Goal: Communication & Community: Answer question/provide support

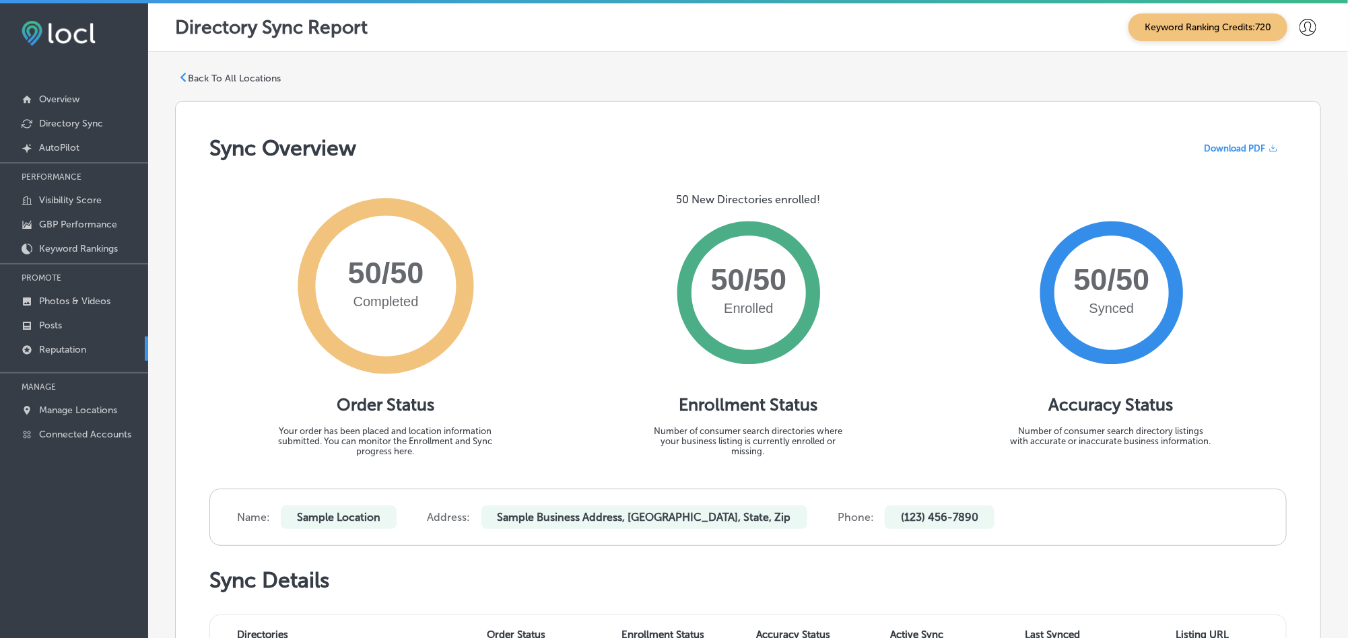
click at [83, 347] on p "Reputation" at bounding box center [62, 349] width 47 height 11
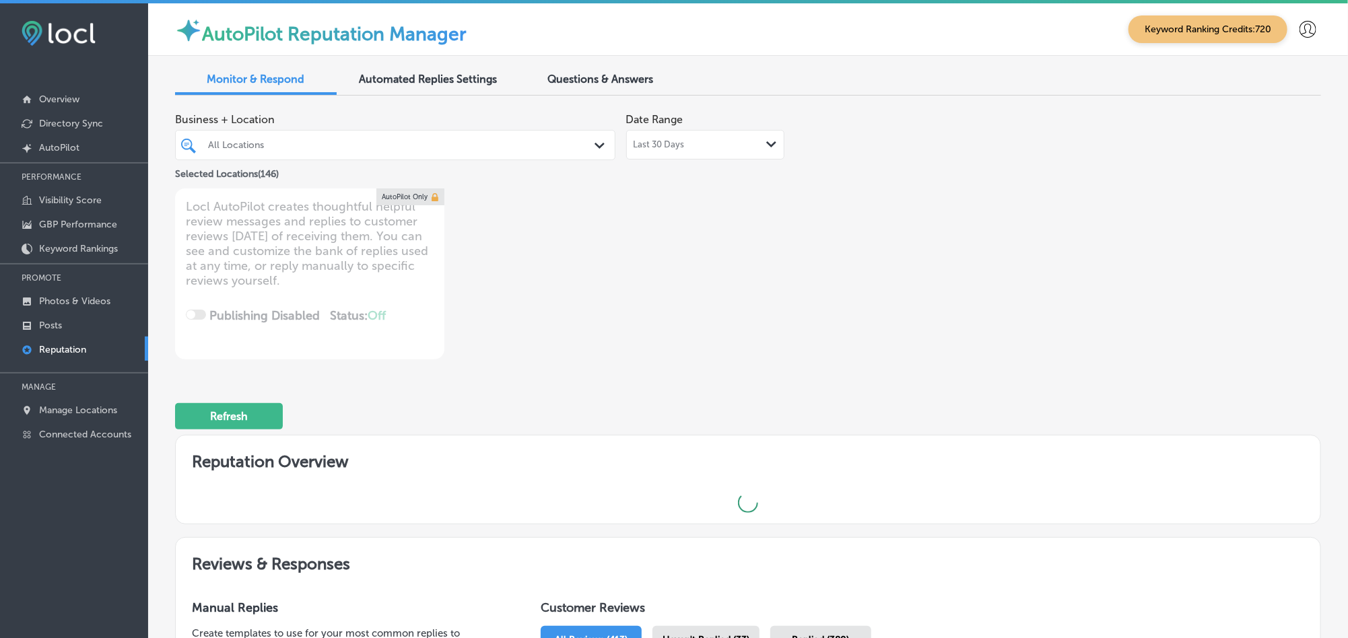
click at [550, 141] on div "All Locations" at bounding box center [402, 144] width 388 height 11
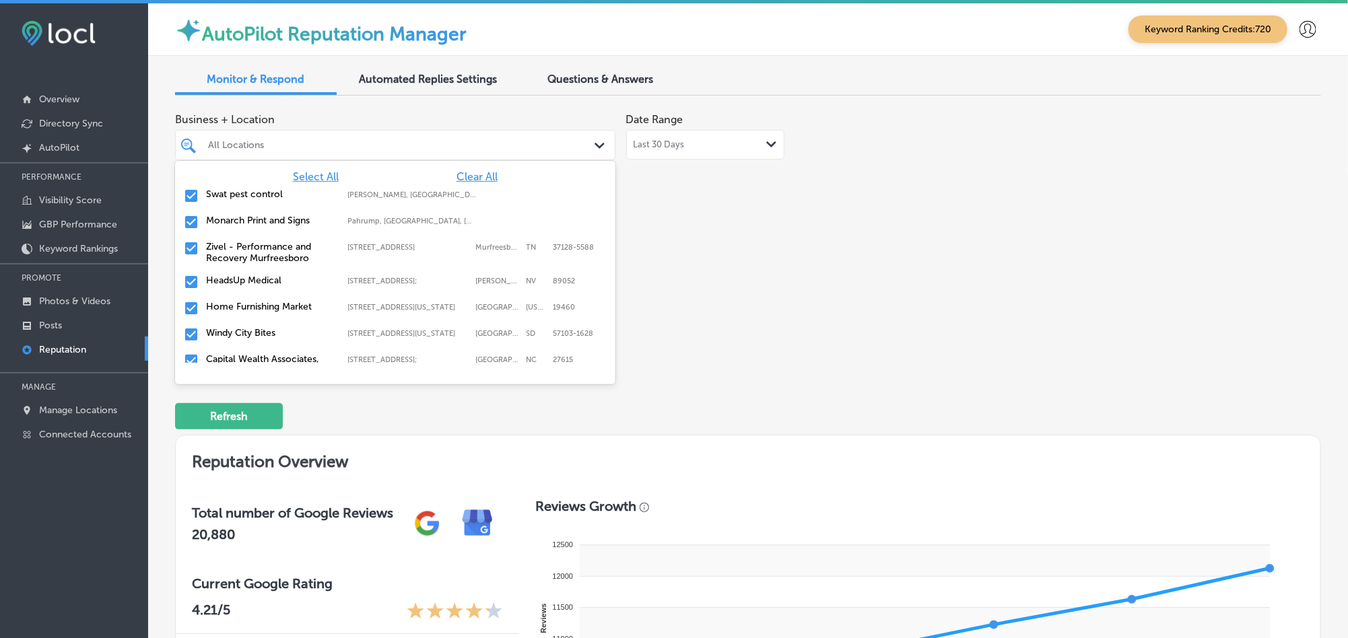
click at [473, 174] on span "Clear All" at bounding box center [476, 176] width 41 height 13
click at [190, 195] on input "checkbox" at bounding box center [191, 196] width 16 height 16
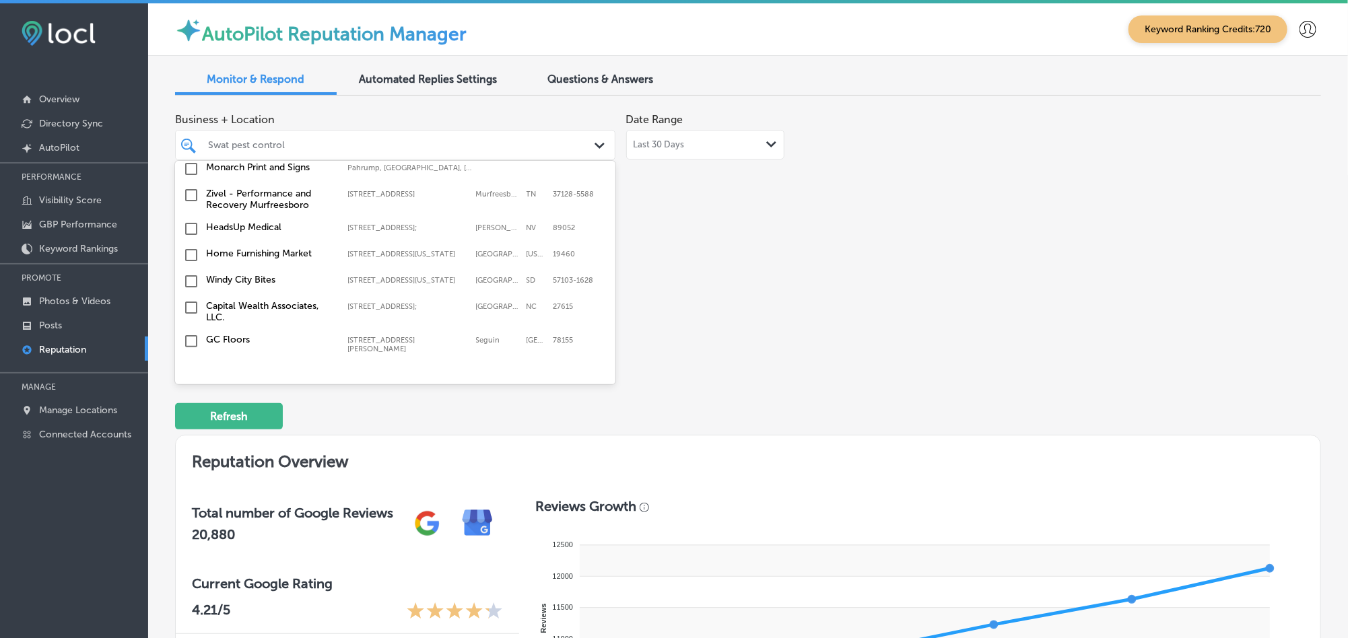
scroll to position [67, 0]
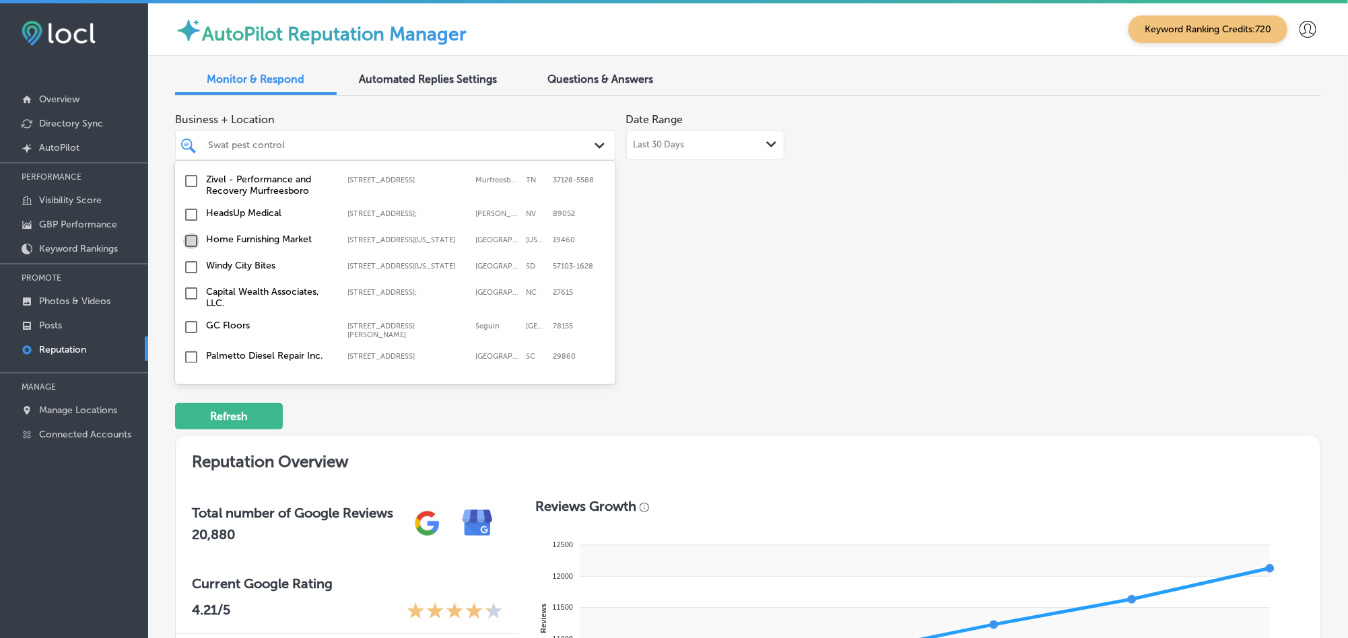
click at [190, 245] on input "checkbox" at bounding box center [191, 241] width 16 height 16
click at [188, 275] on input "checkbox" at bounding box center [191, 267] width 16 height 16
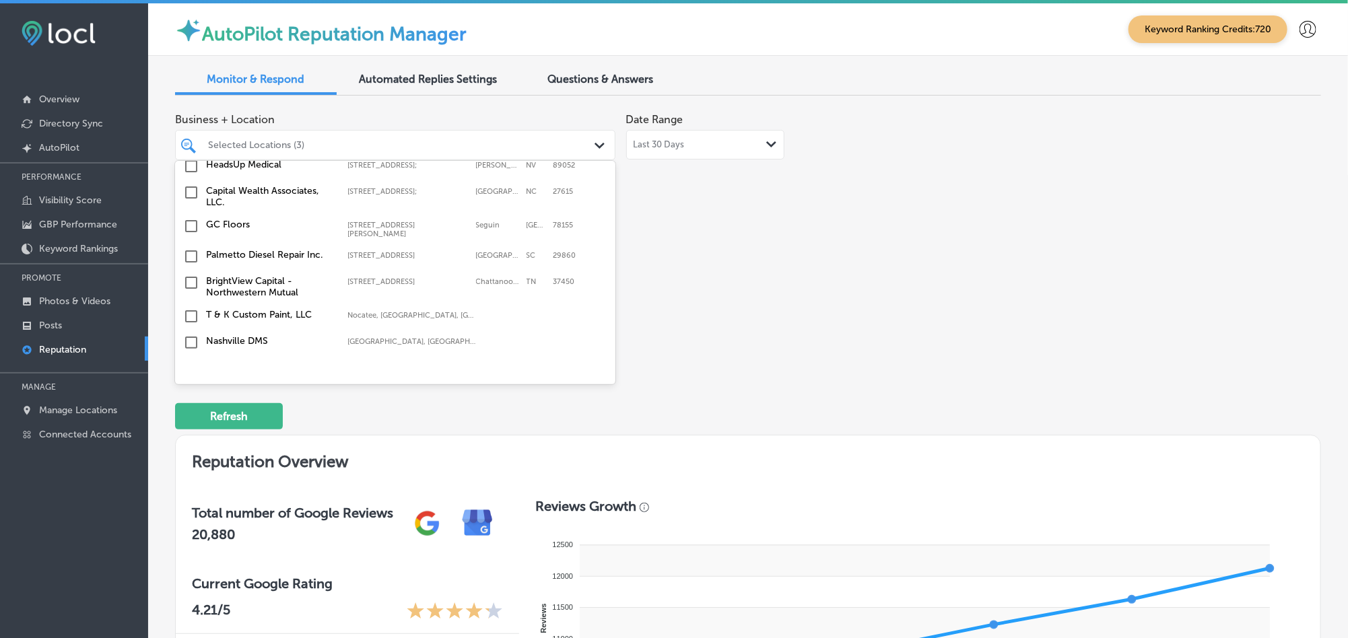
scroll to position [235, 0]
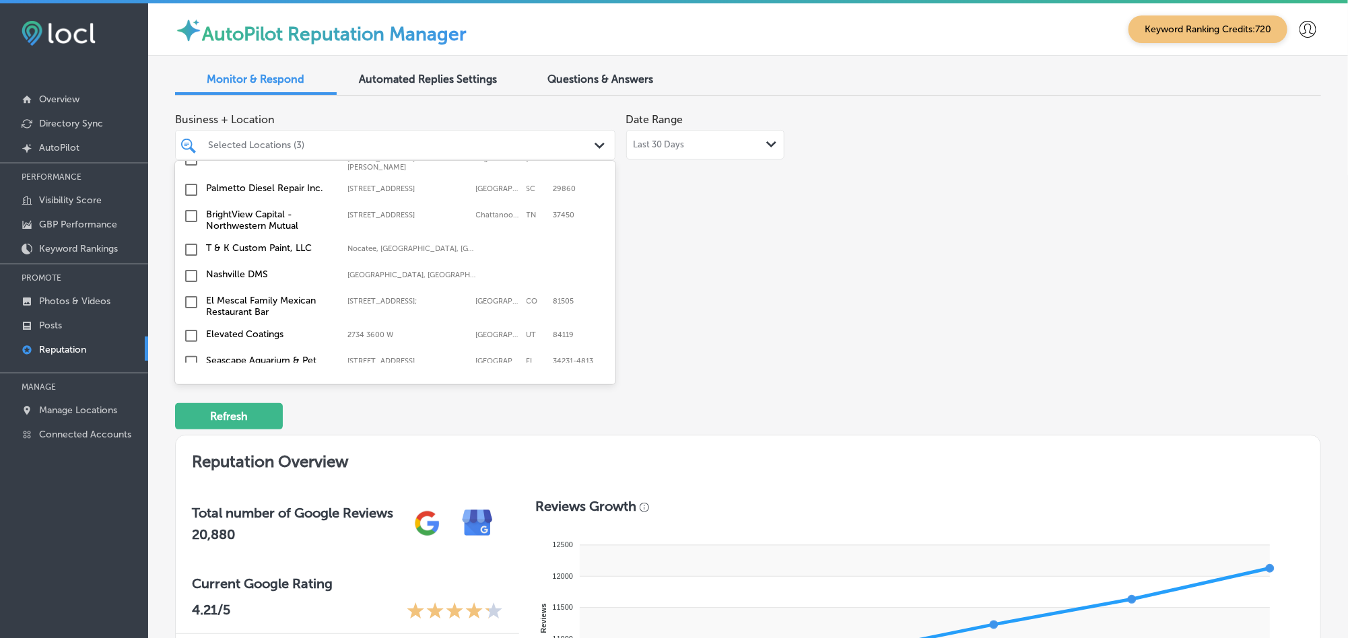
click at [190, 219] on input "checkbox" at bounding box center [191, 216] width 16 height 16
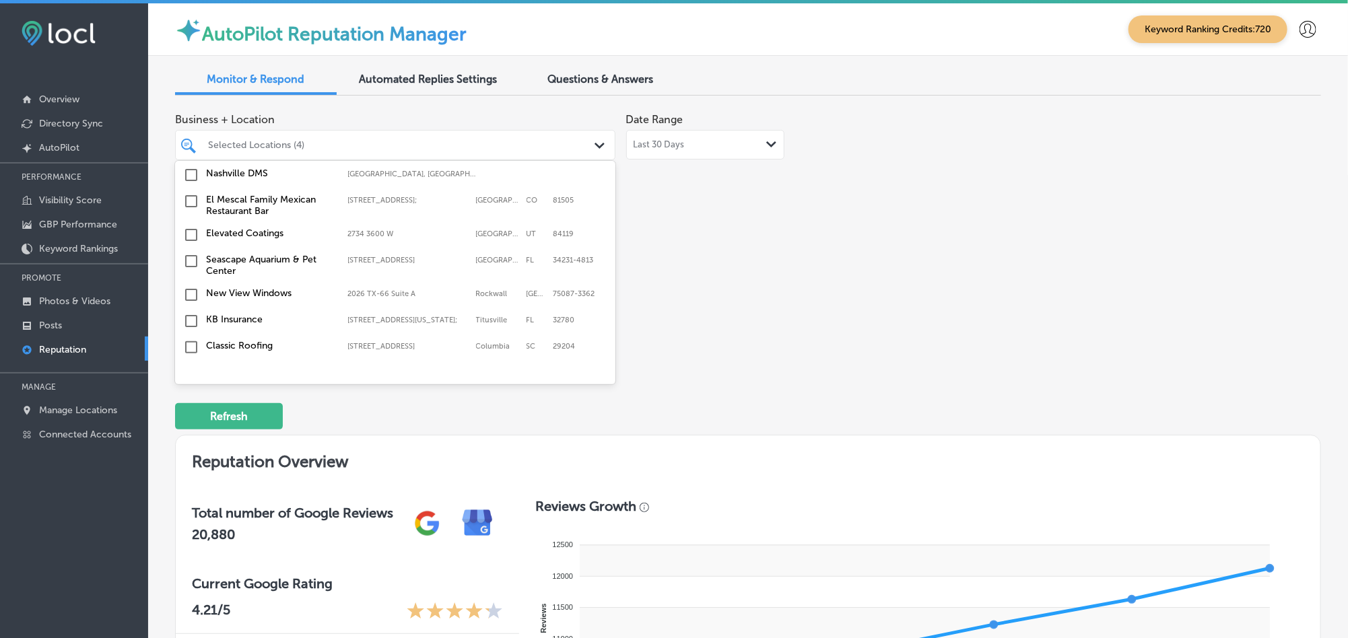
scroll to position [370, 0]
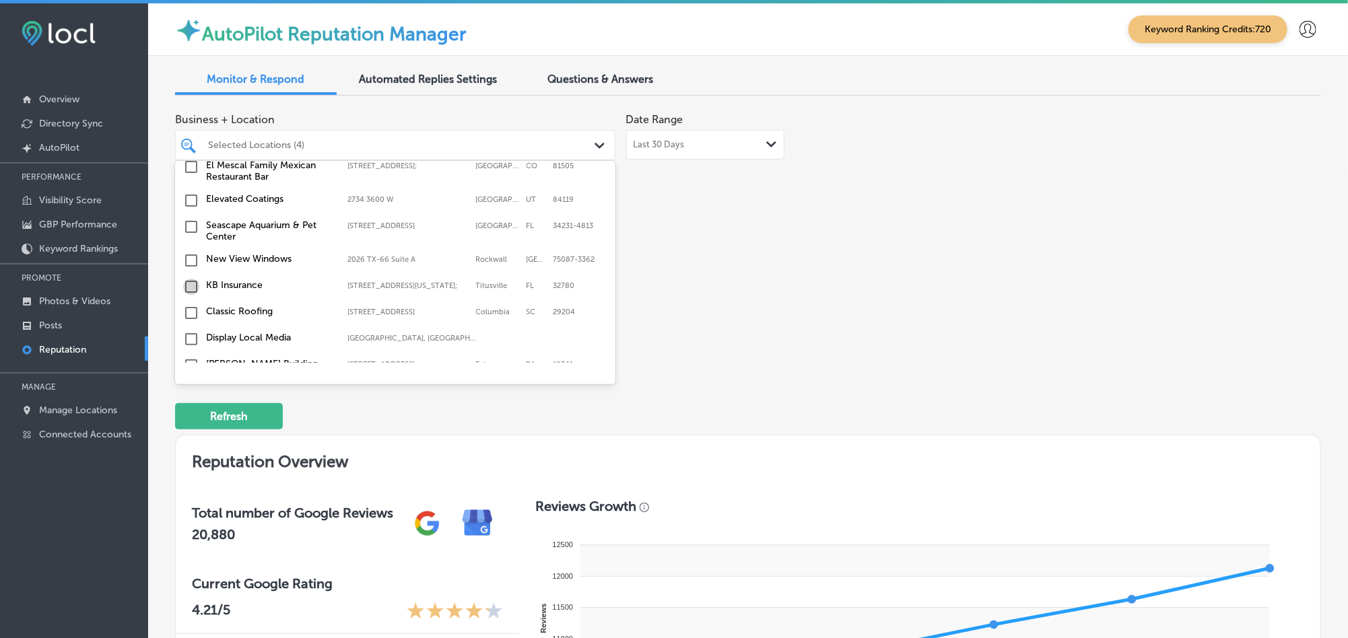
click at [186, 285] on input "checkbox" at bounding box center [191, 287] width 16 height 16
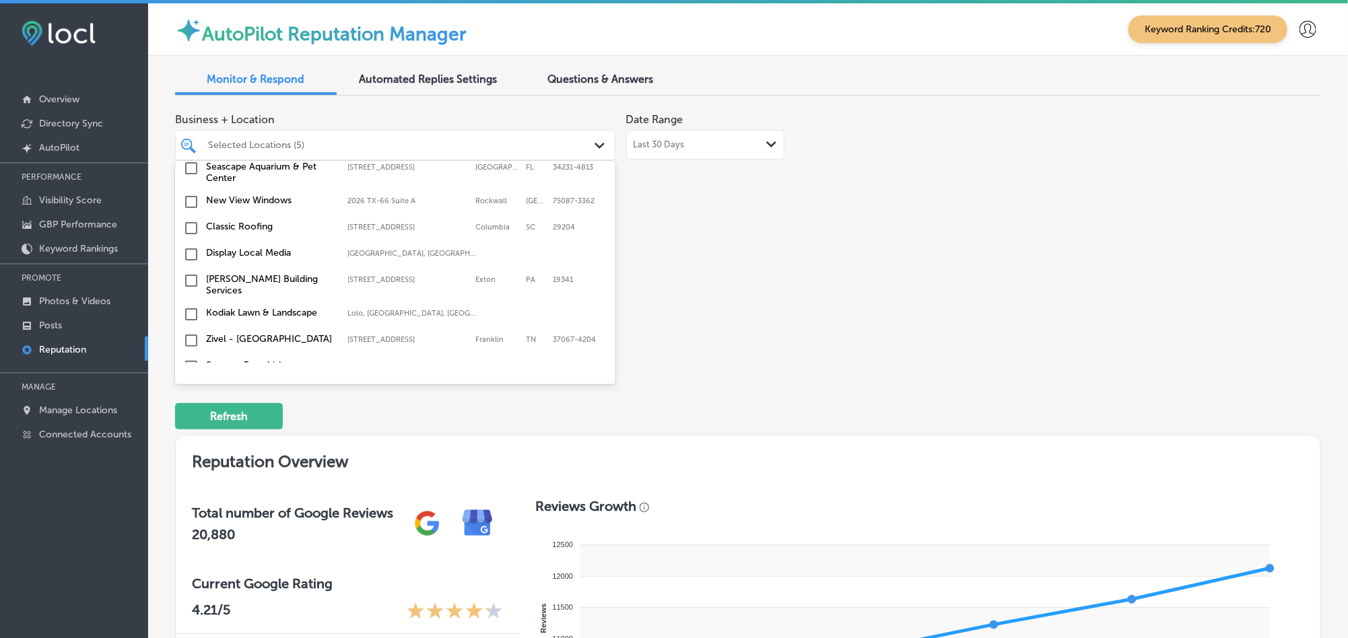
scroll to position [471, 0]
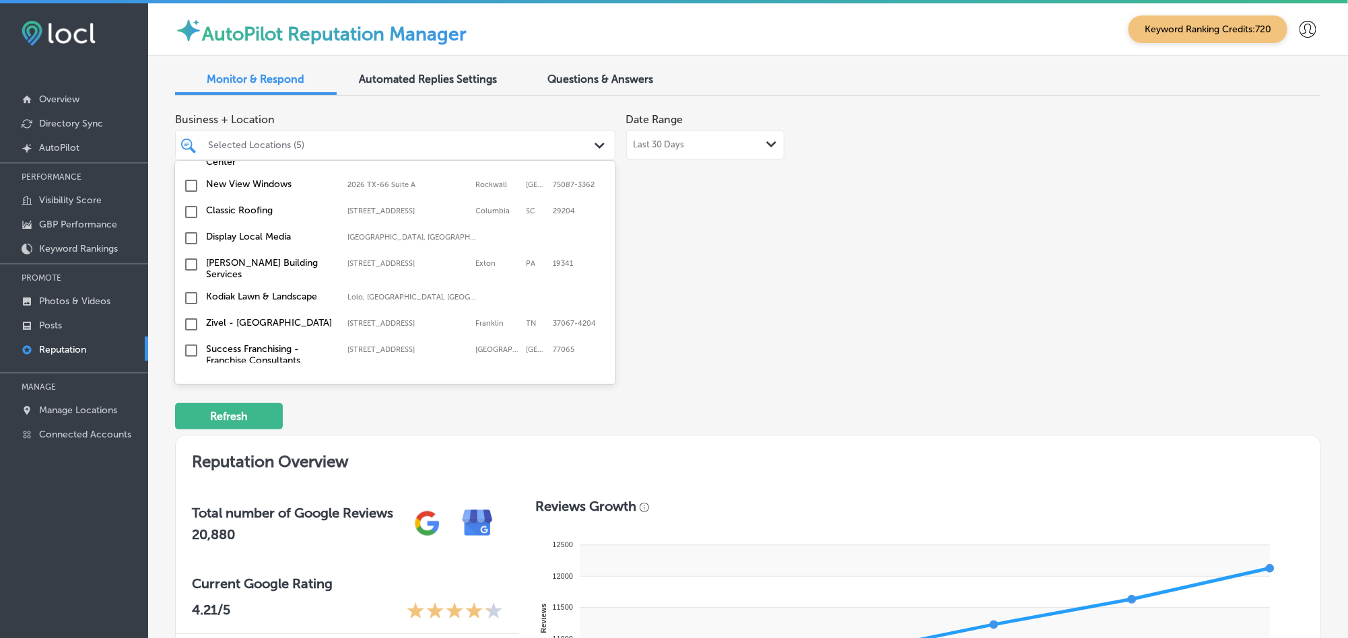
click at [195, 241] on input "checkbox" at bounding box center [191, 238] width 16 height 16
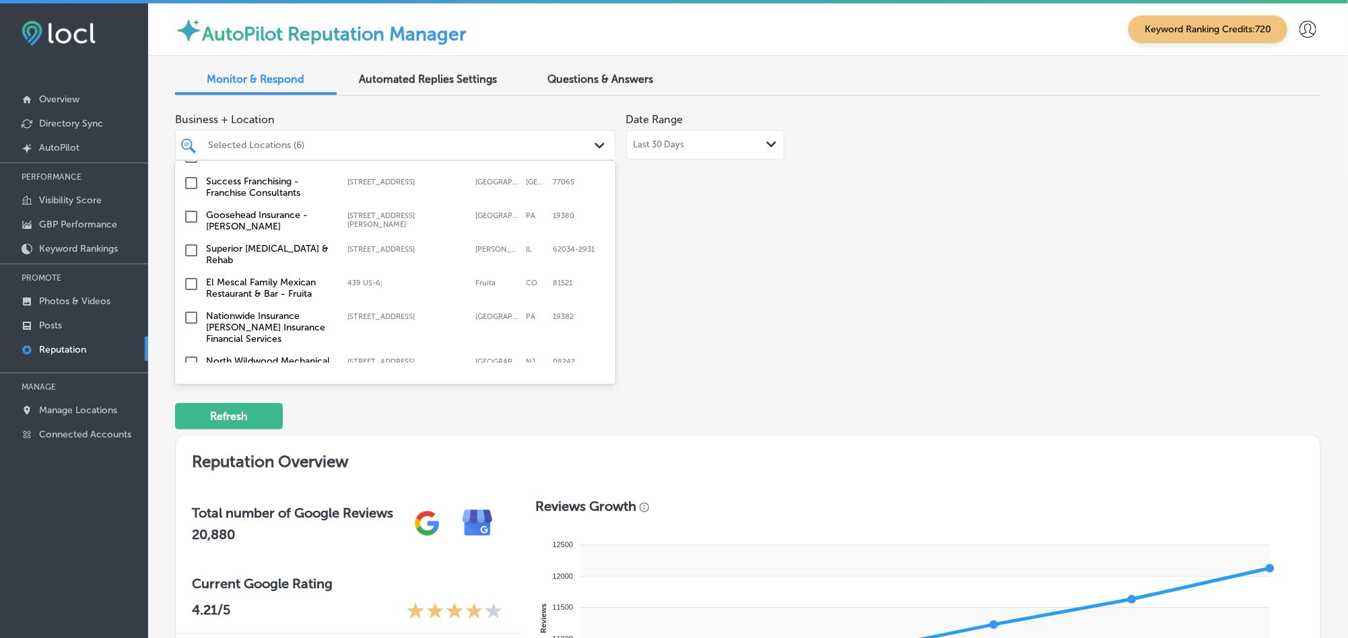
scroll to position [707, 0]
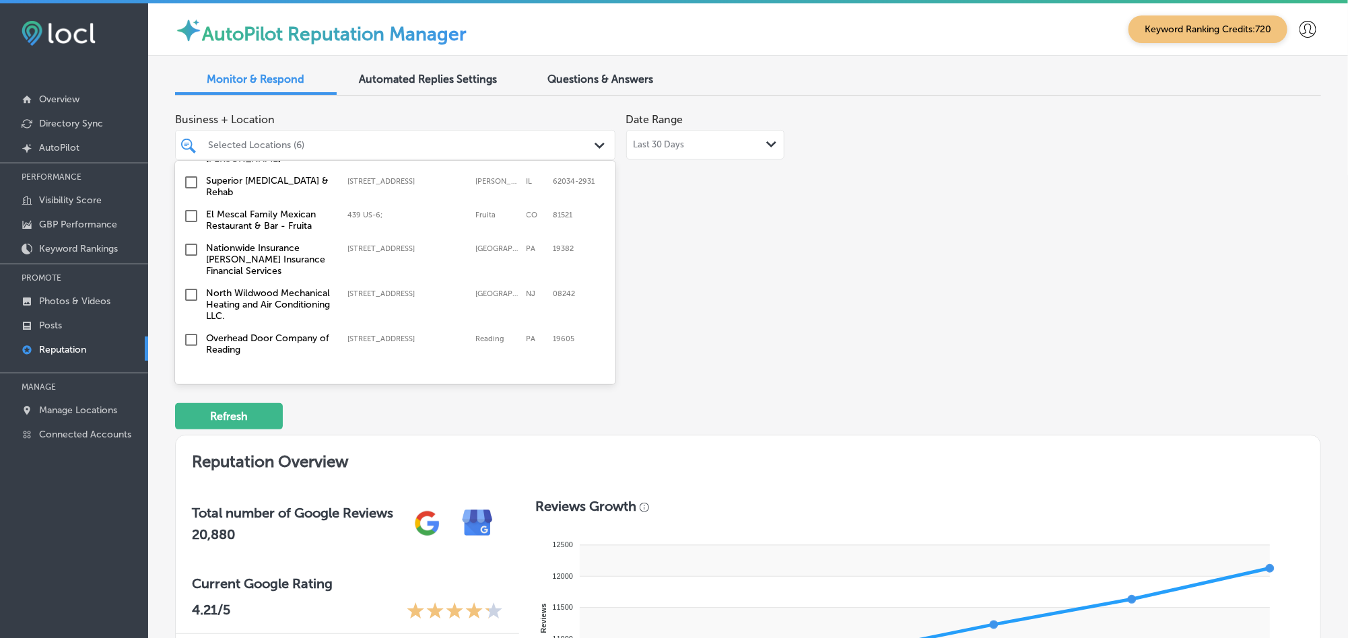
click at [188, 253] on input "checkbox" at bounding box center [191, 250] width 16 height 16
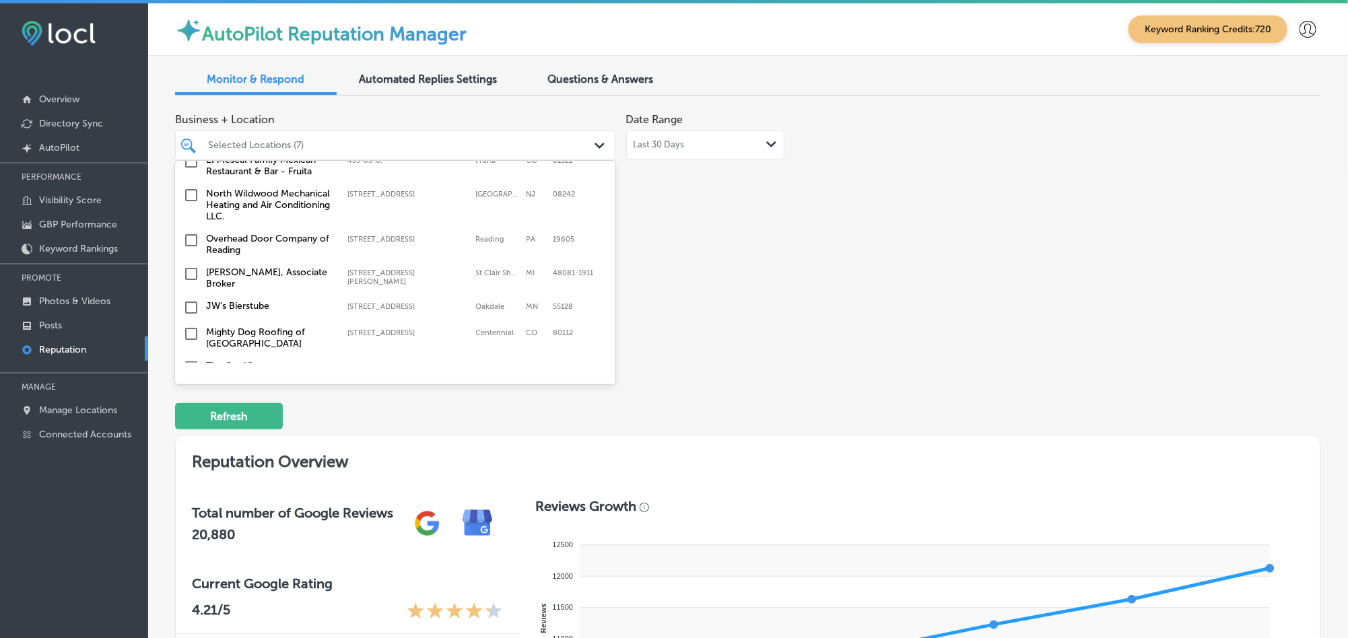
scroll to position [808, 0]
click at [190, 196] on input "checkbox" at bounding box center [191, 194] width 16 height 16
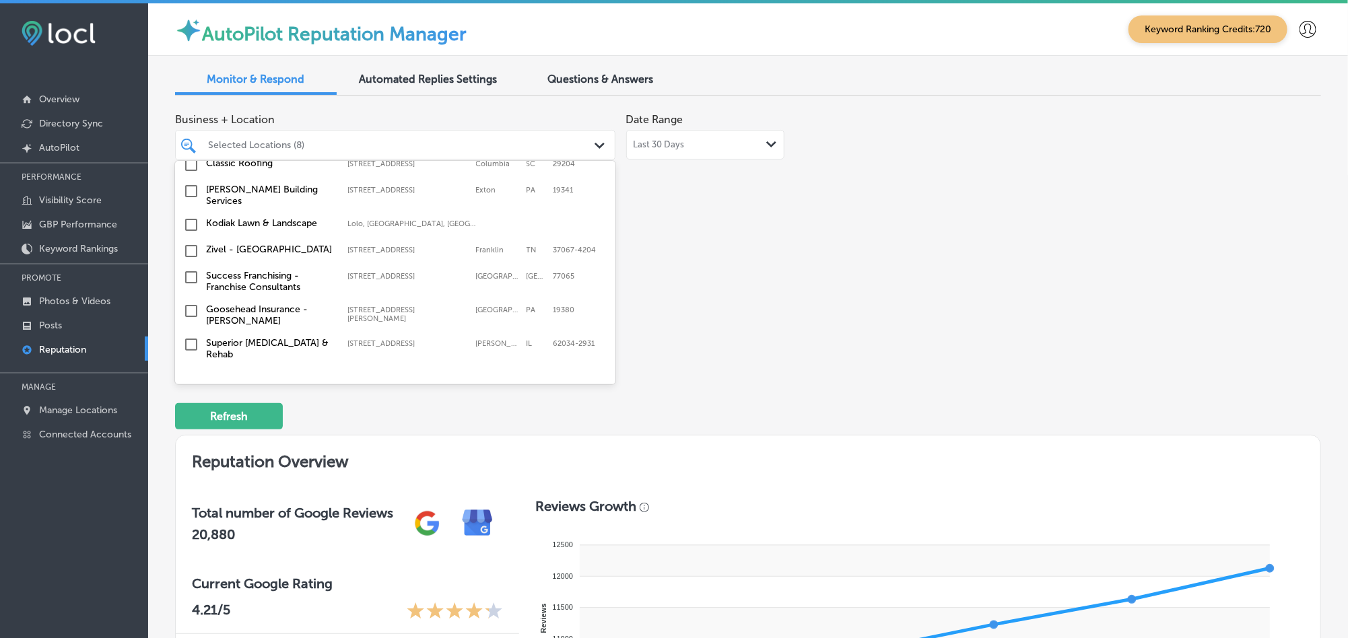
scroll to position [639, 0]
click at [193, 215] on input "checkbox" at bounding box center [191, 221] width 16 height 16
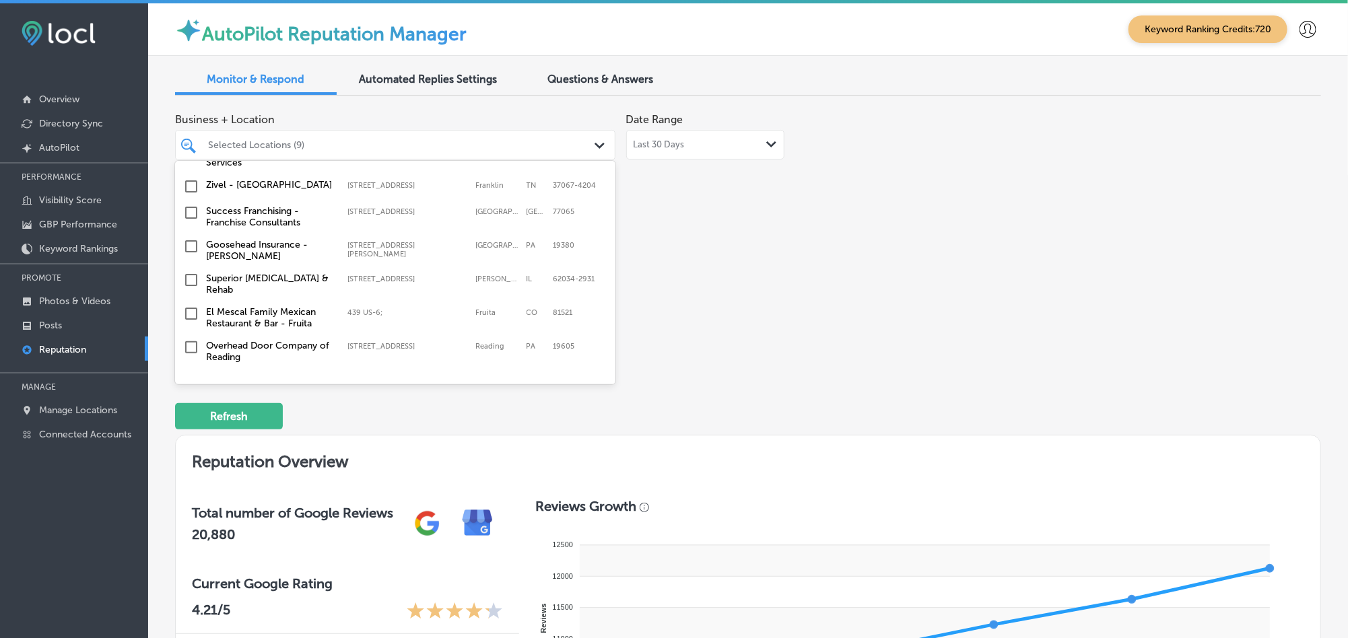
scroll to position [707, 0]
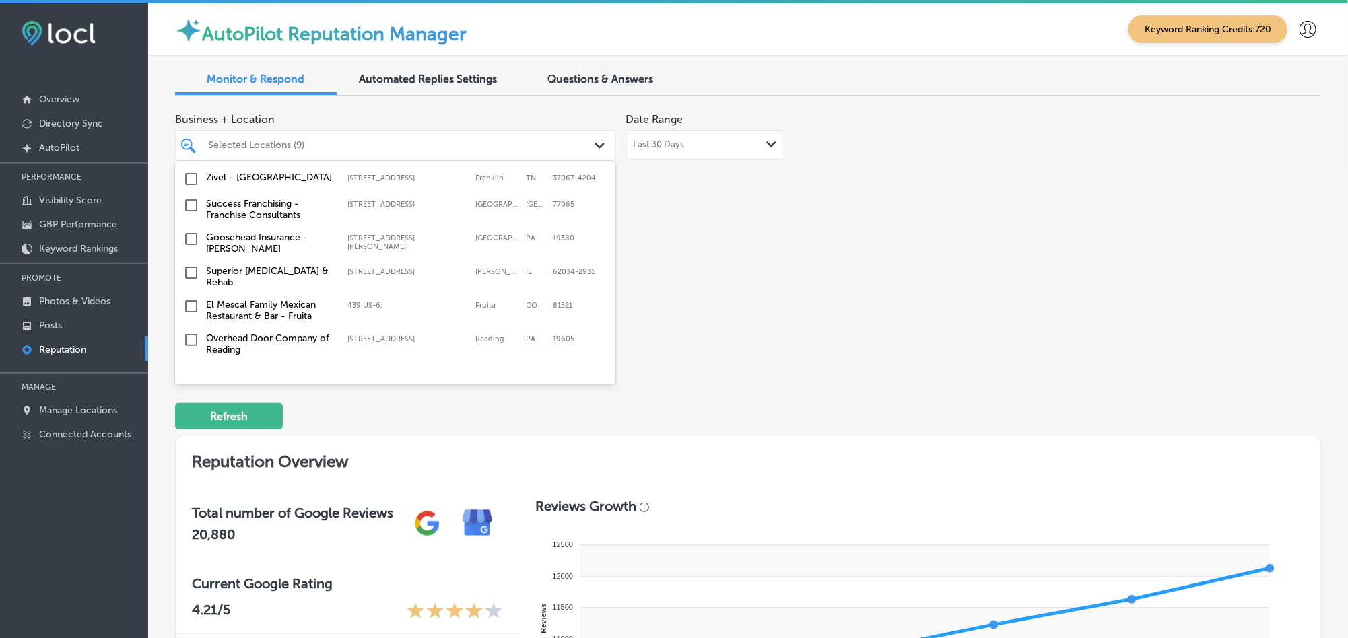
click at [188, 240] on input "checkbox" at bounding box center [191, 239] width 16 height 16
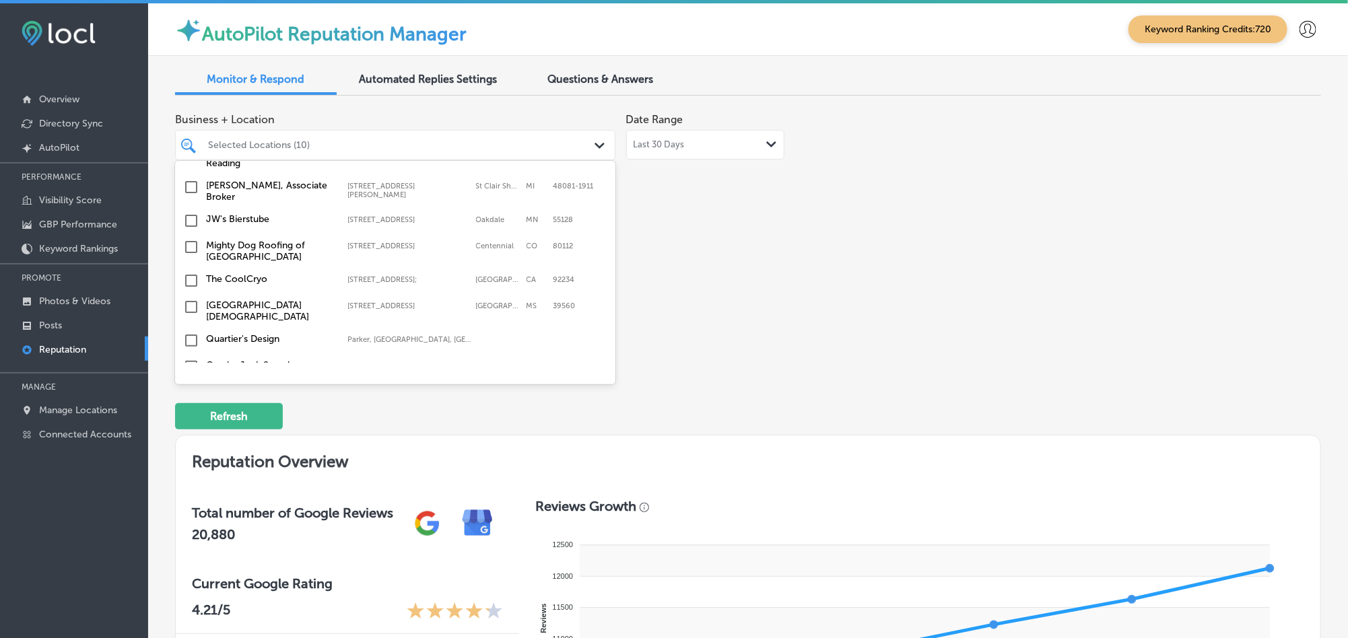
scroll to position [875, 0]
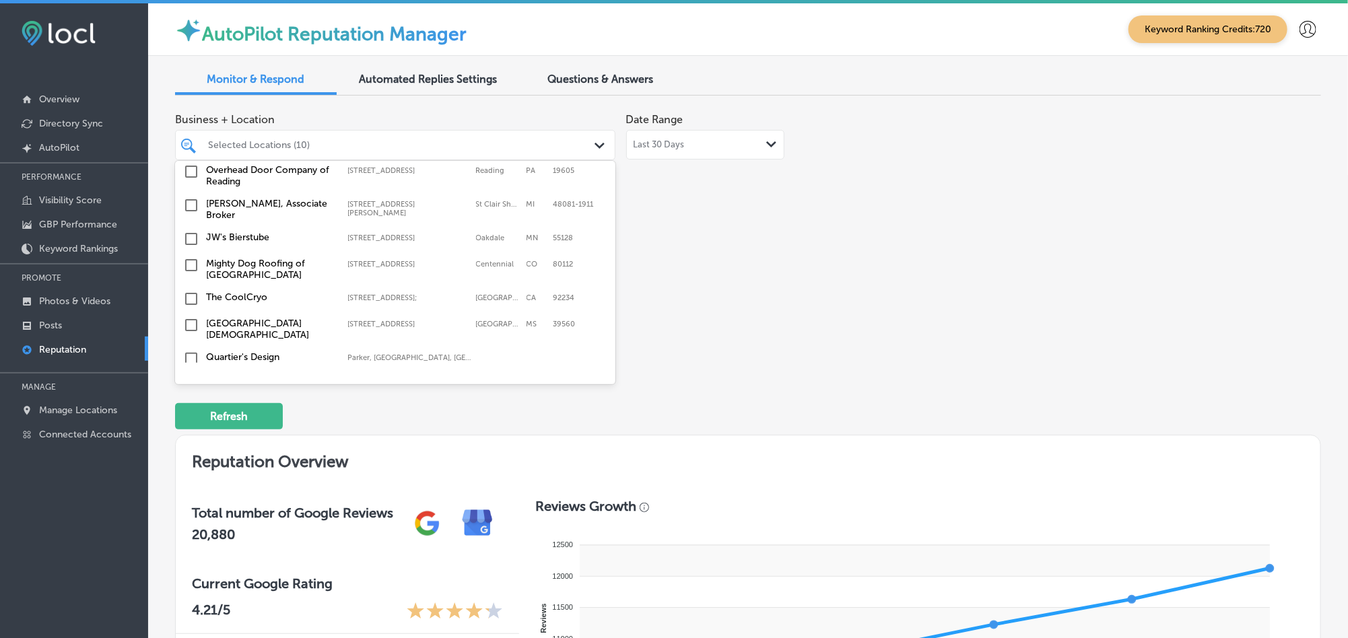
click at [190, 236] on input "checkbox" at bounding box center [191, 239] width 16 height 16
click at [188, 259] on input "checkbox" at bounding box center [191, 265] width 16 height 16
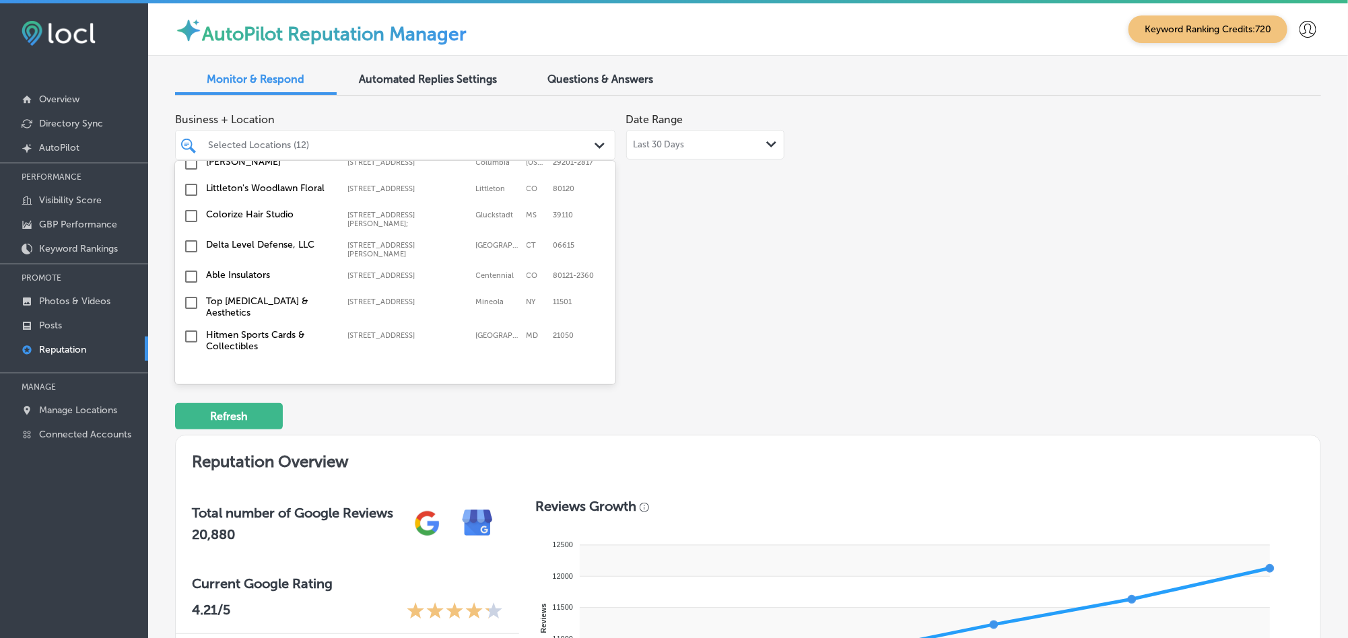
scroll to position [1144, 0]
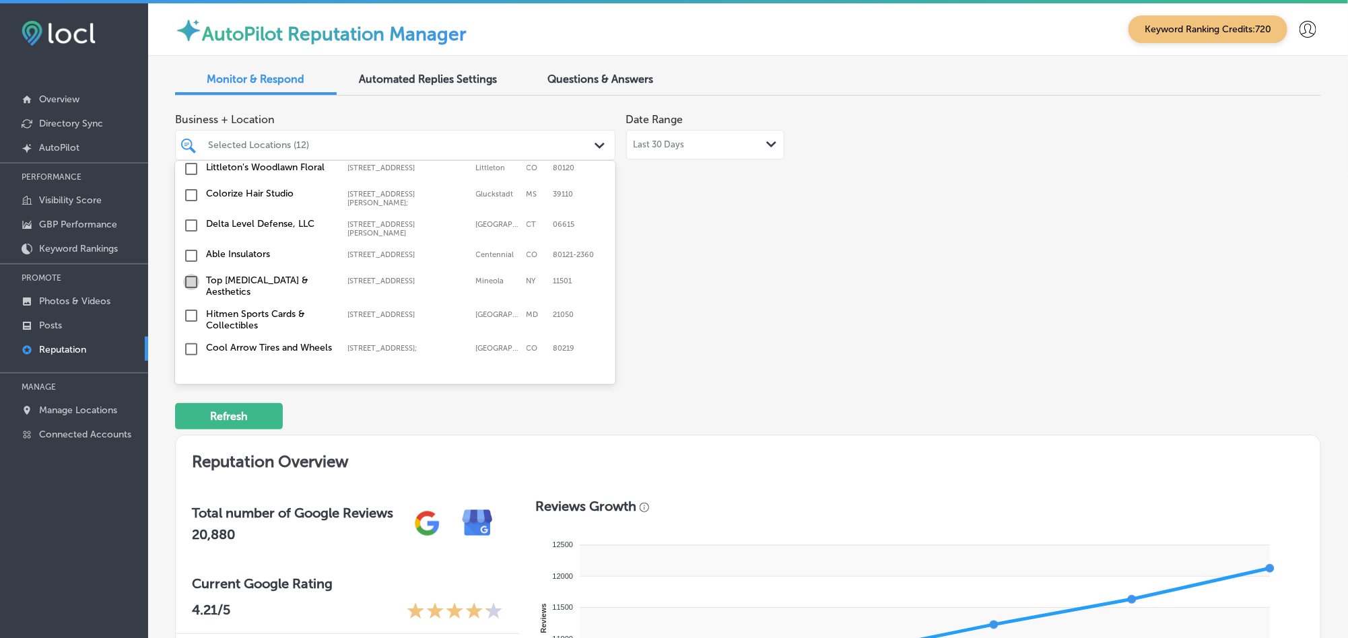
click at [190, 274] on input "checkbox" at bounding box center [191, 282] width 16 height 16
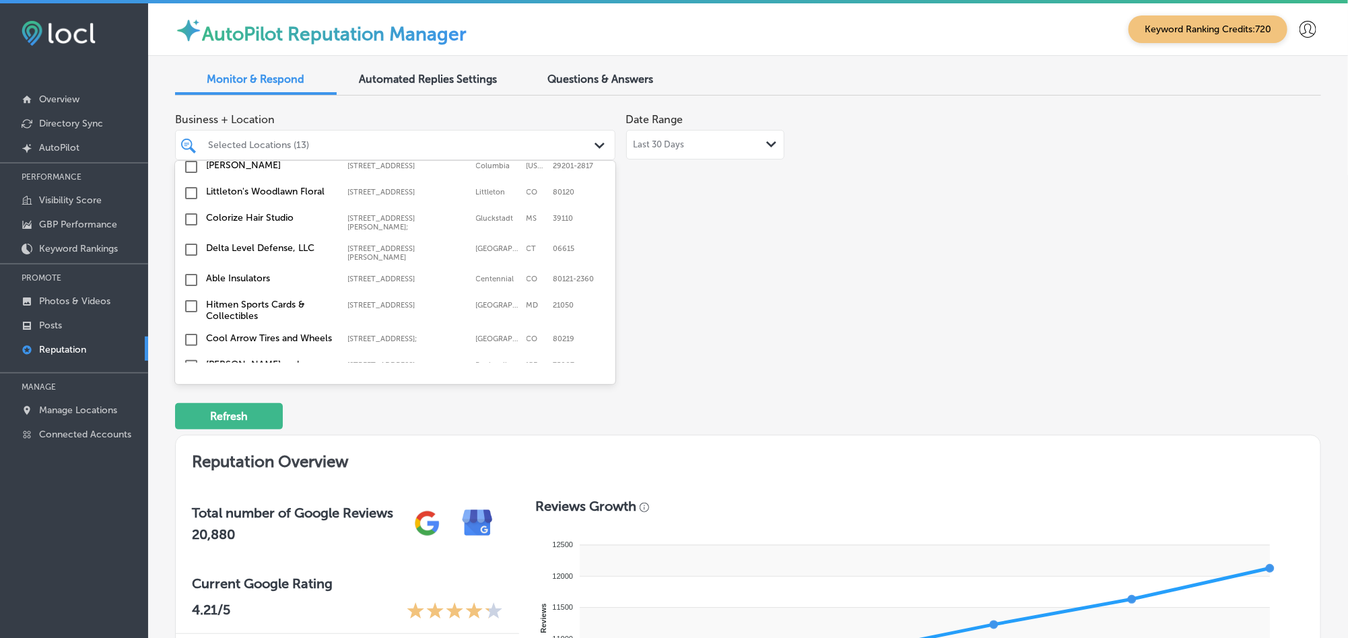
scroll to position [1178, 0]
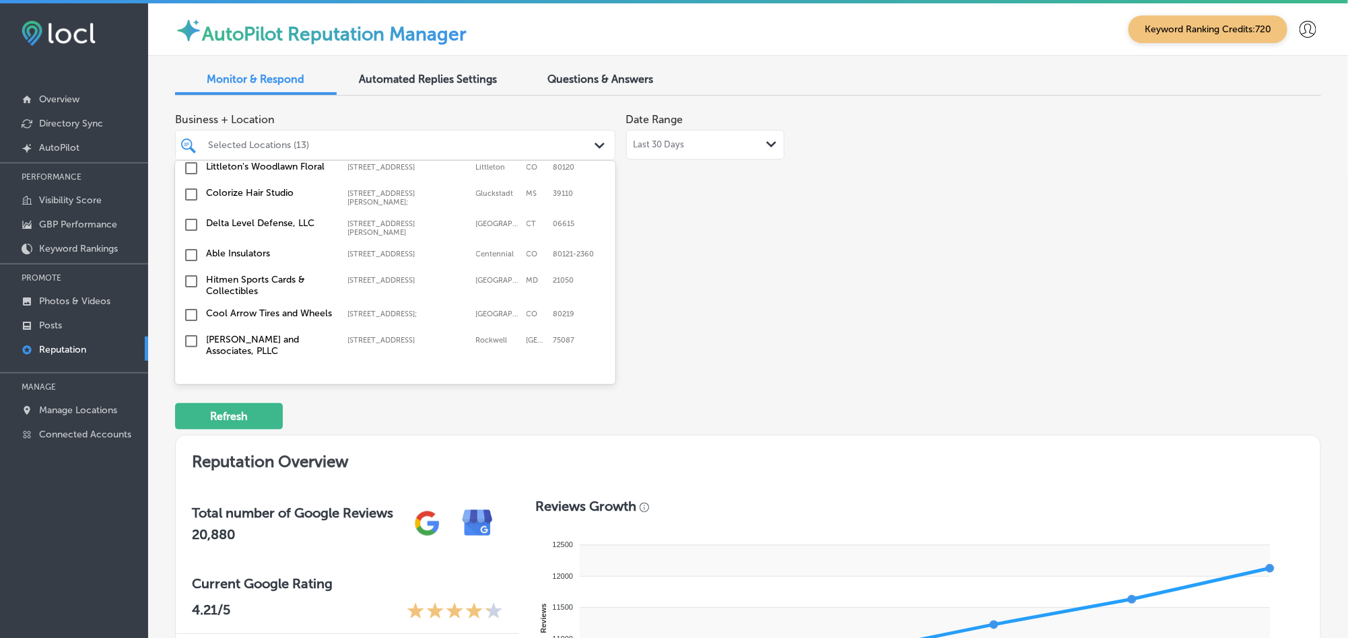
click at [193, 247] on input "checkbox" at bounding box center [191, 255] width 16 height 16
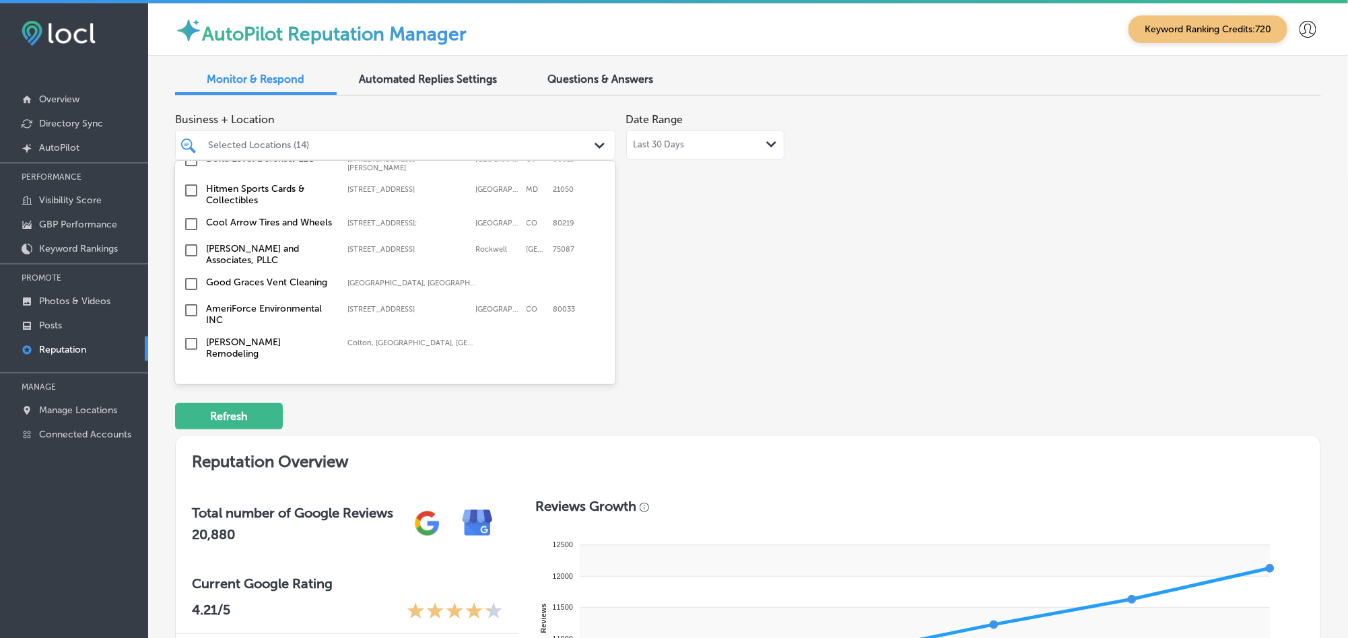
scroll to position [1313, 0]
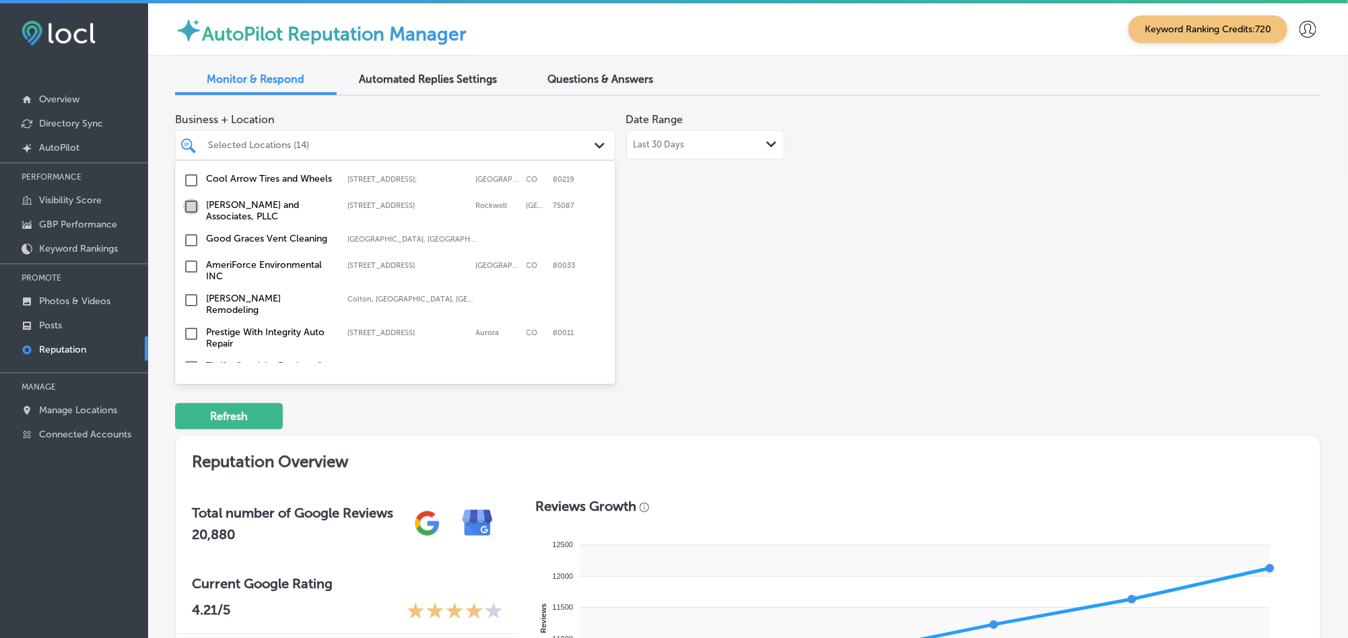
click at [186, 202] on input "checkbox" at bounding box center [191, 207] width 16 height 16
click at [190, 233] on input "checkbox" at bounding box center [191, 240] width 16 height 16
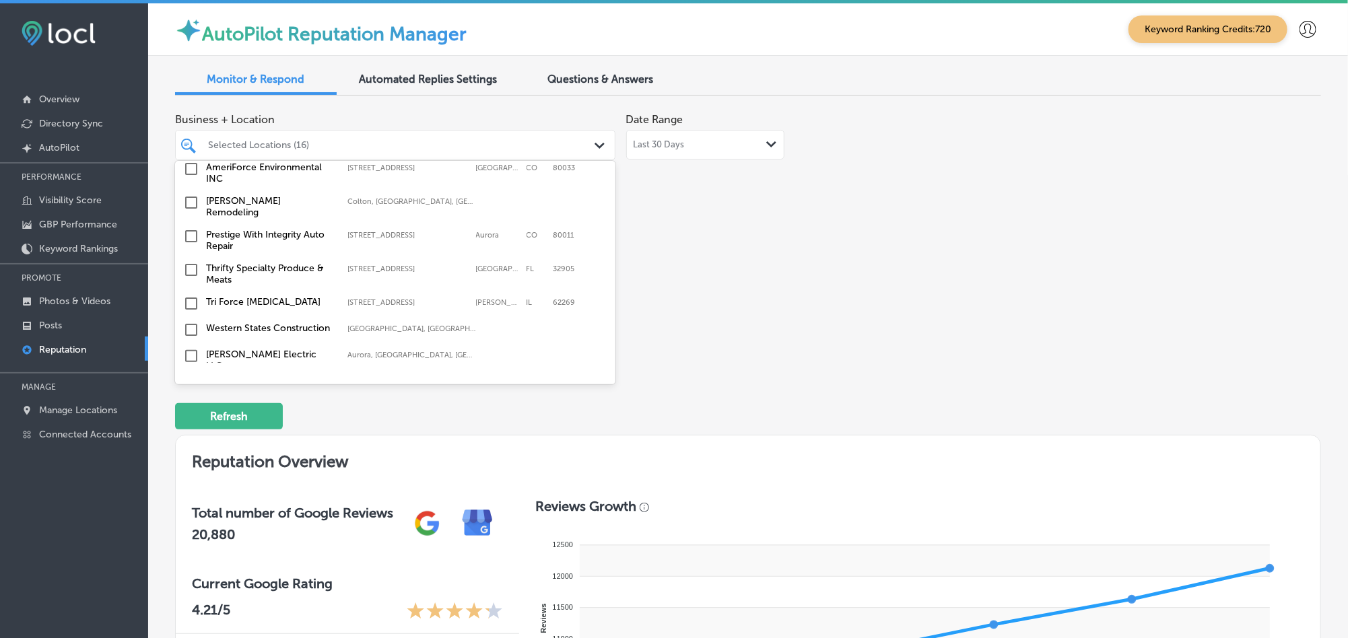
scroll to position [1447, 0]
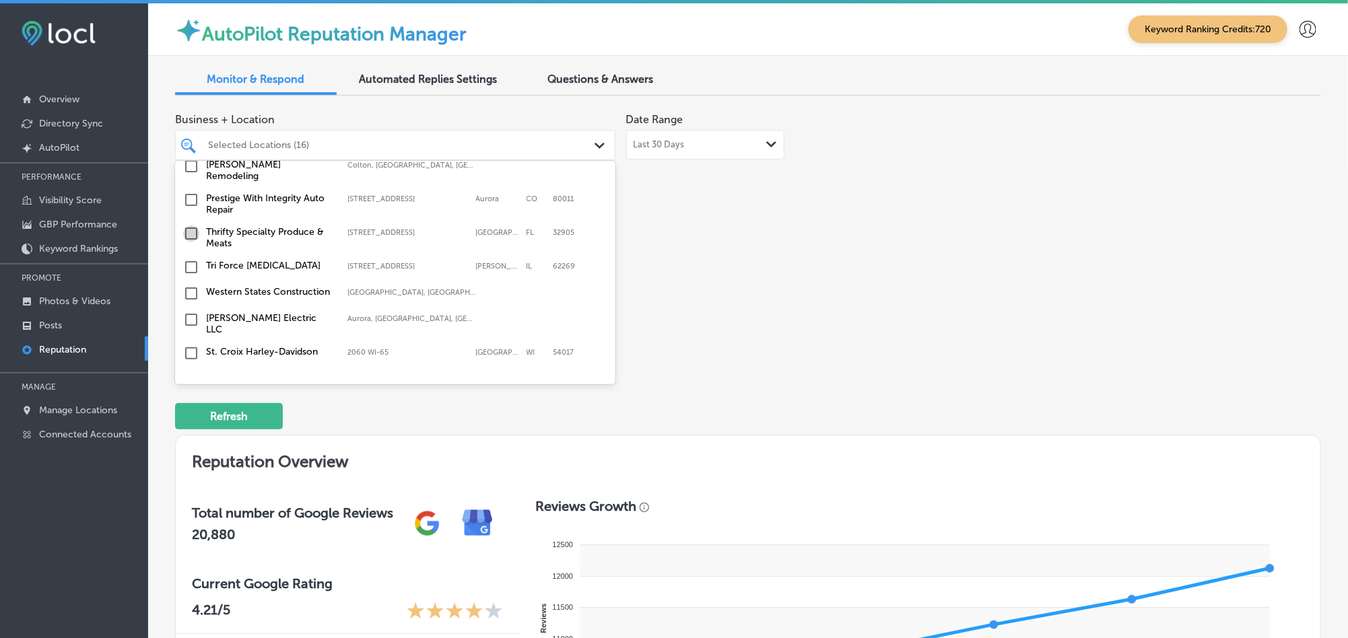
click at [190, 226] on input "checkbox" at bounding box center [191, 234] width 16 height 16
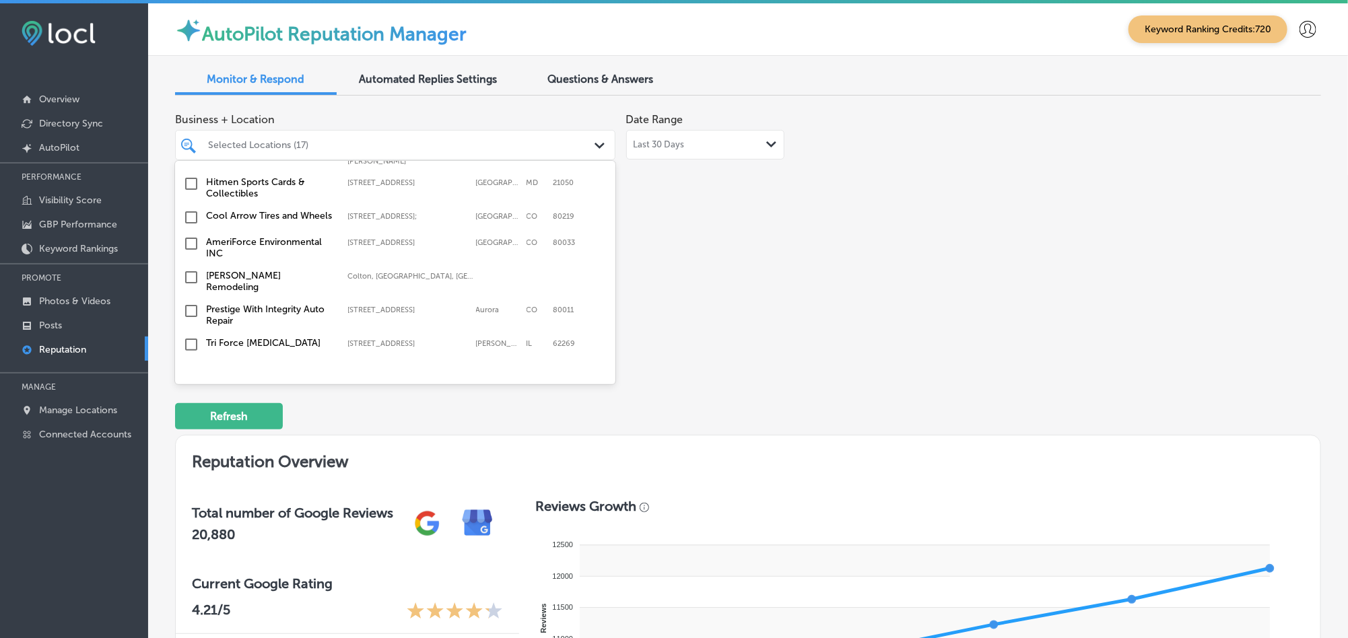
scroll to position [1414, 0]
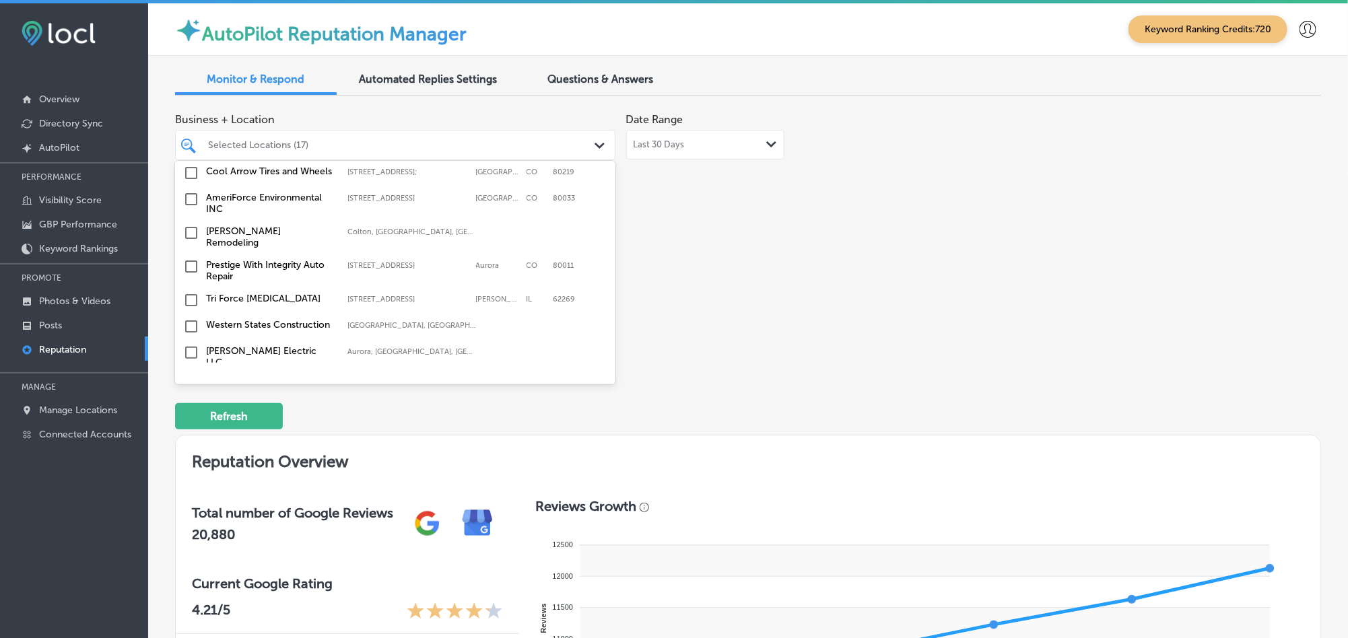
click at [194, 292] on input "checkbox" at bounding box center [191, 300] width 16 height 16
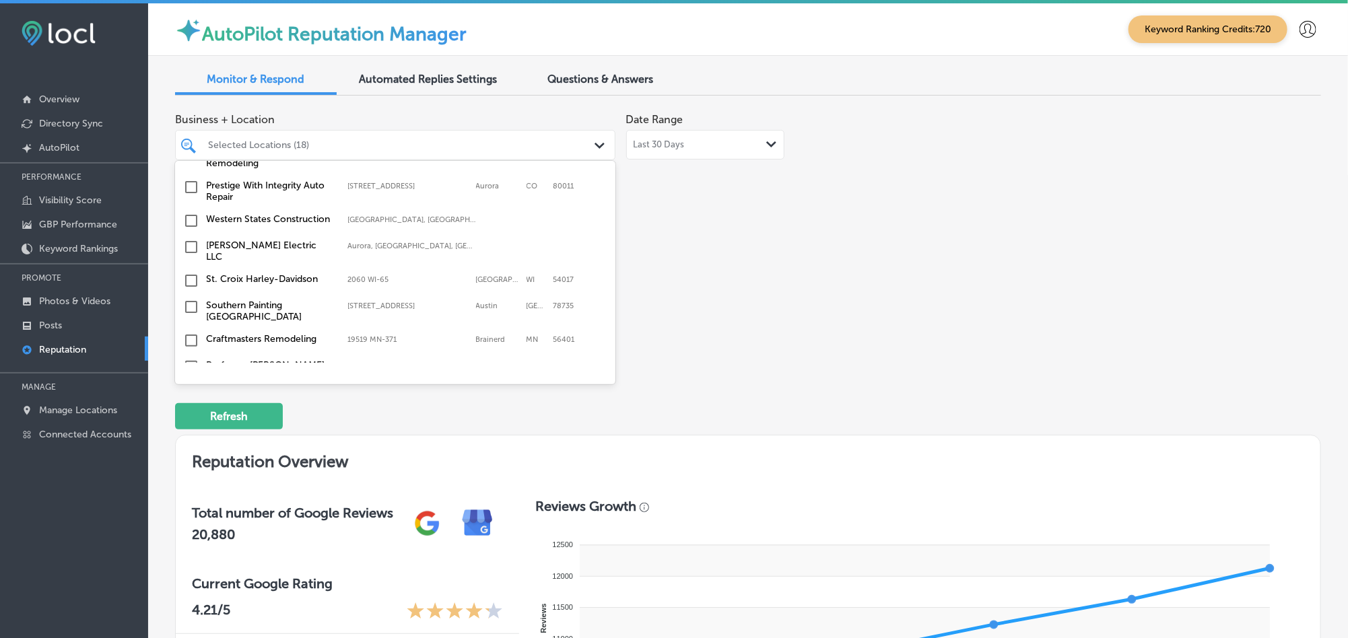
scroll to position [1548, 0]
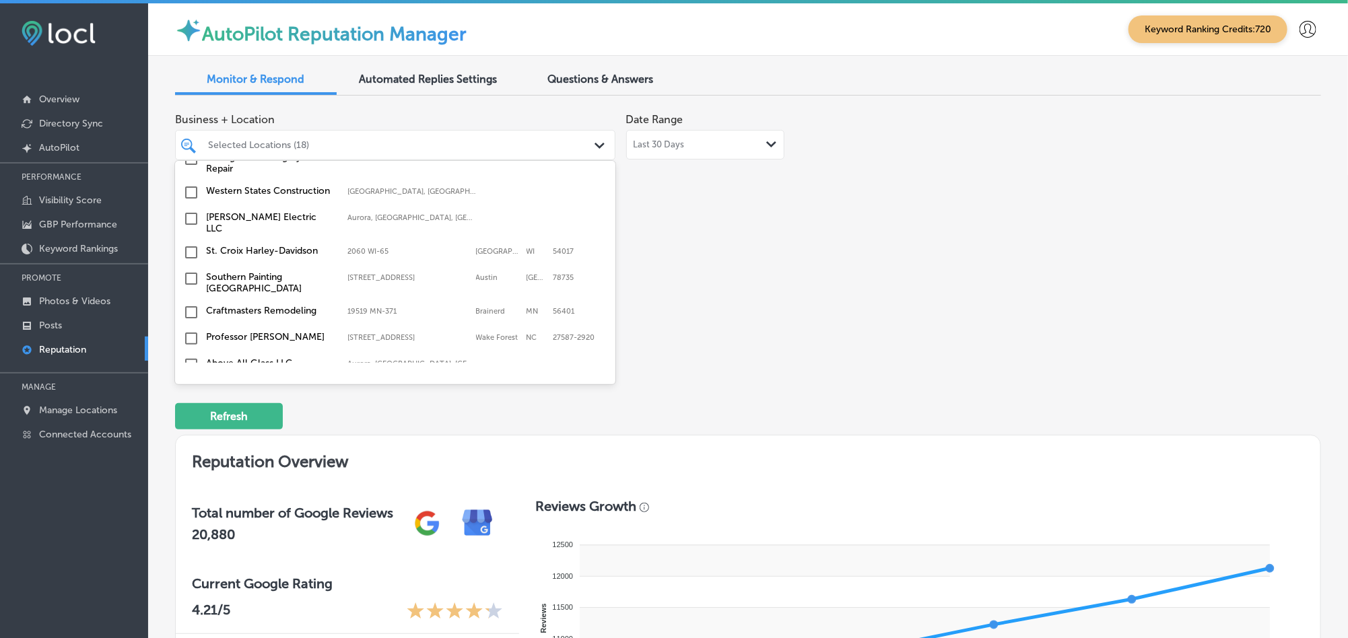
click at [188, 244] on input "checkbox" at bounding box center [191, 252] width 16 height 16
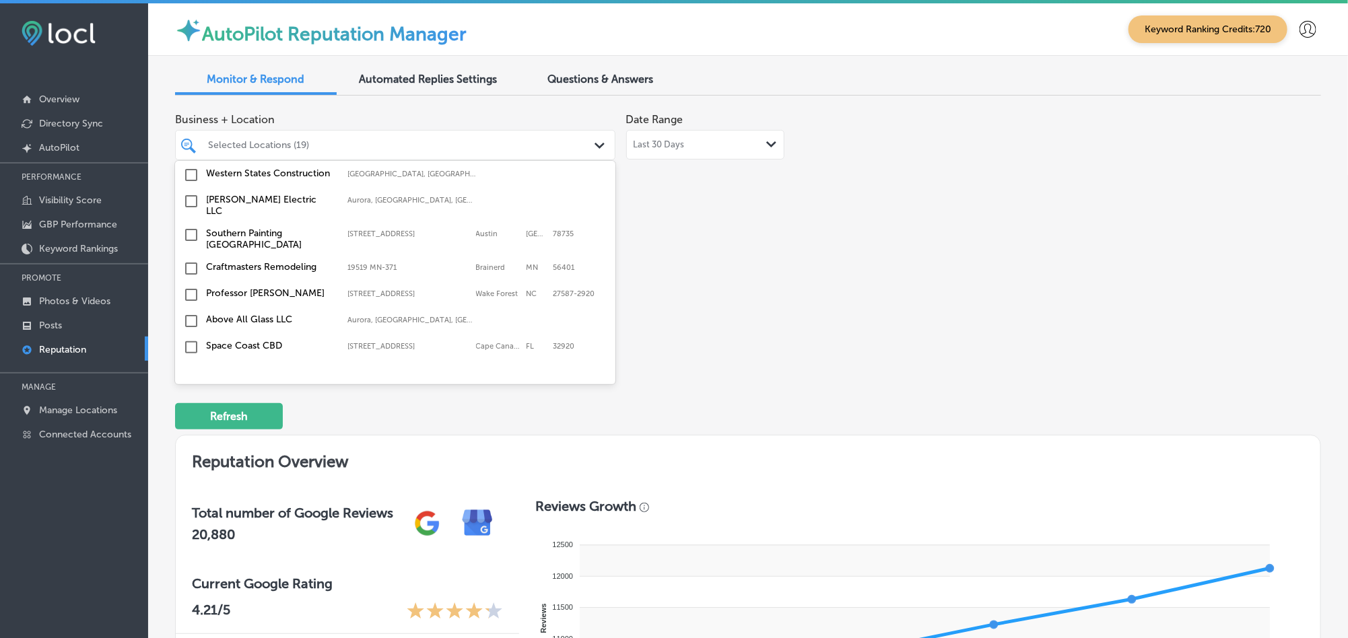
scroll to position [1616, 0]
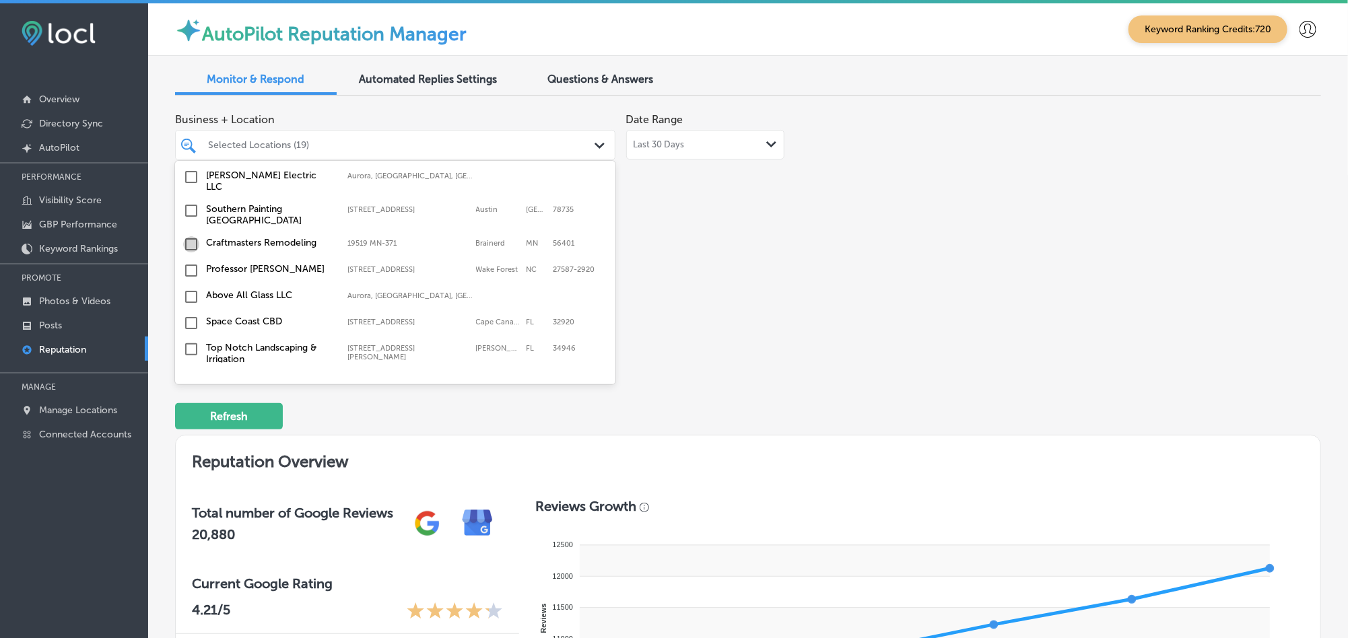
click at [192, 236] on input "checkbox" at bounding box center [191, 244] width 16 height 16
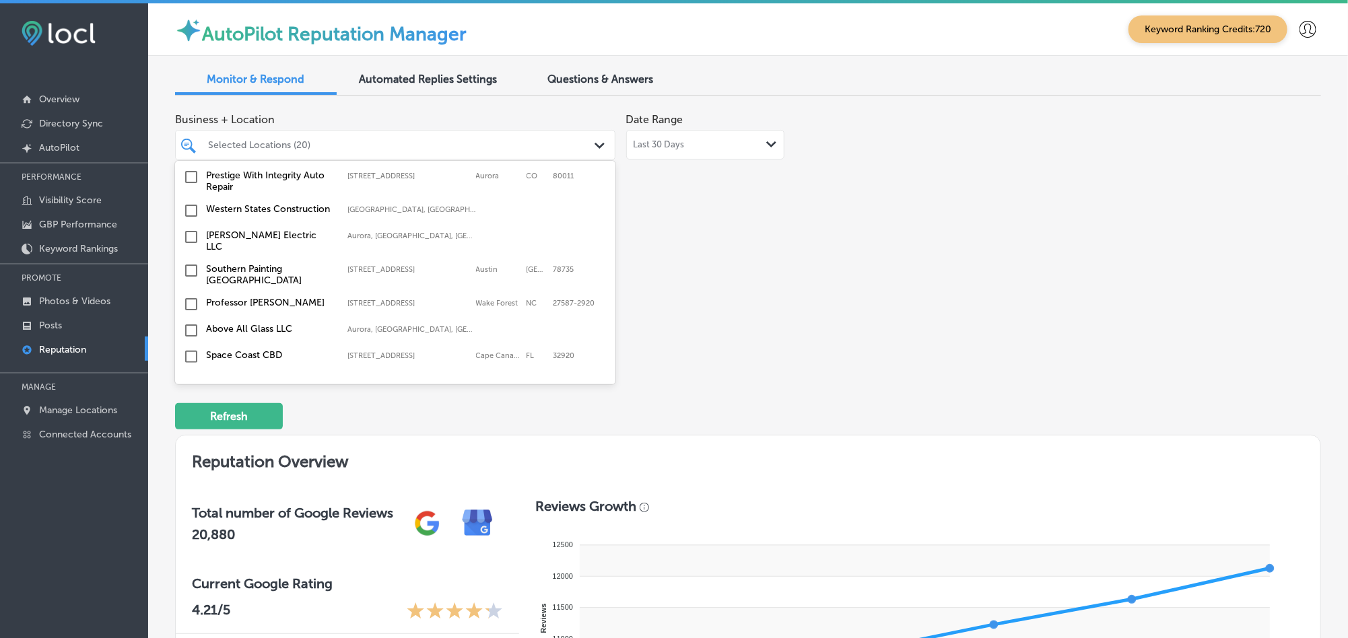
scroll to position [1649, 0]
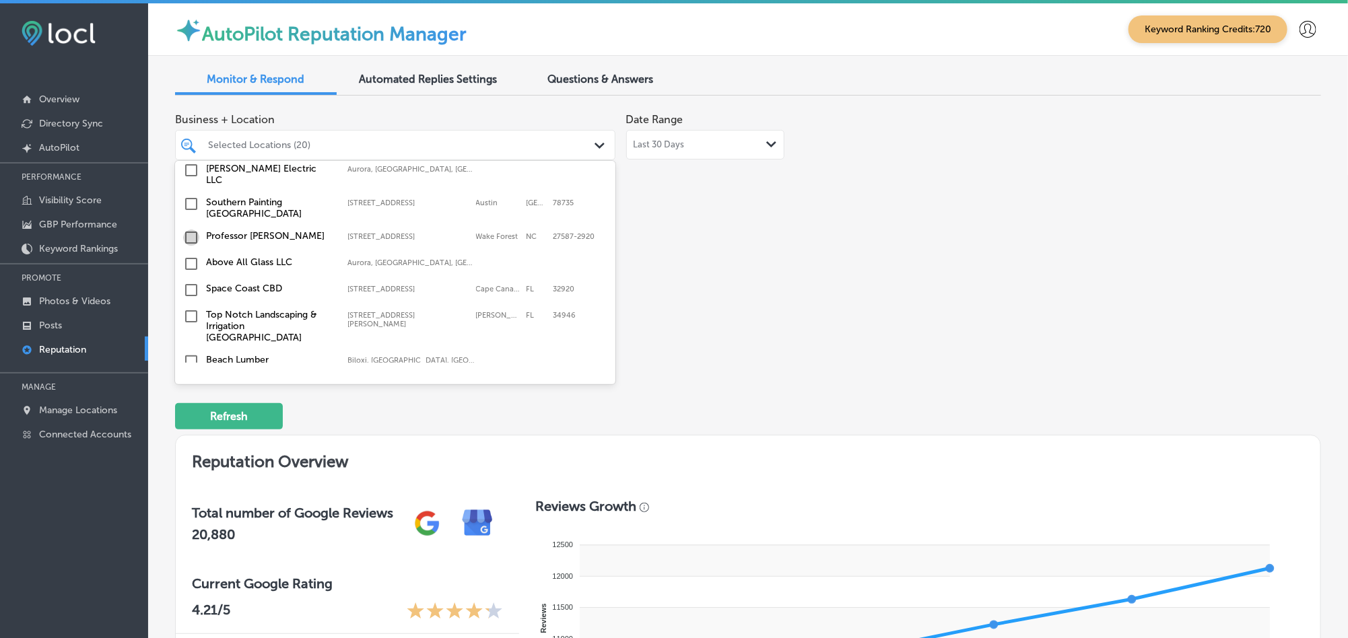
click at [186, 230] on input "checkbox" at bounding box center [191, 238] width 16 height 16
click at [188, 282] on input "checkbox" at bounding box center [191, 290] width 16 height 16
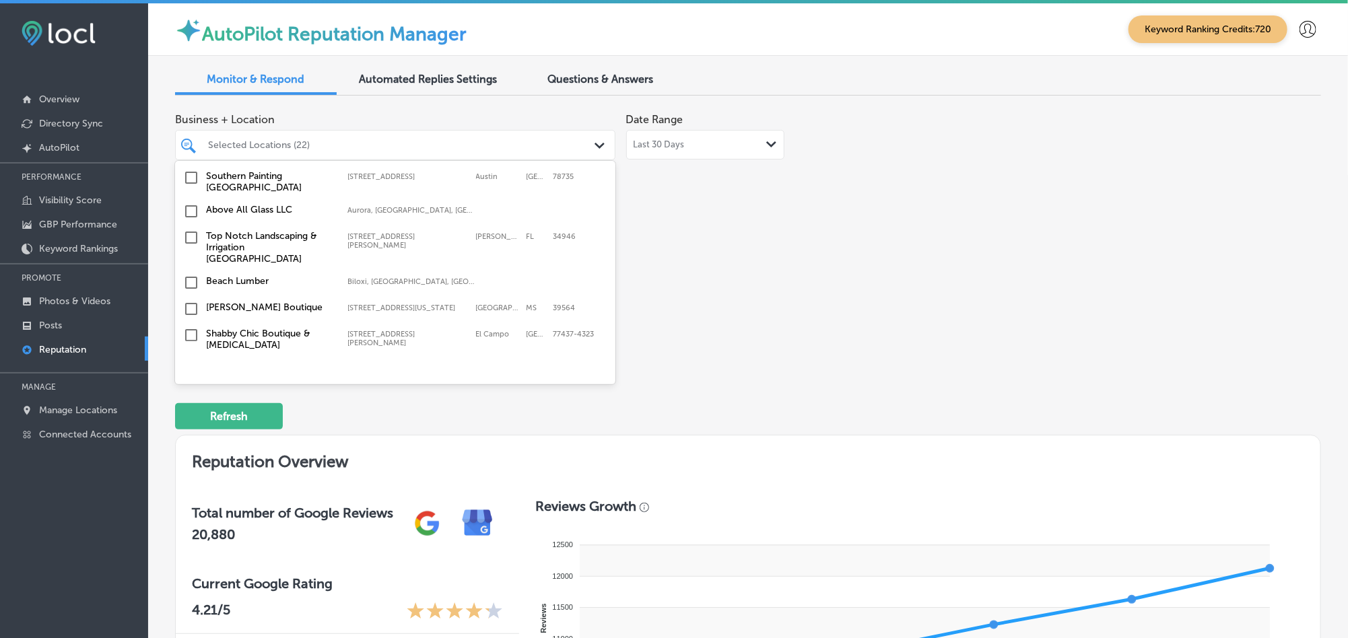
scroll to position [1749, 0]
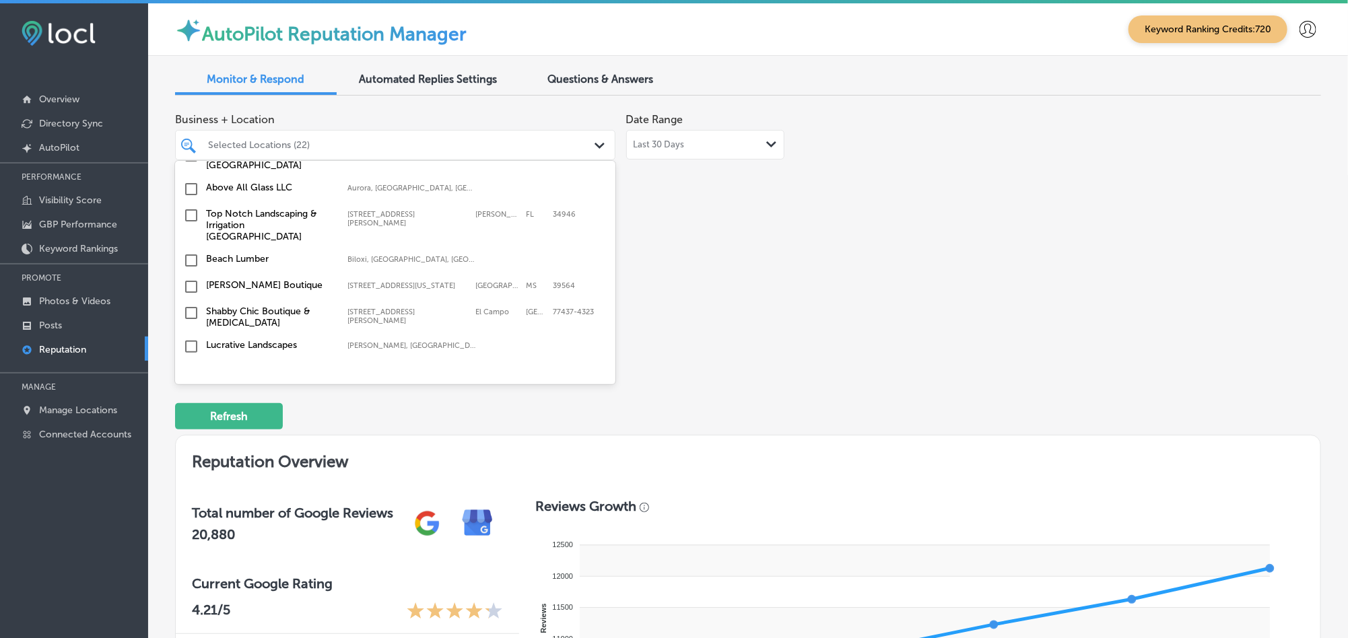
click at [193, 207] on input "checkbox" at bounding box center [191, 215] width 16 height 16
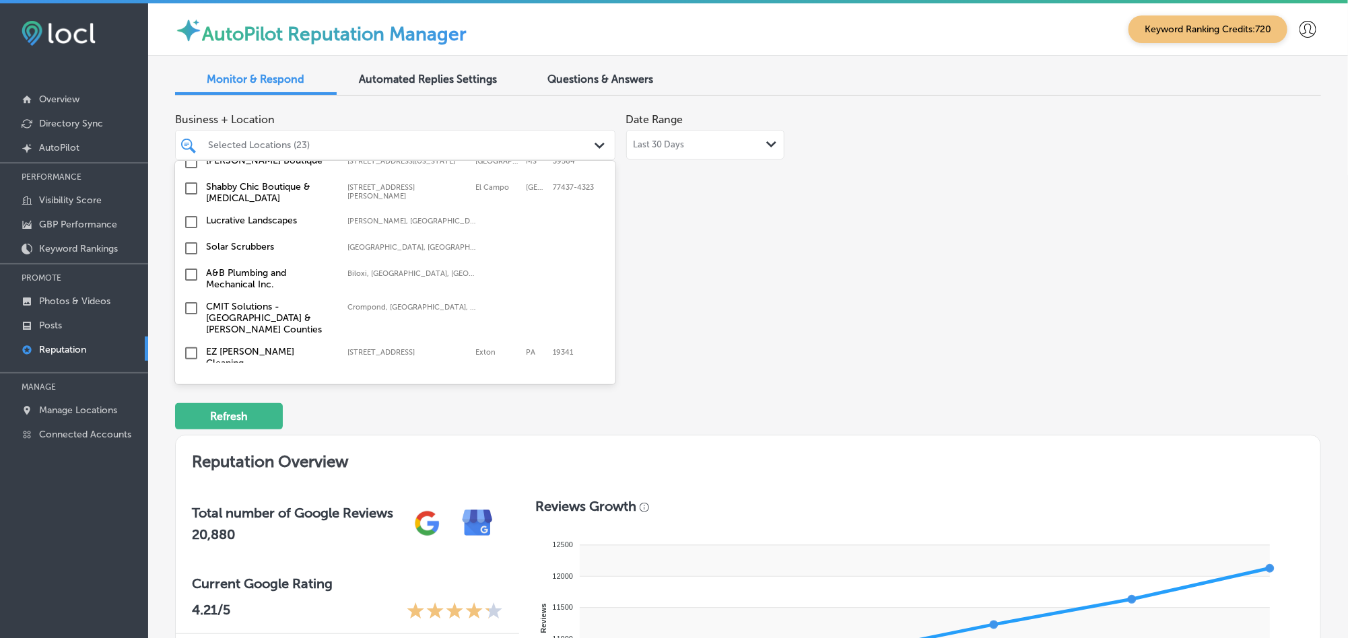
scroll to position [1885, 0]
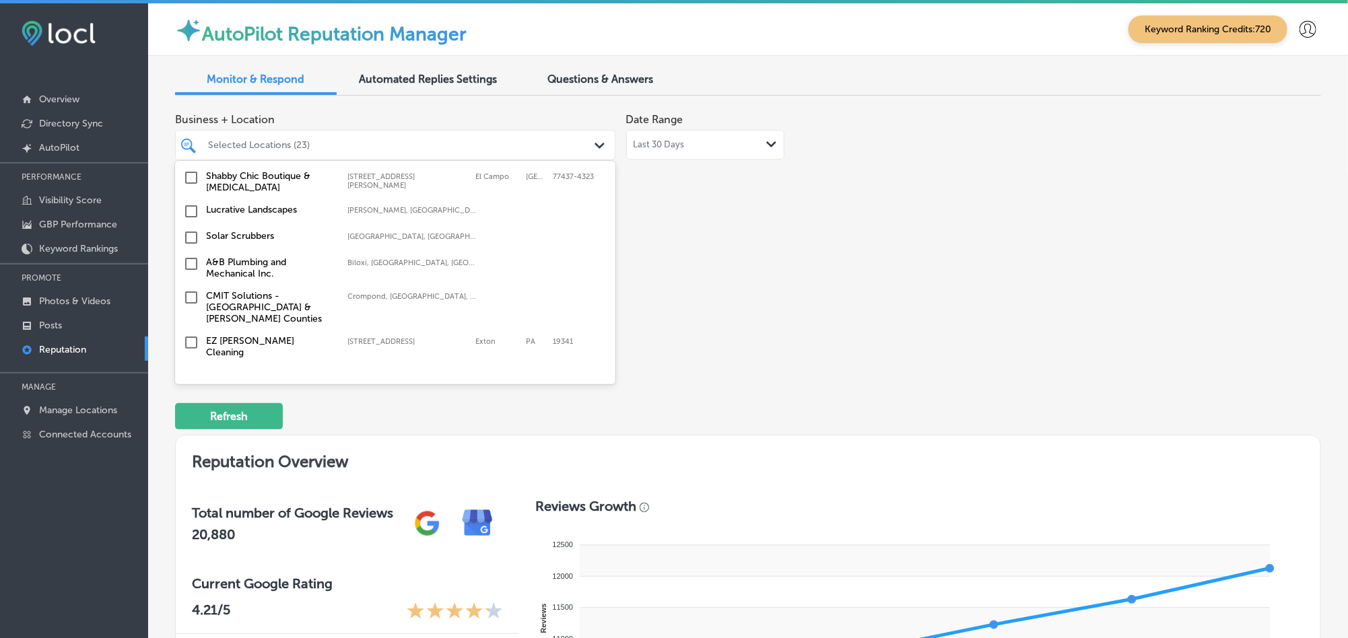
click at [188, 256] on input "checkbox" at bounding box center [191, 264] width 16 height 16
click at [190, 335] on input "checkbox" at bounding box center [191, 343] width 16 height 16
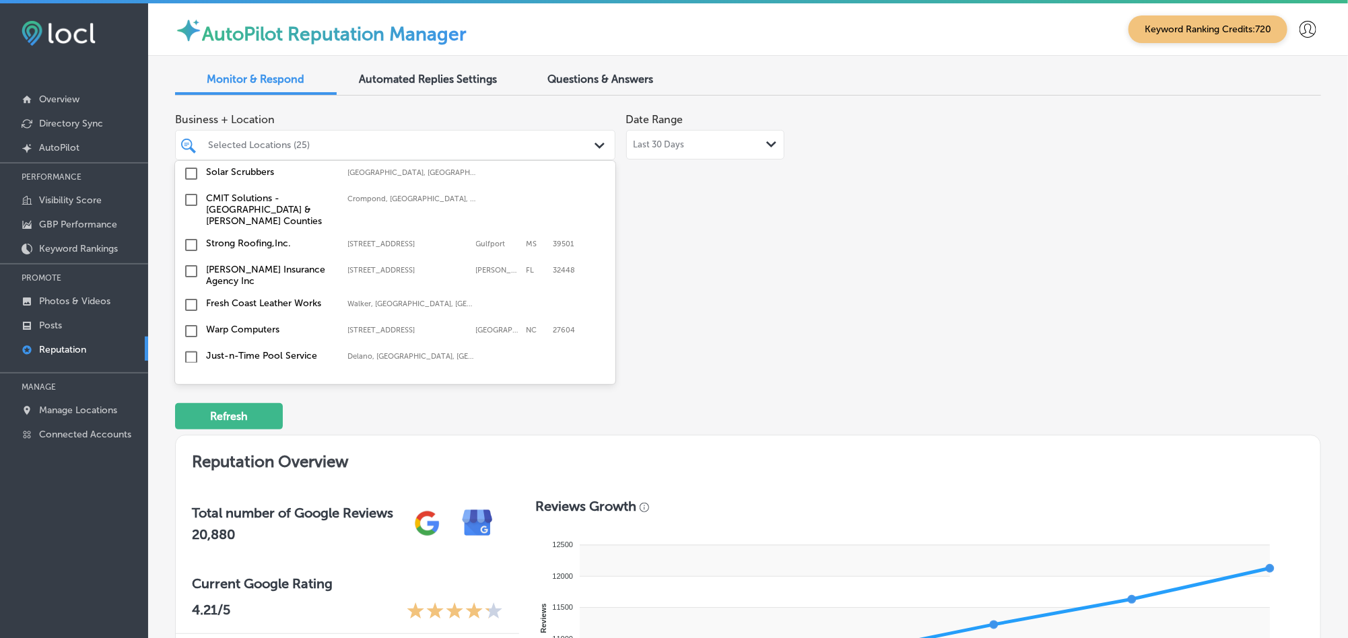
scroll to position [2019, 0]
click at [190, 346] on input "checkbox" at bounding box center [191, 354] width 16 height 16
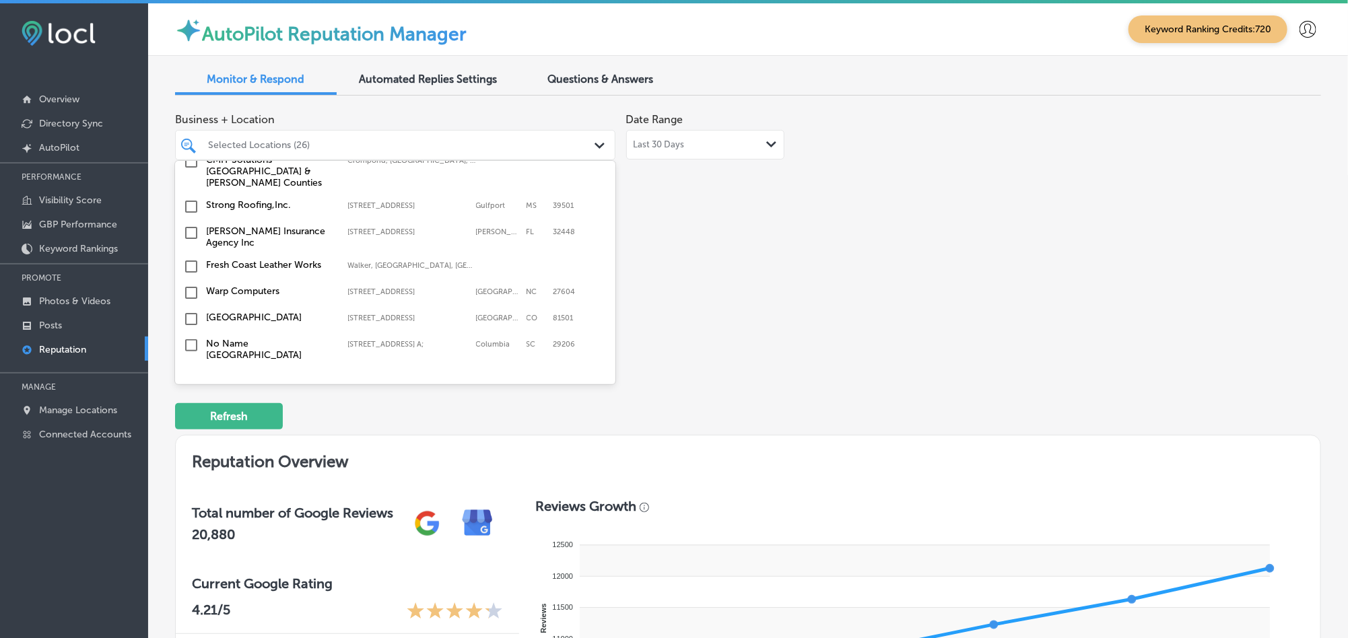
scroll to position [2120, 0]
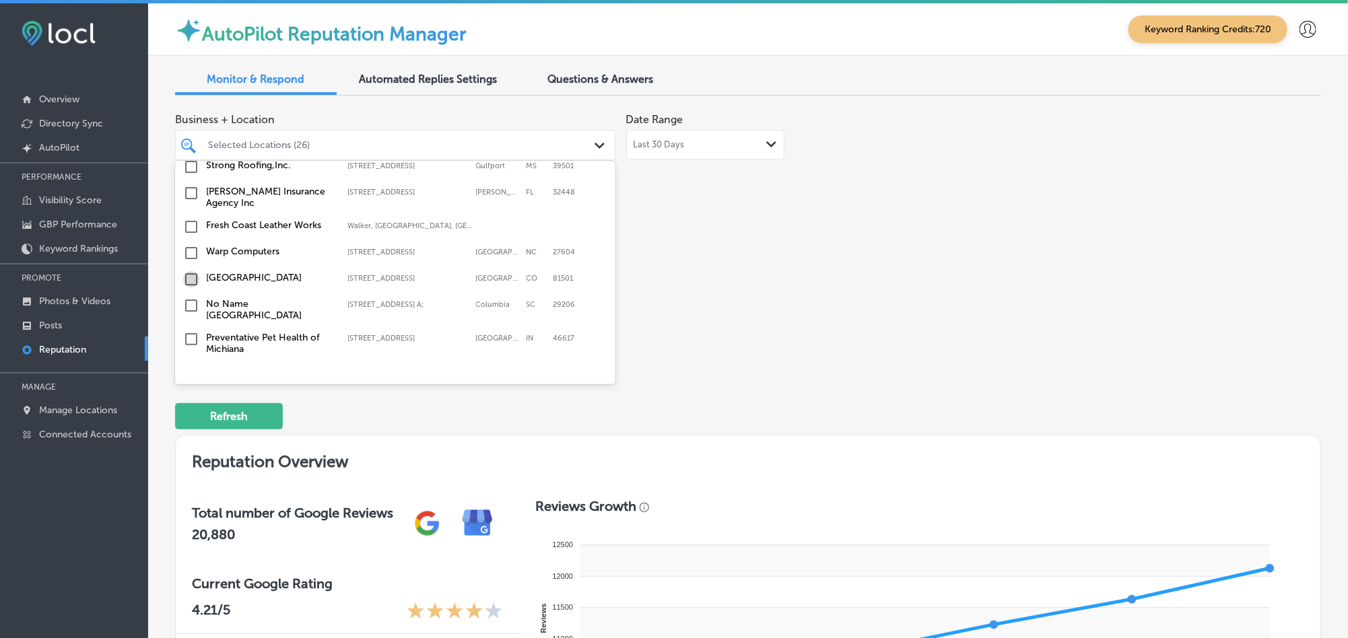
click at [188, 271] on input "checkbox" at bounding box center [191, 279] width 16 height 16
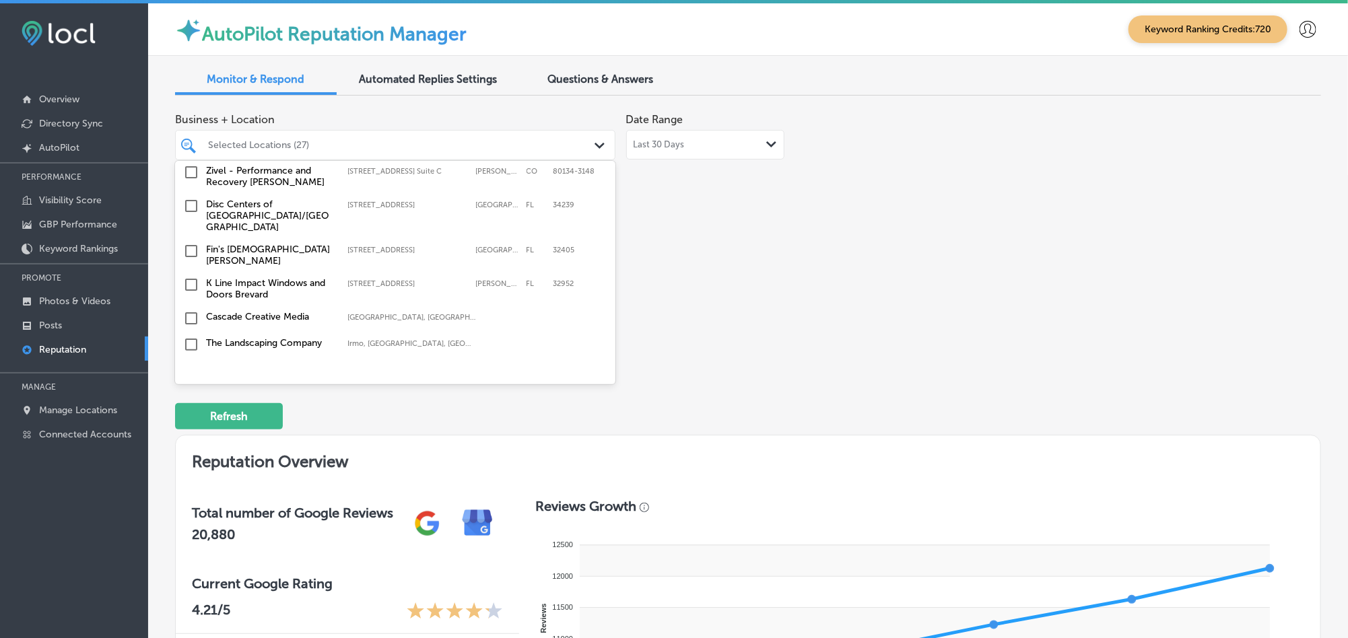
scroll to position [2322, 0]
click at [193, 242] on input "checkbox" at bounding box center [191, 250] width 16 height 16
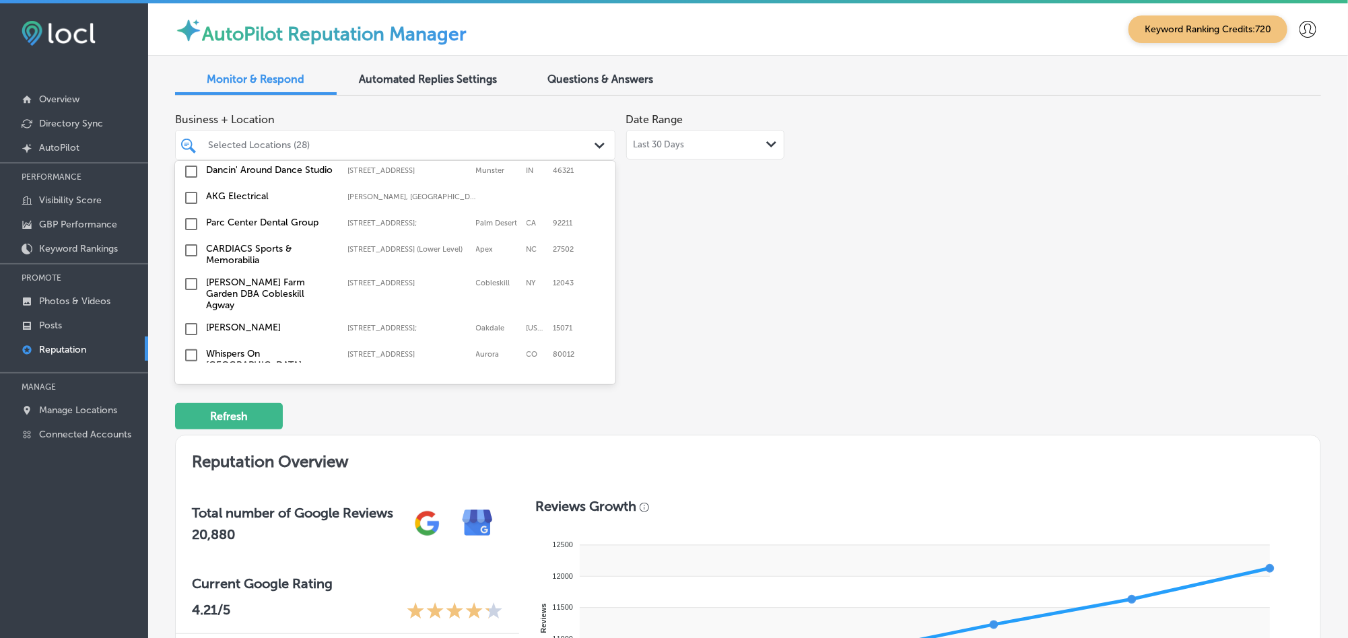
scroll to position [2995, 0]
click at [186, 345] on input "checkbox" at bounding box center [191, 353] width 16 height 16
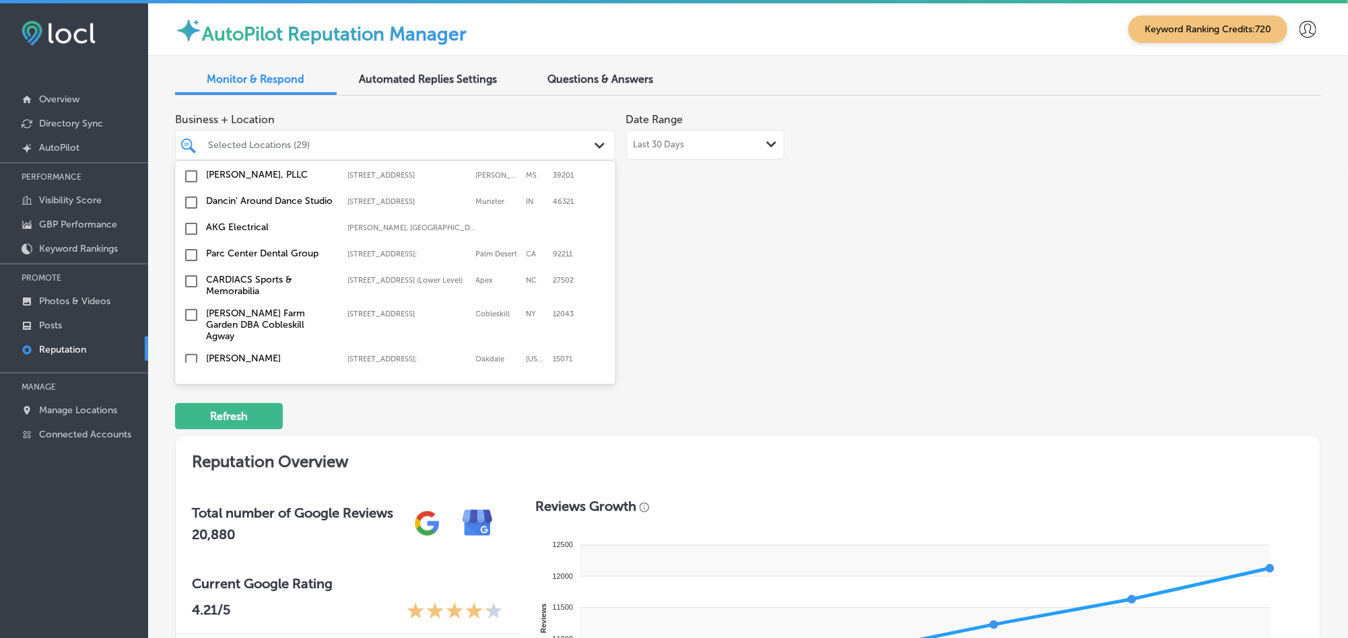
click at [190, 378] on input "checkbox" at bounding box center [191, 386] width 16 height 16
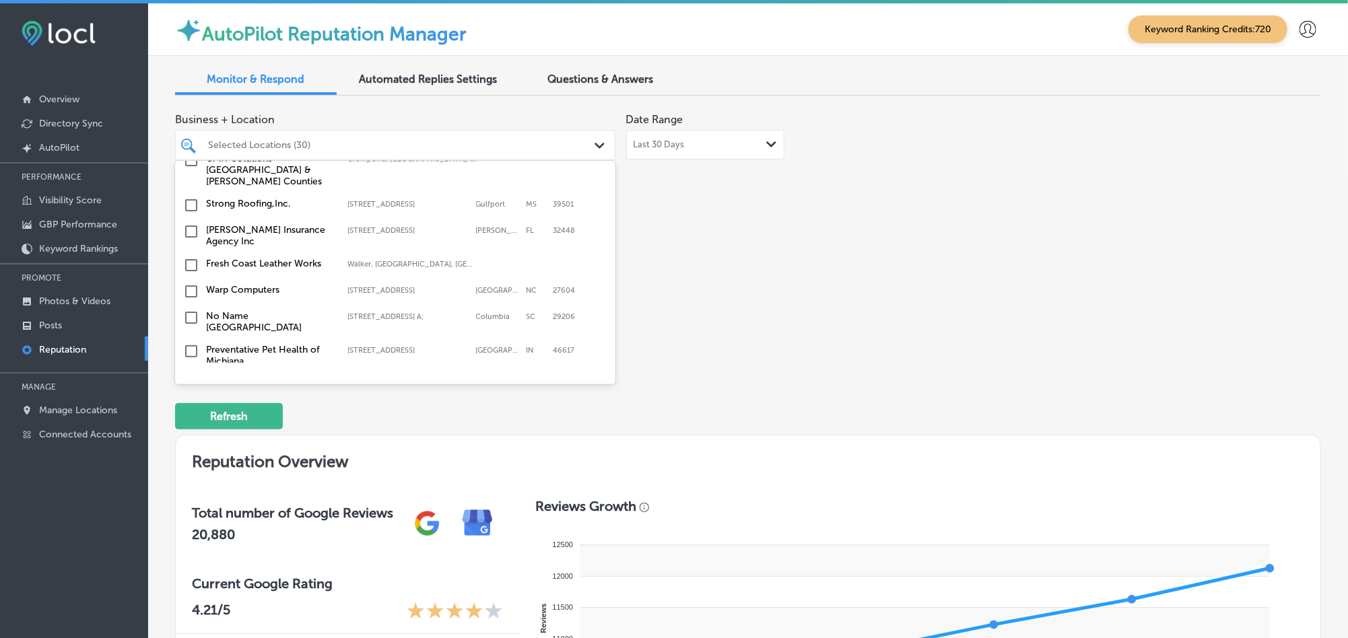
scroll to position [4062, 0]
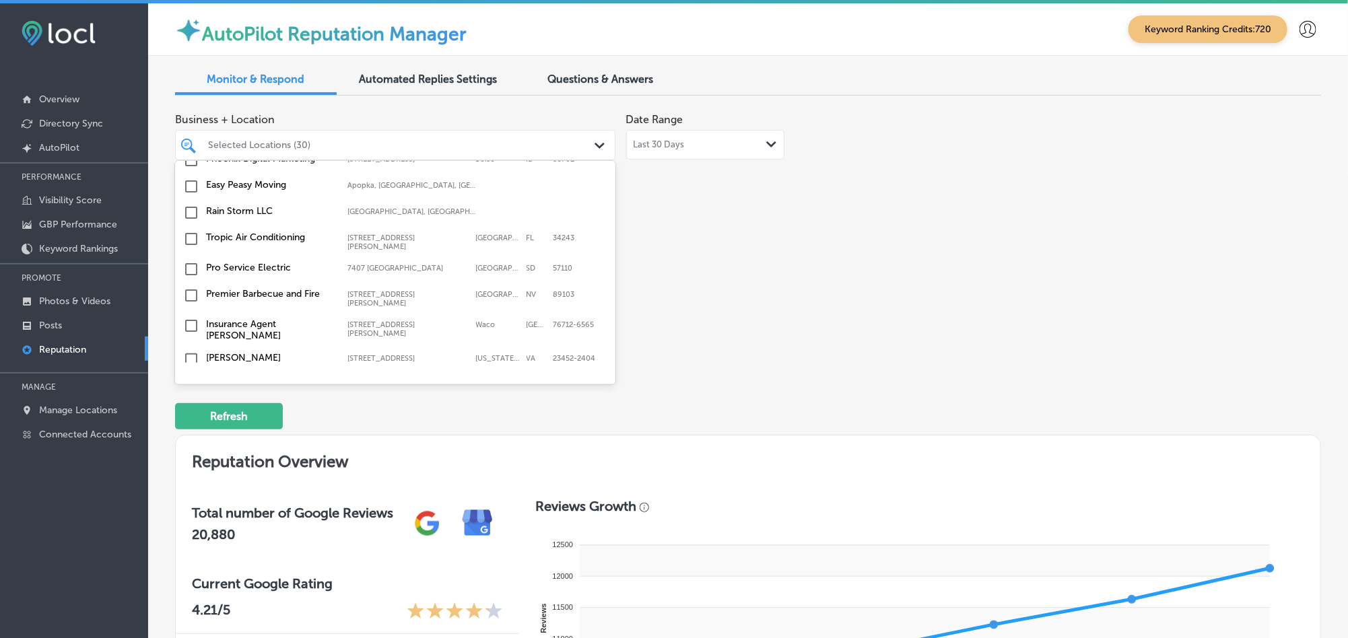
click at [192, 430] on input "checkbox" at bounding box center [191, 438] width 16 height 16
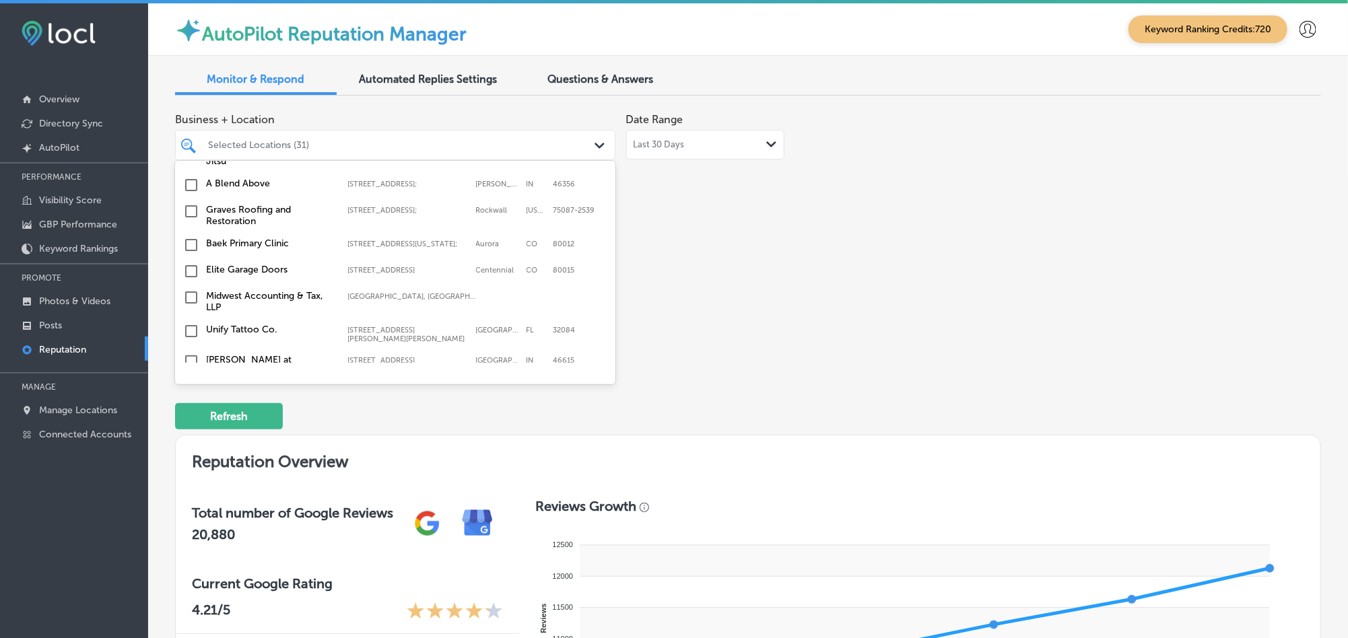
click at [190, 447] on input "checkbox" at bounding box center [191, 455] width 16 height 16
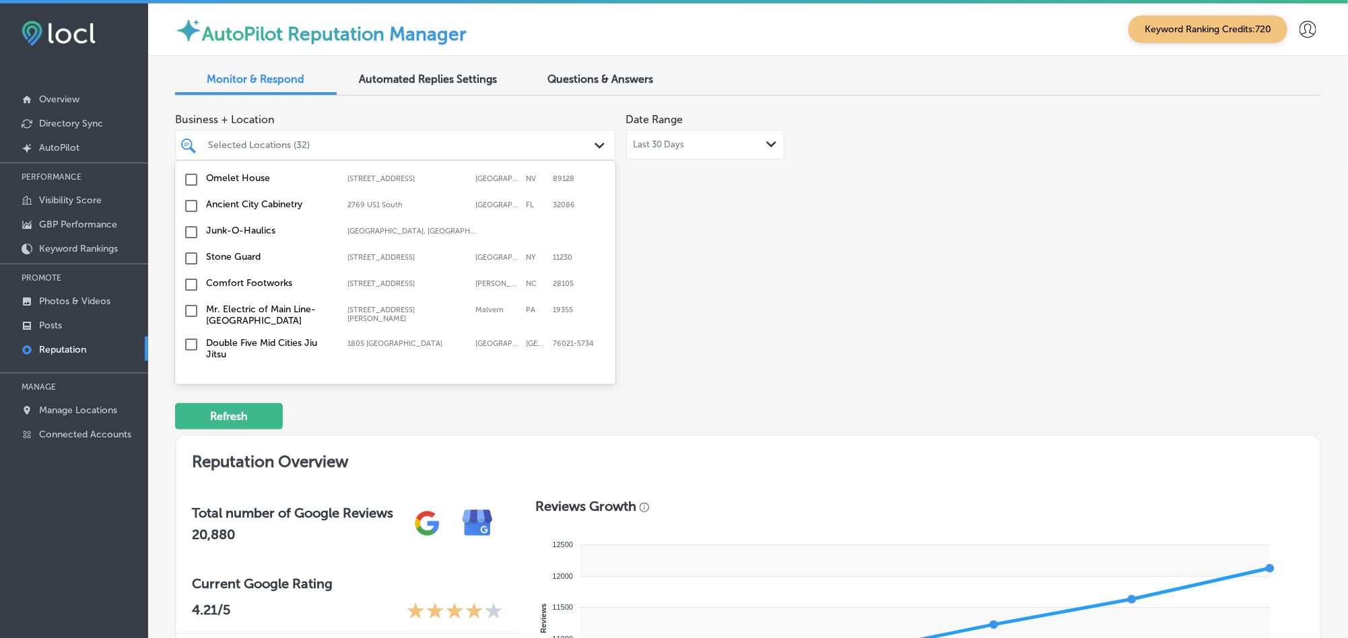
scroll to position [3658, 0]
click at [186, 458] on input "checkbox" at bounding box center [191, 466] width 16 height 16
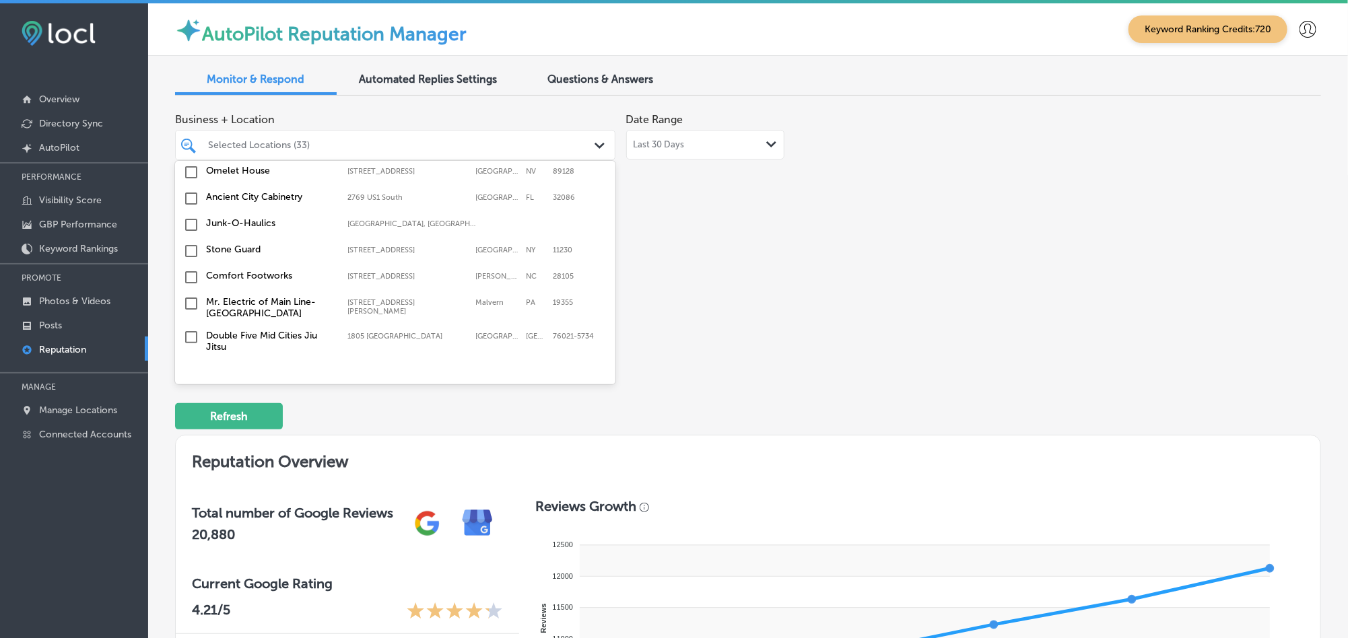
scroll to position [3691, 0]
click at [188, 425] on input "checkbox" at bounding box center [191, 433] width 16 height 16
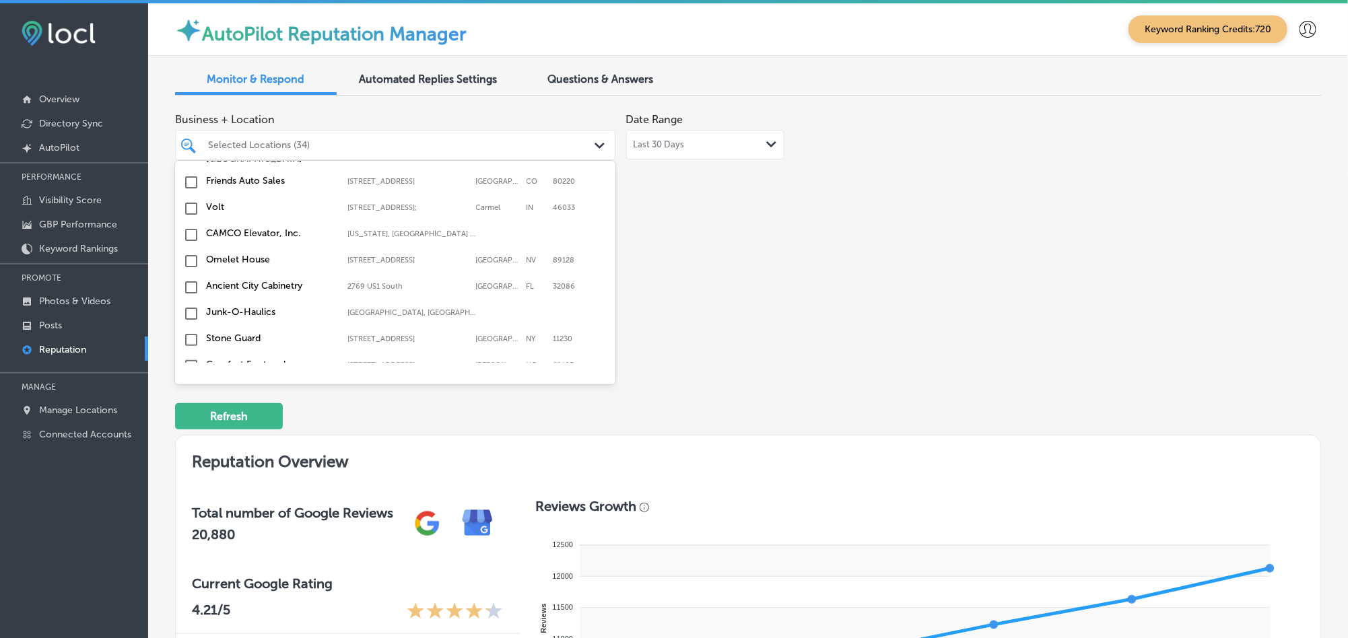
scroll to position [3625, 0]
click at [190, 424] on input "checkbox" at bounding box center [191, 432] width 16 height 16
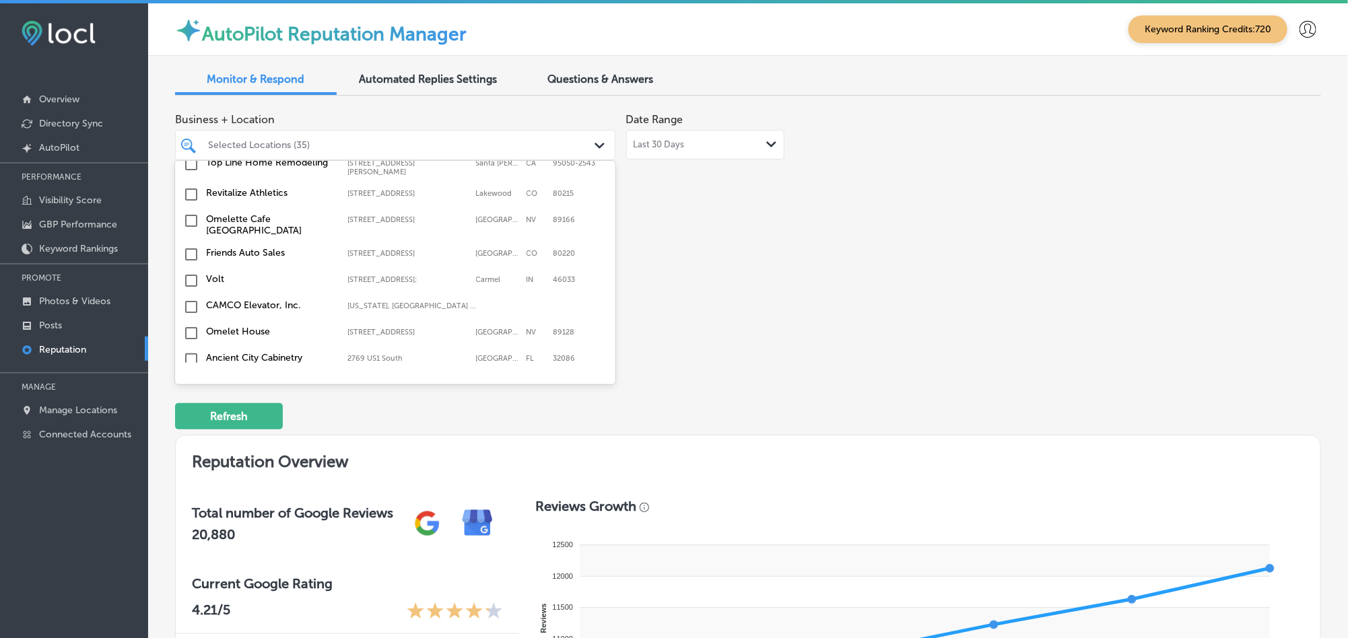
scroll to position [3591, 0]
click at [188, 432] on input "checkbox" at bounding box center [191, 440] width 16 height 16
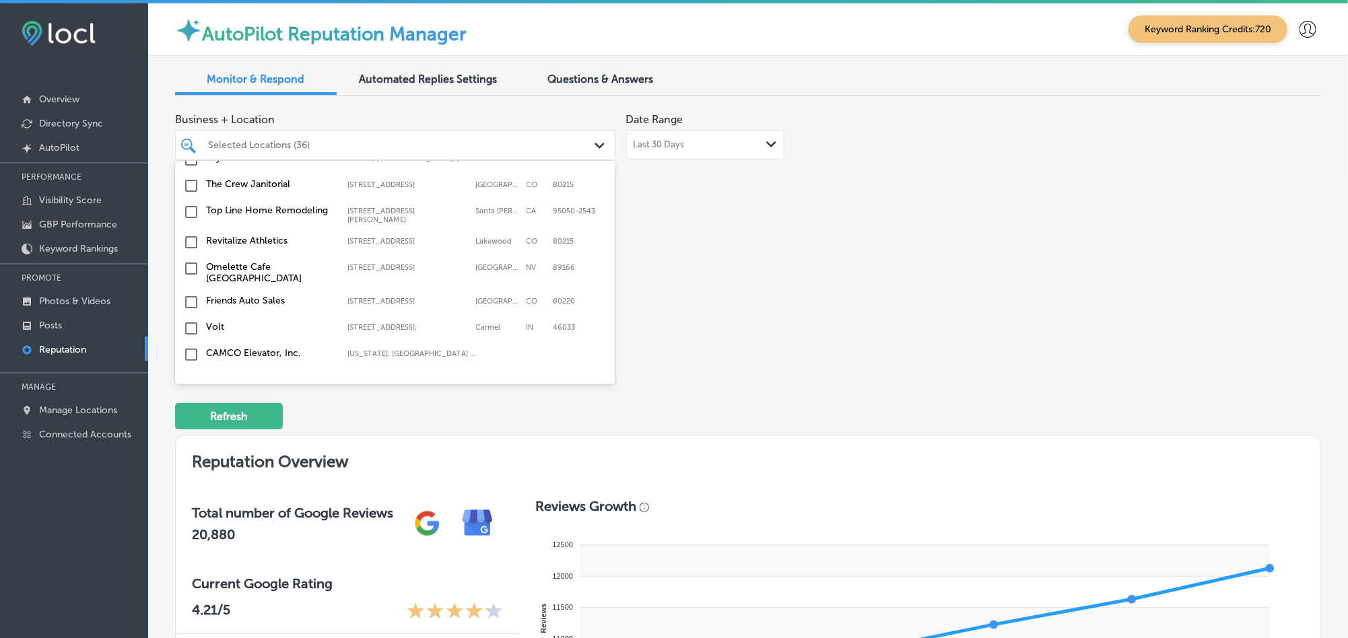
scroll to position [3557, 0]
click at [192, 440] on input "checkbox" at bounding box center [191, 448] width 16 height 16
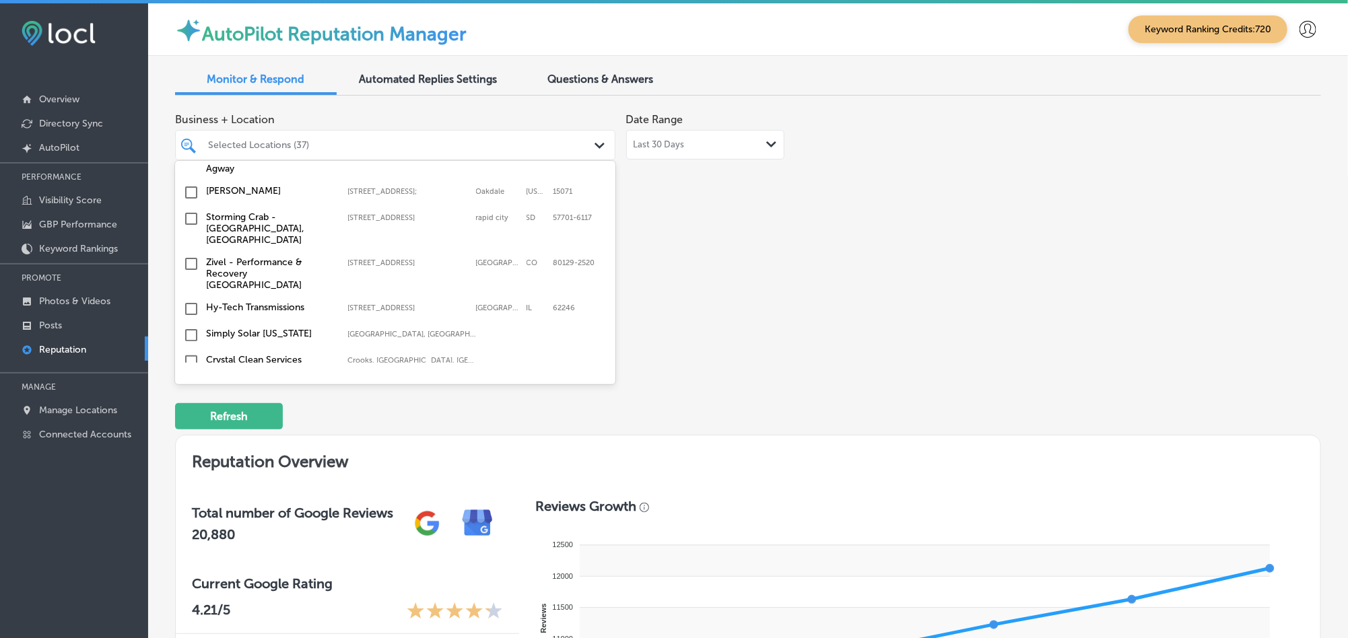
scroll to position [3389, 0]
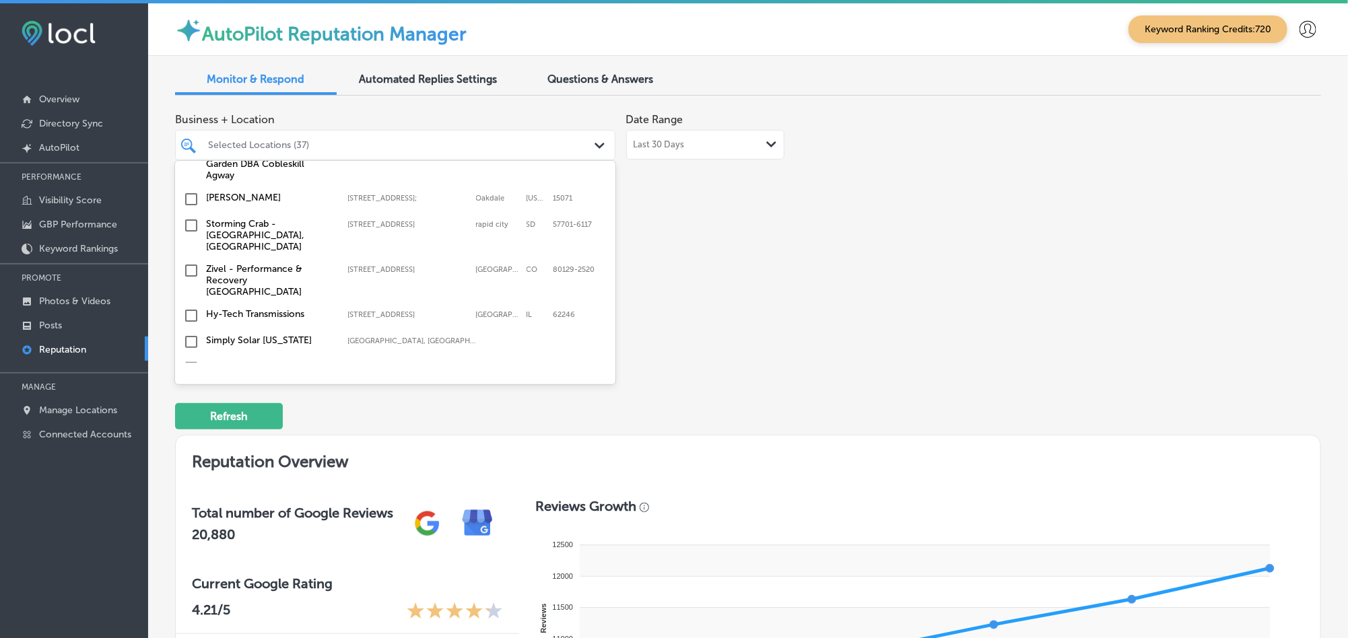
click at [190, 413] on input "checkbox" at bounding box center [191, 421] width 16 height 16
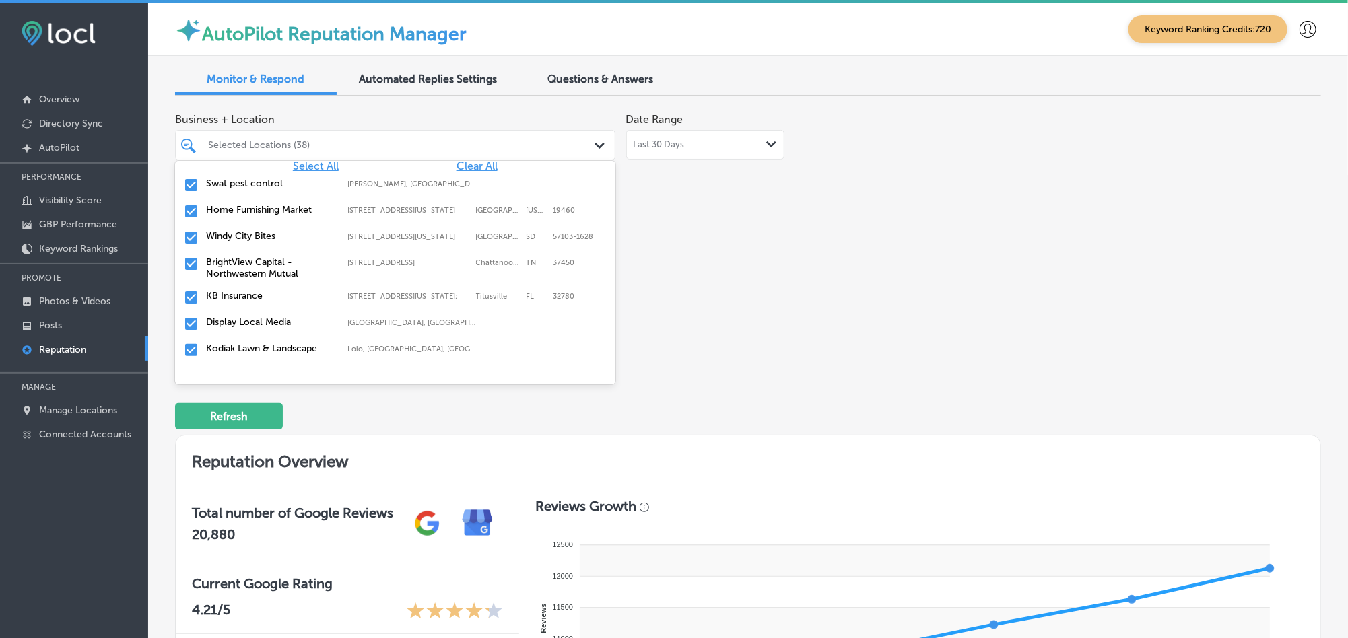
scroll to position [0, 0]
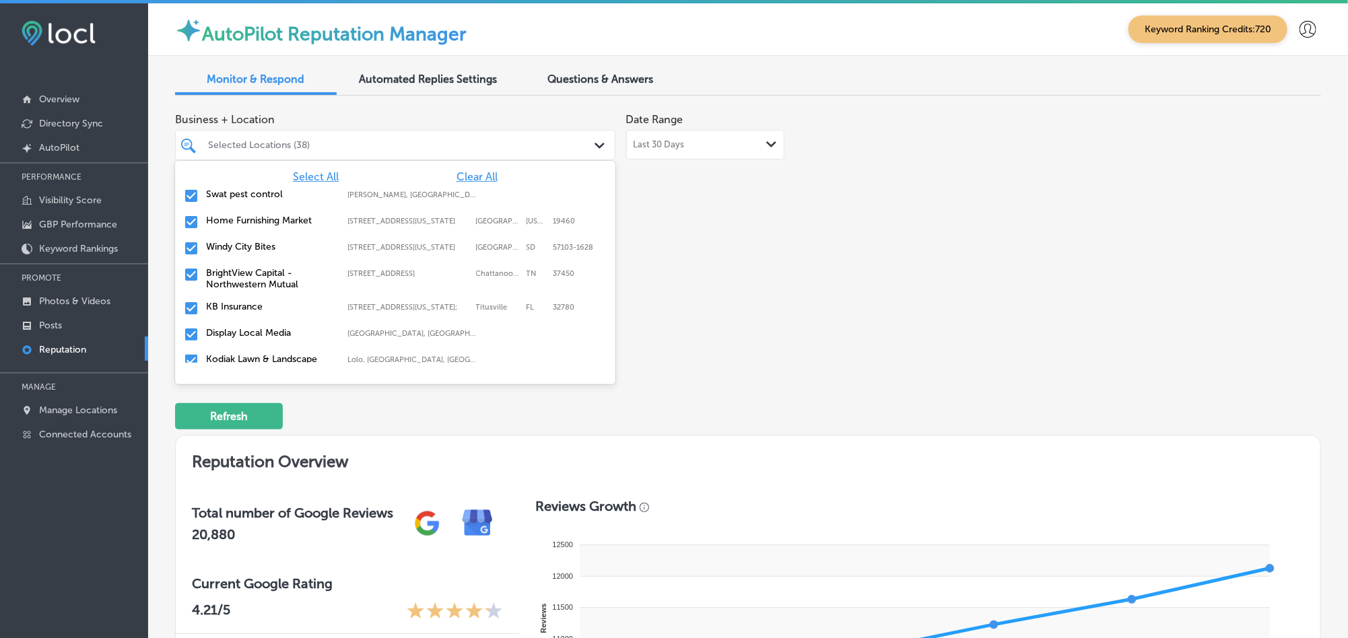
click at [756, 259] on div "Business + Location option [STREET_ADDRESS][PERSON_NAME]. option [STREET_ADDRES…" at bounding box center [518, 232] width 687 height 253
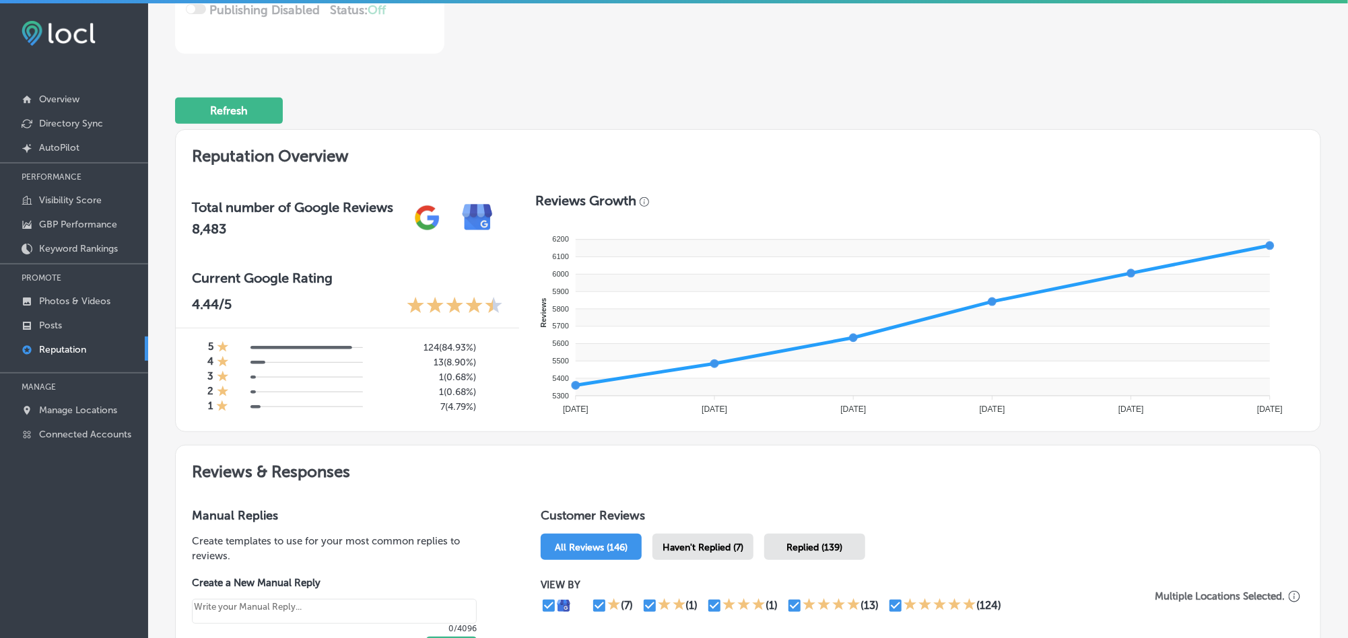
scroll to position [404, 0]
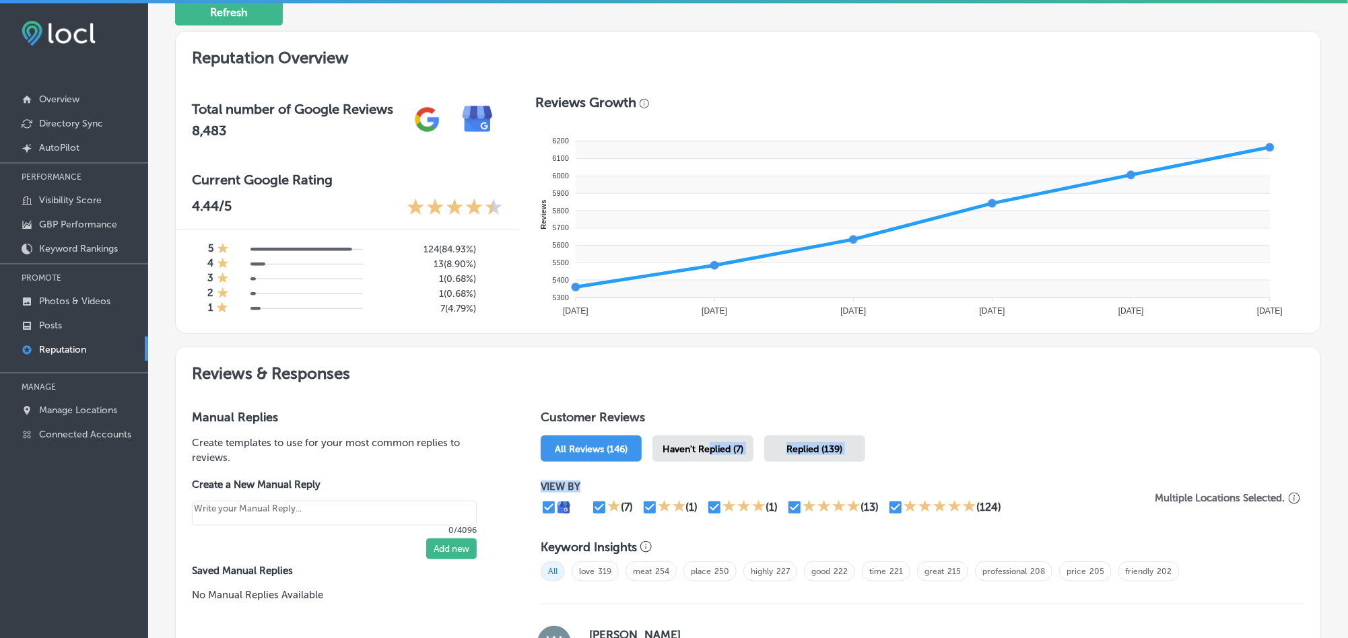
drag, startPoint x: 705, startPoint y: 440, endPoint x: 701, endPoint y: 464, distance: 24.6
click at [701, 444] on span "Haven't Replied (7)" at bounding box center [702, 449] width 81 height 11
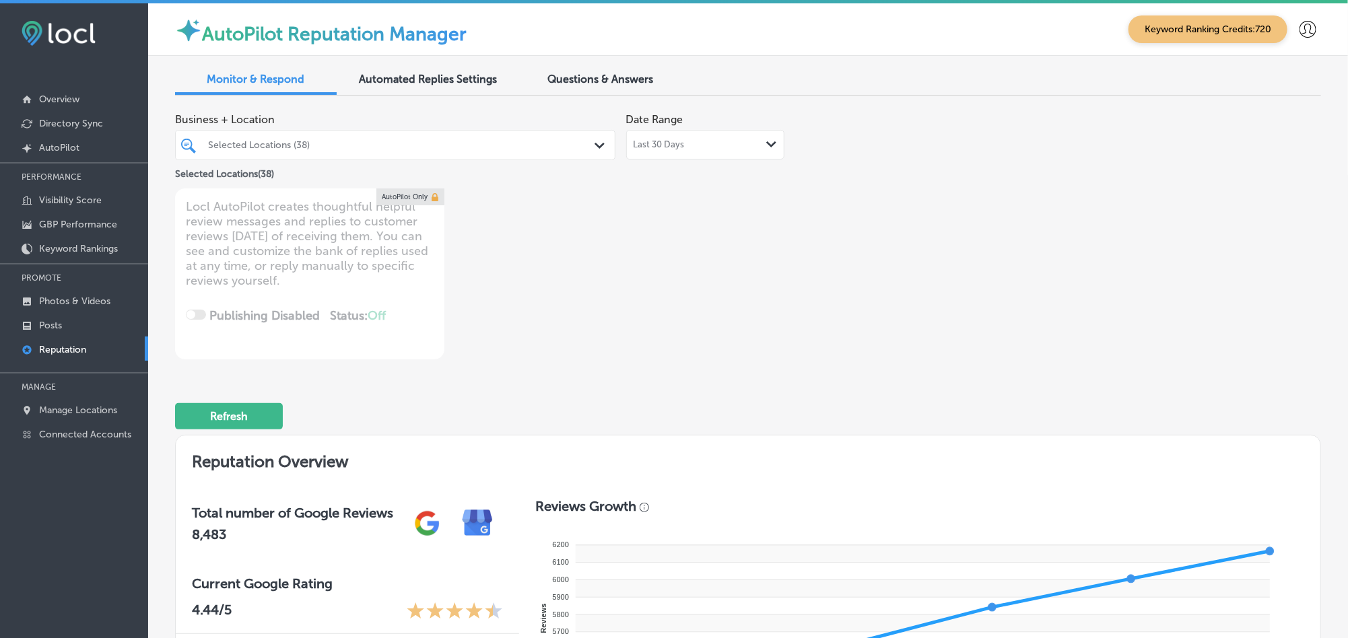
click at [687, 148] on div "Last 30 Days Path Created with Sketch." at bounding box center [704, 144] width 143 height 11
type textarea "x"
click at [394, 142] on div "Selected Locations (38)" at bounding box center [402, 144] width 388 height 11
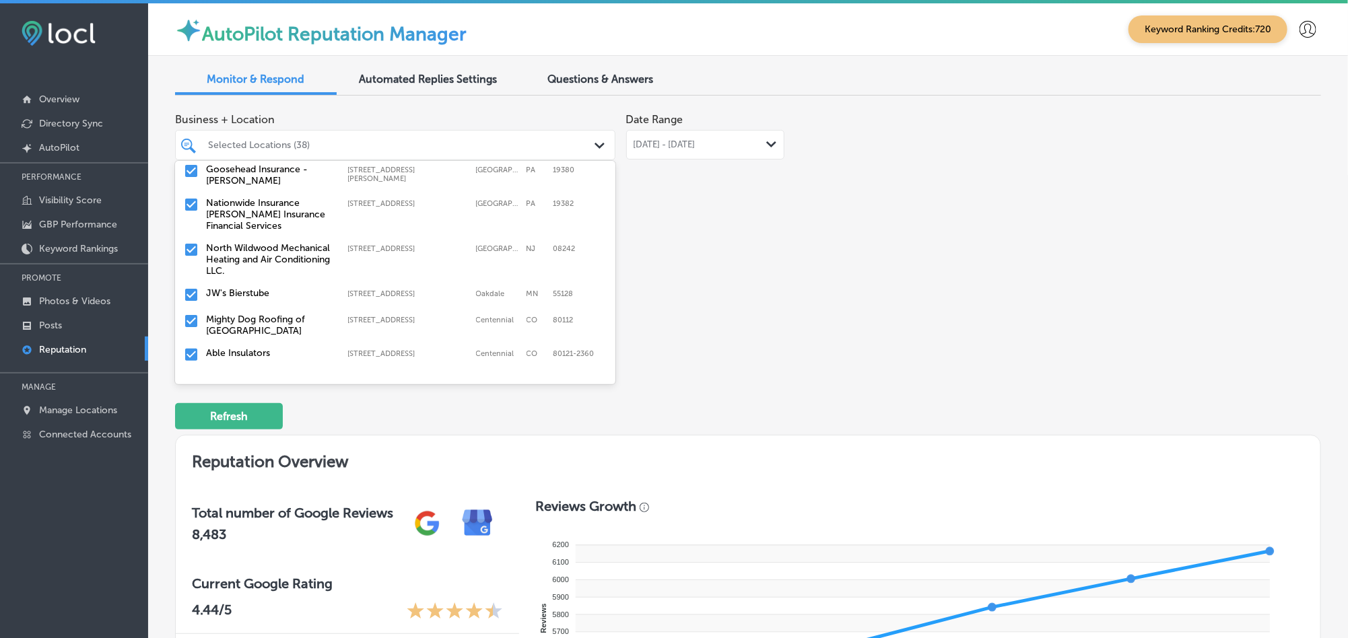
scroll to position [235, 0]
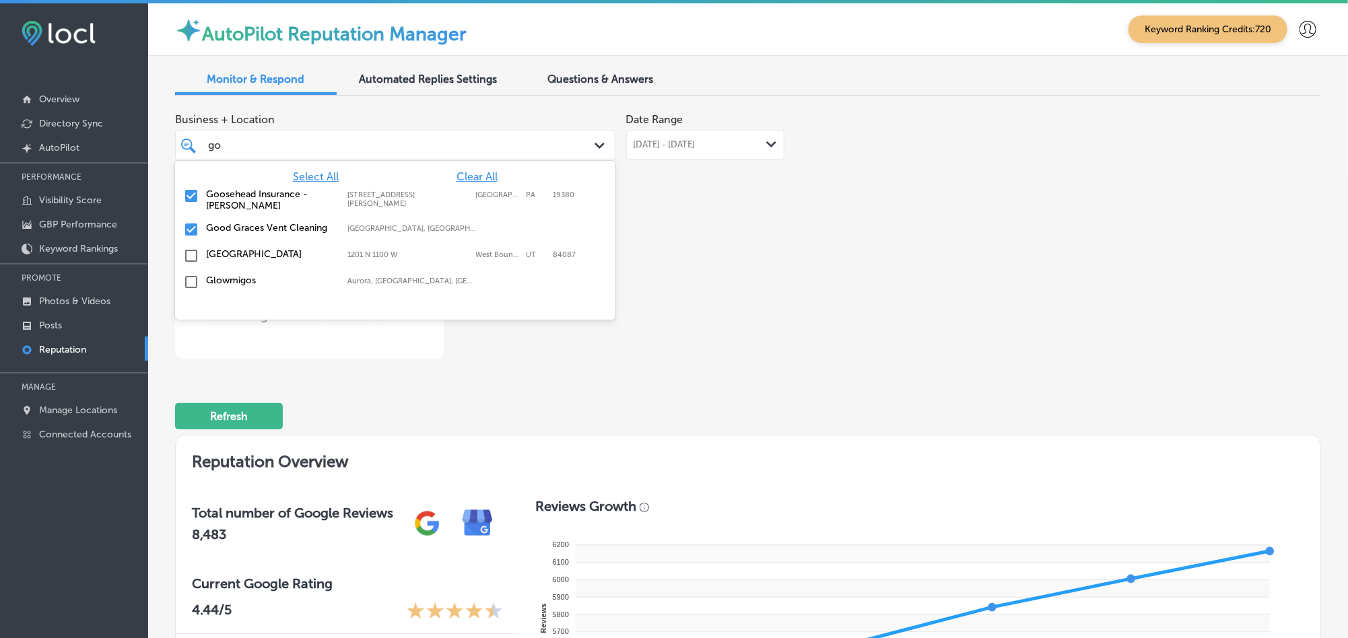
type input "goo"
click at [188, 227] on input "checkbox" at bounding box center [191, 229] width 16 height 16
type textarea "x"
type input "g"
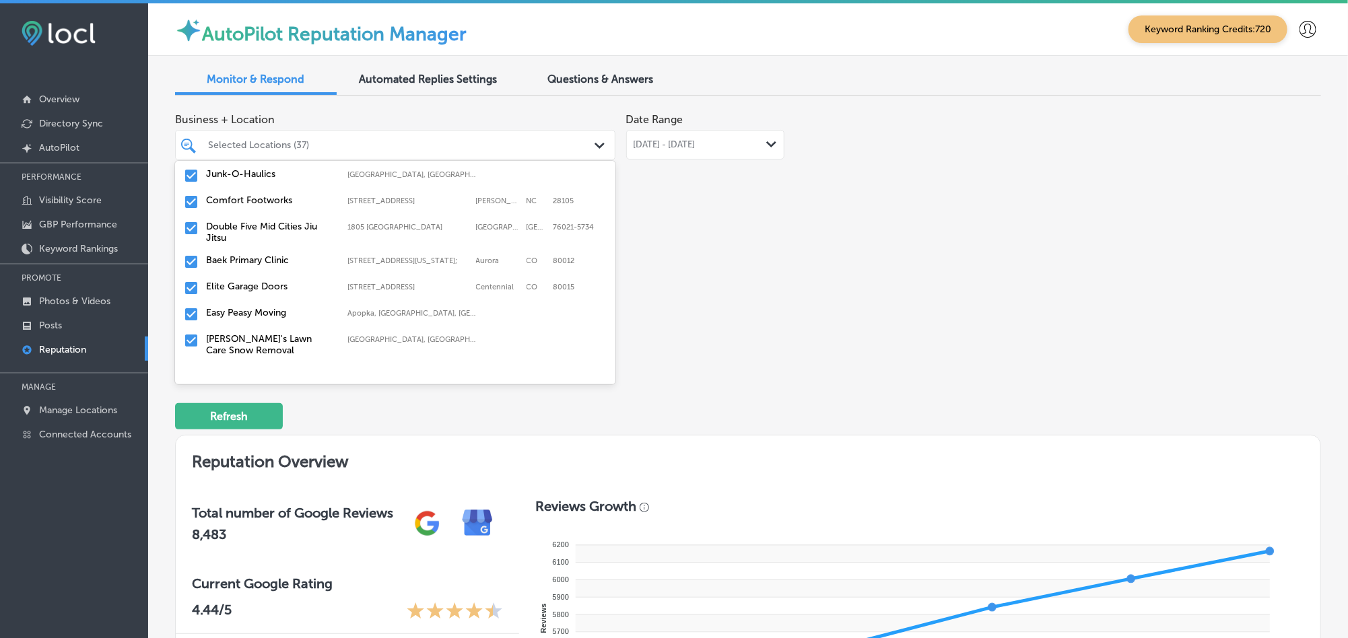
scroll to position [976, 0]
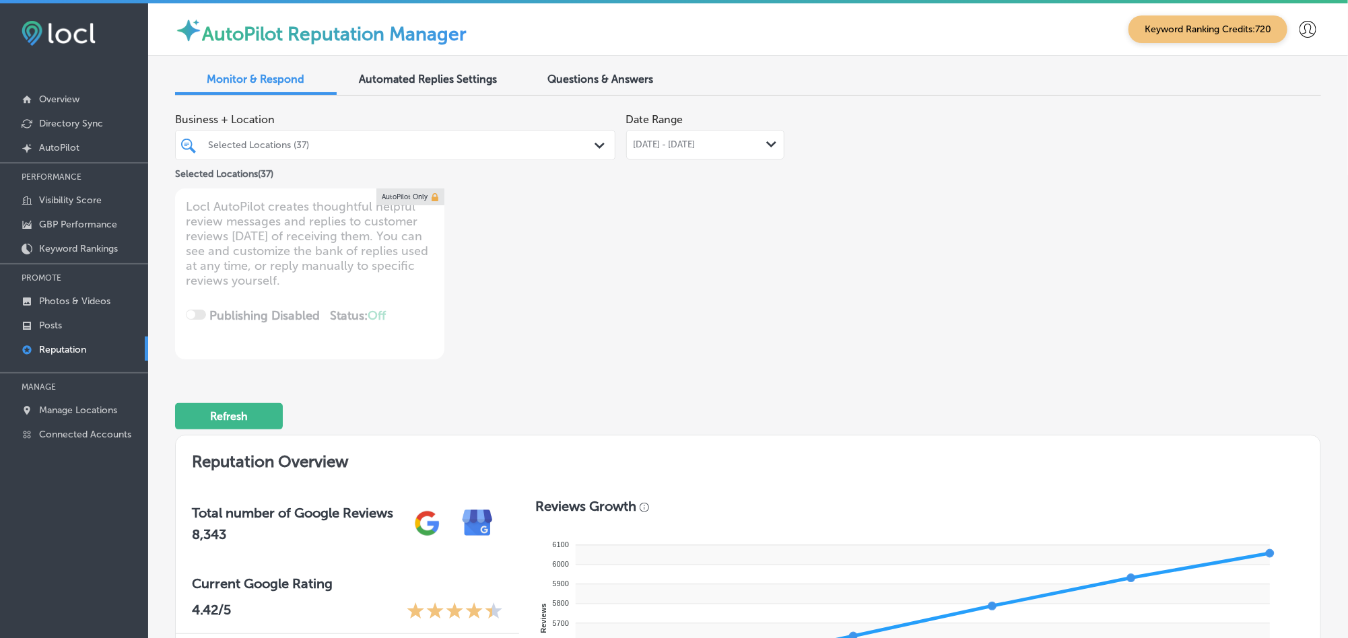
click at [396, 135] on div "Selected Locations (37)" at bounding box center [395, 145] width 388 height 21
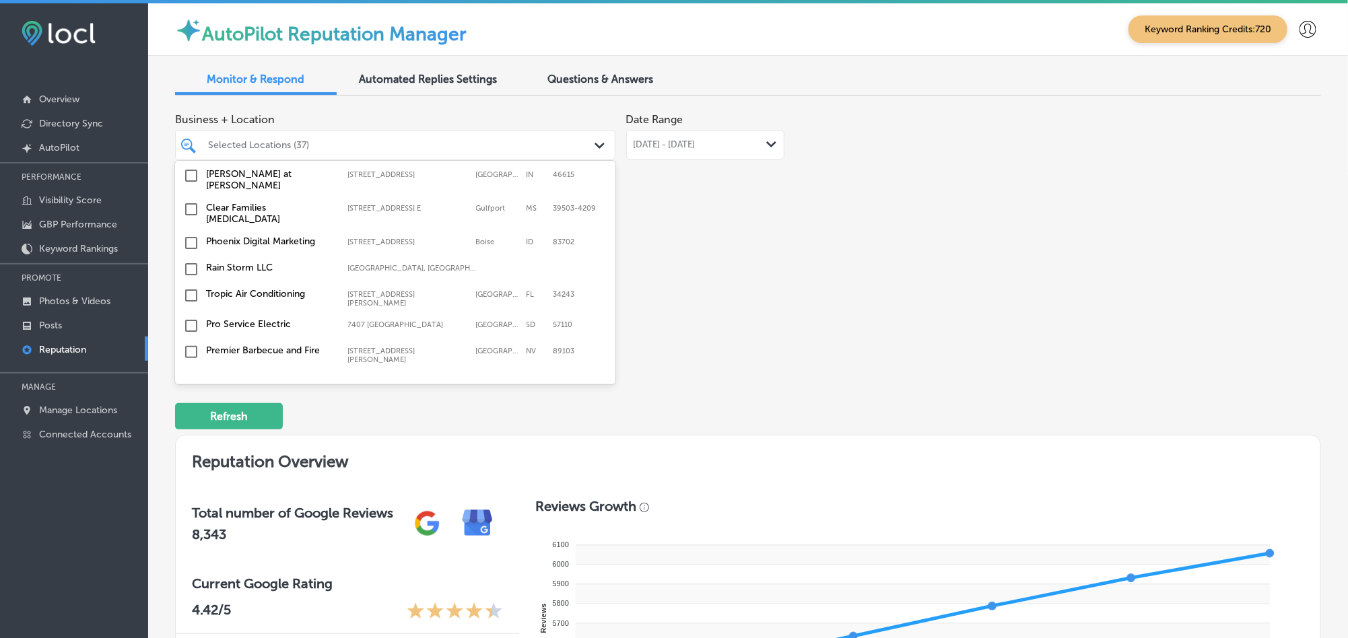
scroll to position [4062, 0]
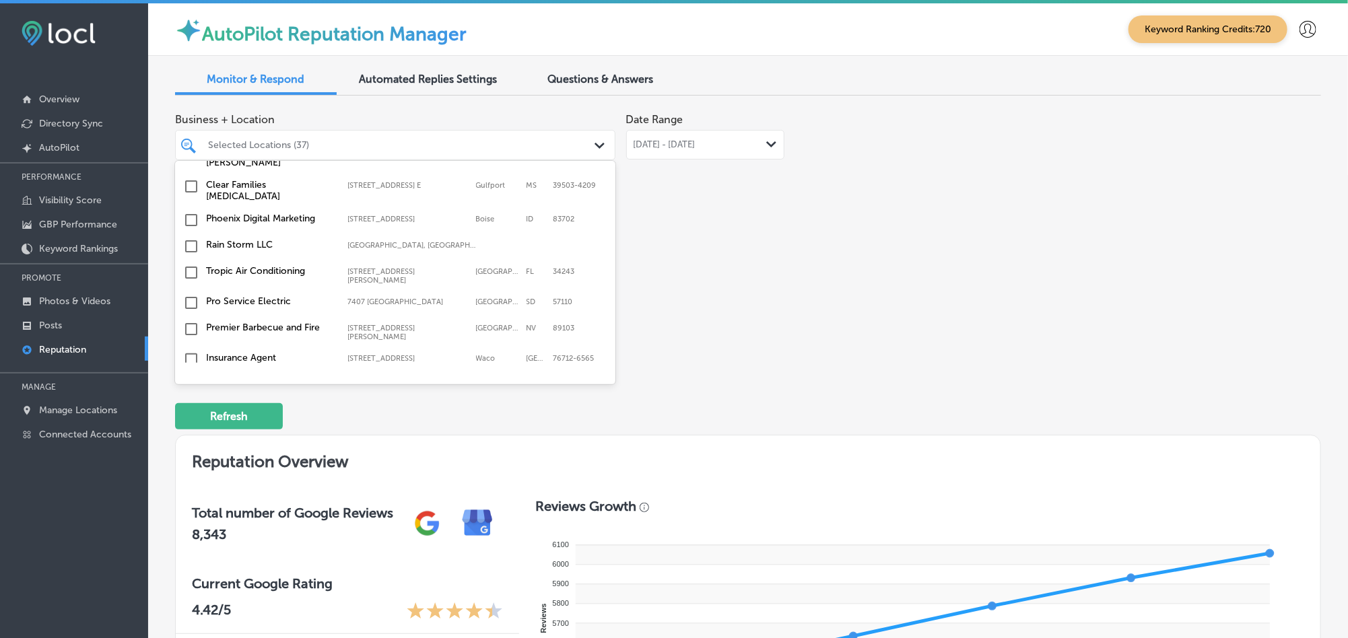
click at [190, 430] on input "checkbox" at bounding box center [191, 438] width 16 height 16
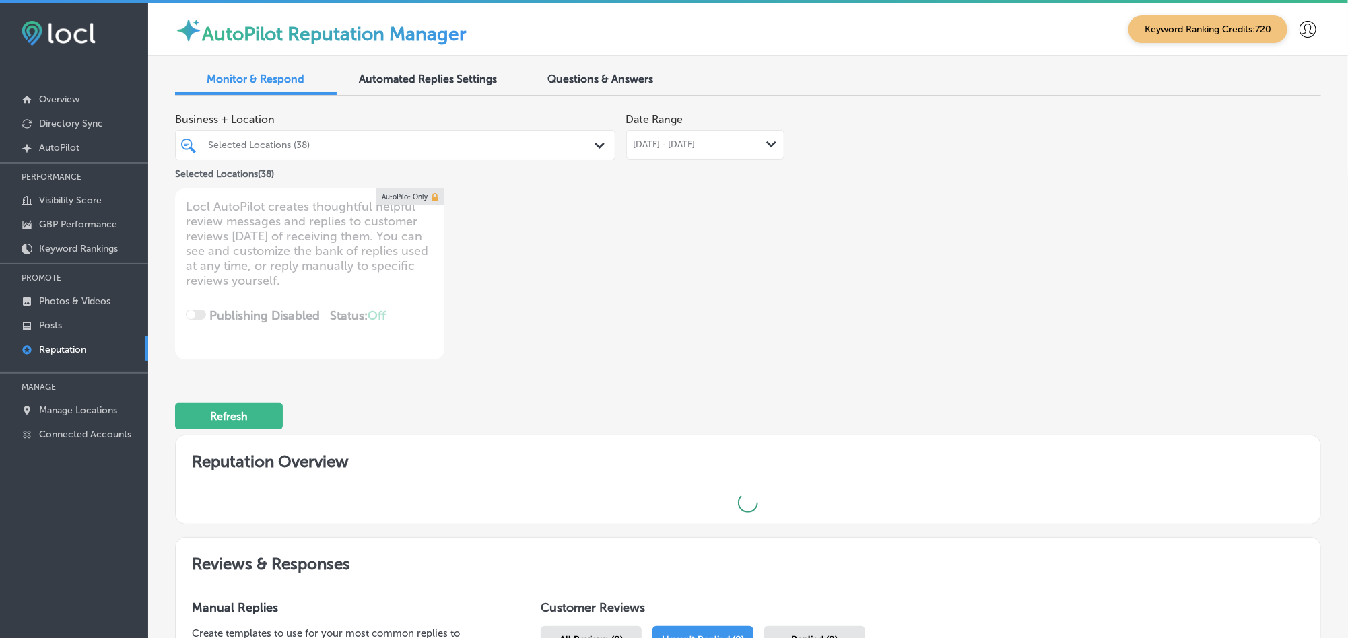
click at [837, 324] on div "Business + Location Selected Locations (38) Path Created with Sketch. Selected …" at bounding box center [518, 232] width 687 height 253
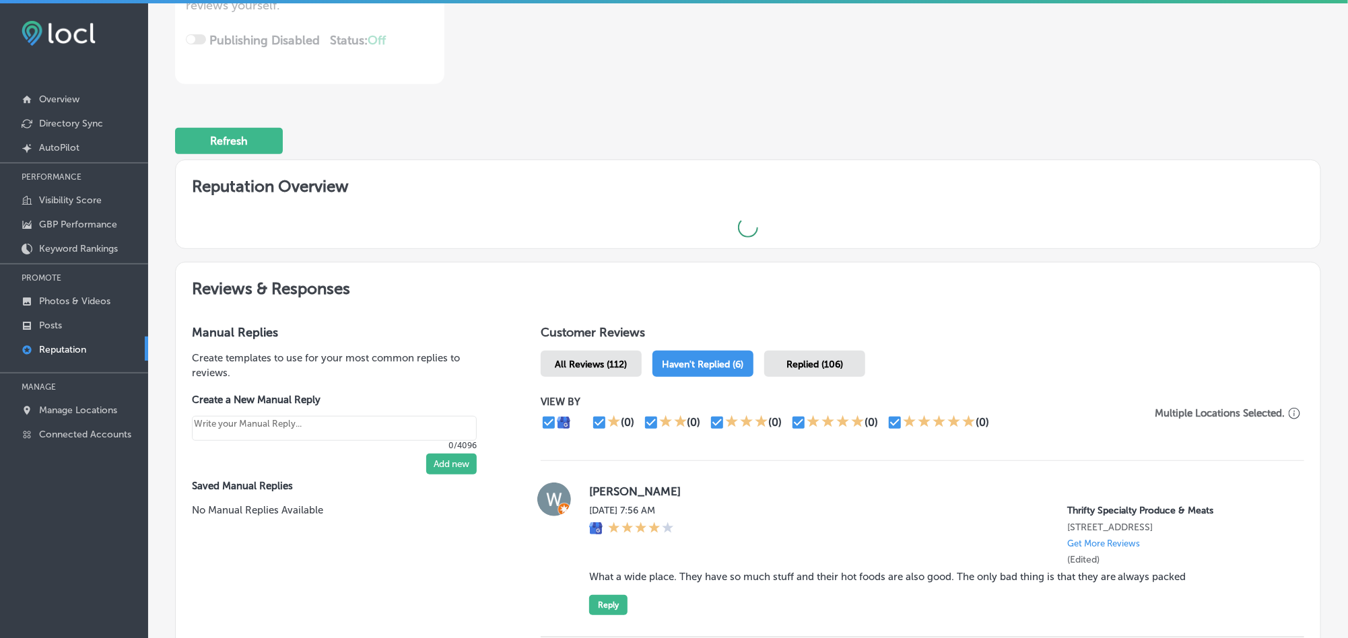
type textarea "x"
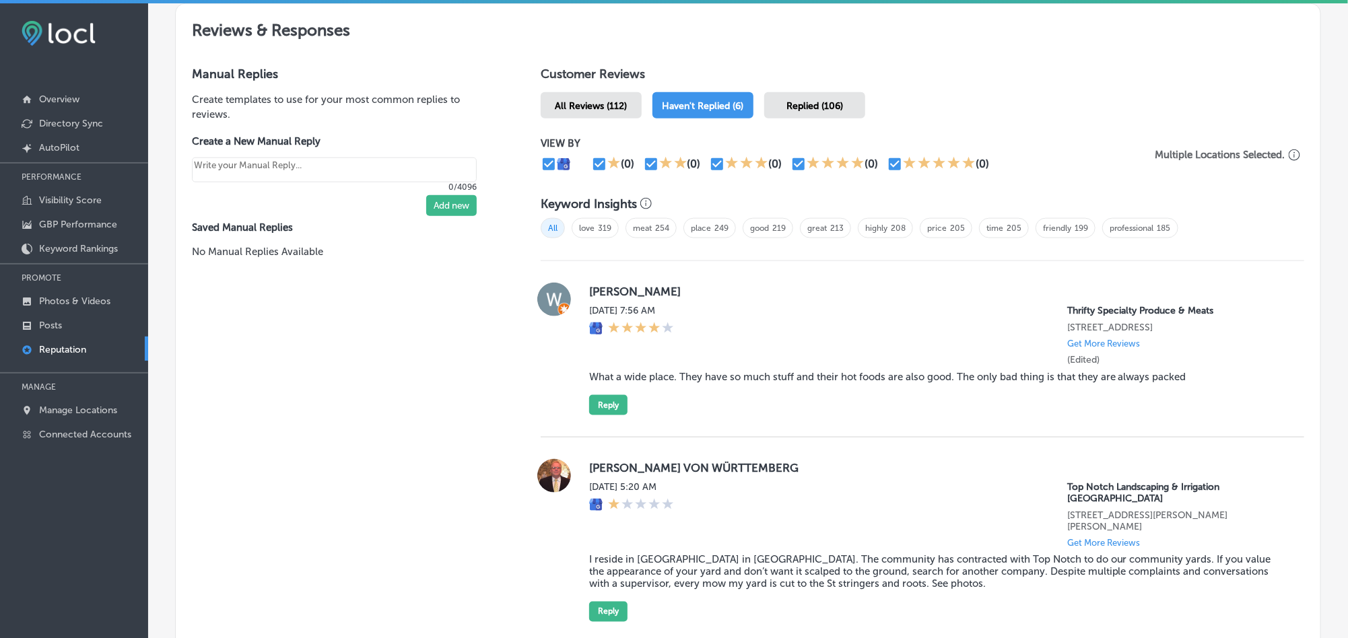
scroll to position [707, 0]
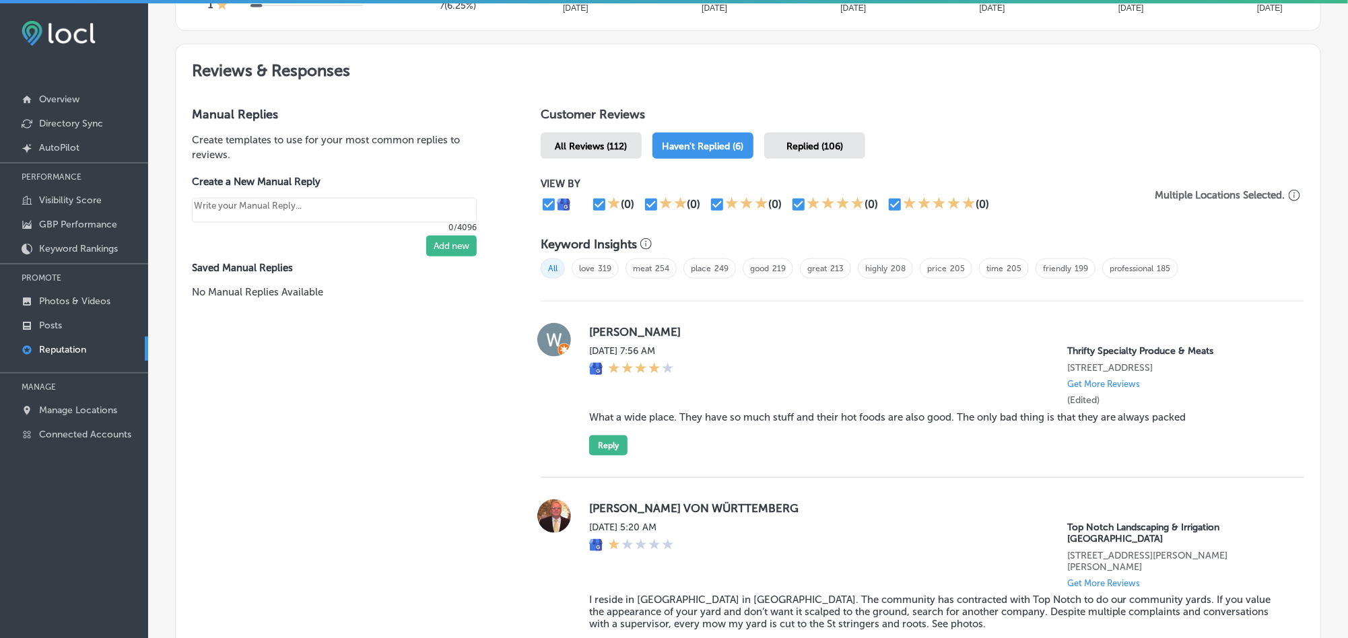
click at [747, 336] on div "[PERSON_NAME][DATE] 7:56 AM Thrifty Specialty Produce & Meats [STREET_ADDRESS] …" at bounding box center [935, 389] width 693 height 133
drag, startPoint x: 576, startPoint y: 333, endPoint x: 695, endPoint y: 320, distance: 119.9
click at [695, 323] on div "[PERSON_NAME][DATE] 7:56 AM Thrifty Specialty Produce & Meats [STREET_ADDRESS] …" at bounding box center [922, 389] width 763 height 133
copy label "[PERSON_NAME]"
click at [731, 345] on div "[DATE] 7:56 AM Thrifty Specialty Produce & Meats [STREET_ADDRESS] Get More Revi…" at bounding box center [935, 375] width 693 height 61
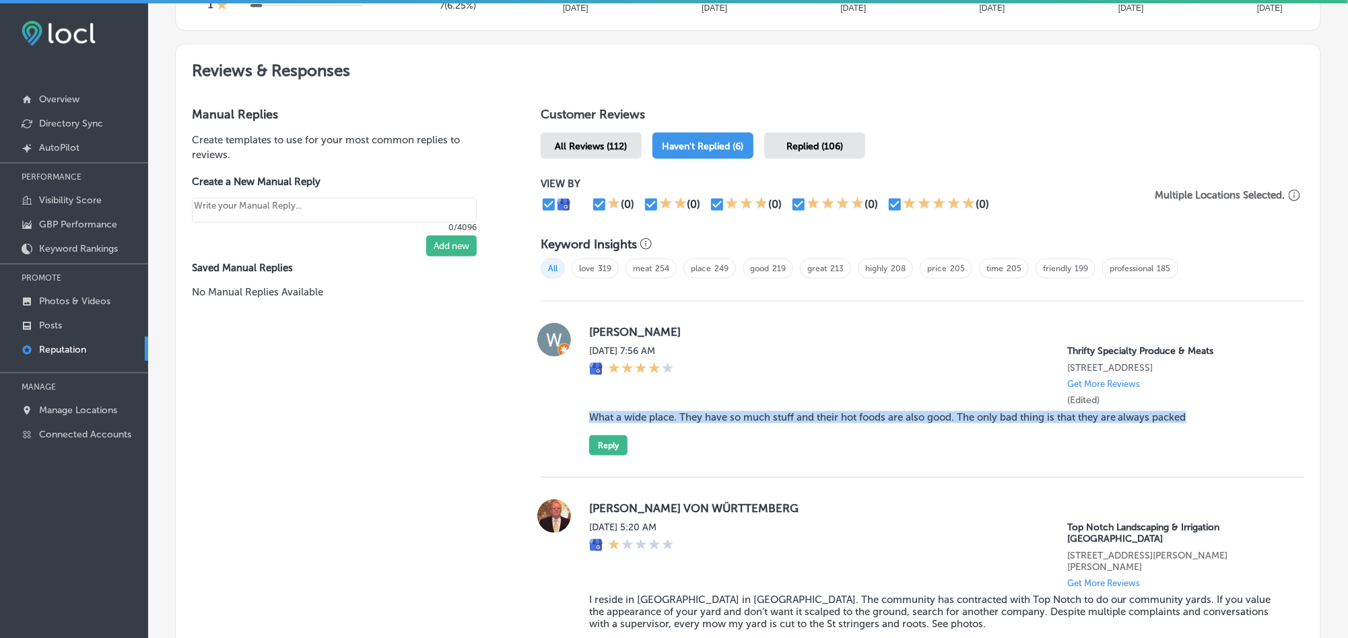
drag, startPoint x: 580, startPoint y: 411, endPoint x: 1216, endPoint y: 440, distance: 637.5
click at [1216, 440] on div "[PERSON_NAME][DATE] 7:56 AM Thrifty Specialty Produce & Meats [STREET_ADDRESS] …" at bounding box center [922, 389] width 763 height 133
copy blockquote "What a wide place. They have so much stuff and their hot foods are also good. T…"
click at [861, 352] on div "[DATE] 7:56 AM Thrifty Specialty Produce & Meats [STREET_ADDRESS] Get More Revi…" at bounding box center [935, 375] width 693 height 61
click at [831, 349] on div "[DATE] 7:56 AM Thrifty Specialty Produce & Meats [STREET_ADDRESS] Get More Revi…" at bounding box center [935, 375] width 693 height 61
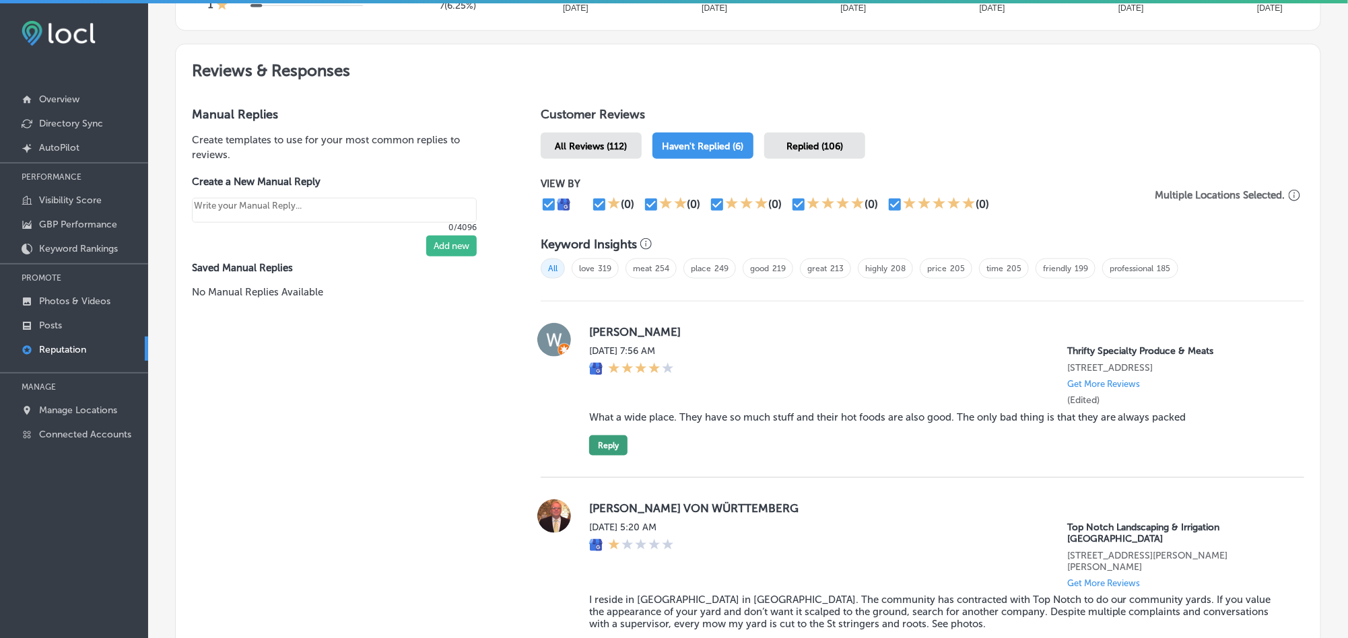
click at [596, 443] on button "Reply" at bounding box center [608, 446] width 38 height 20
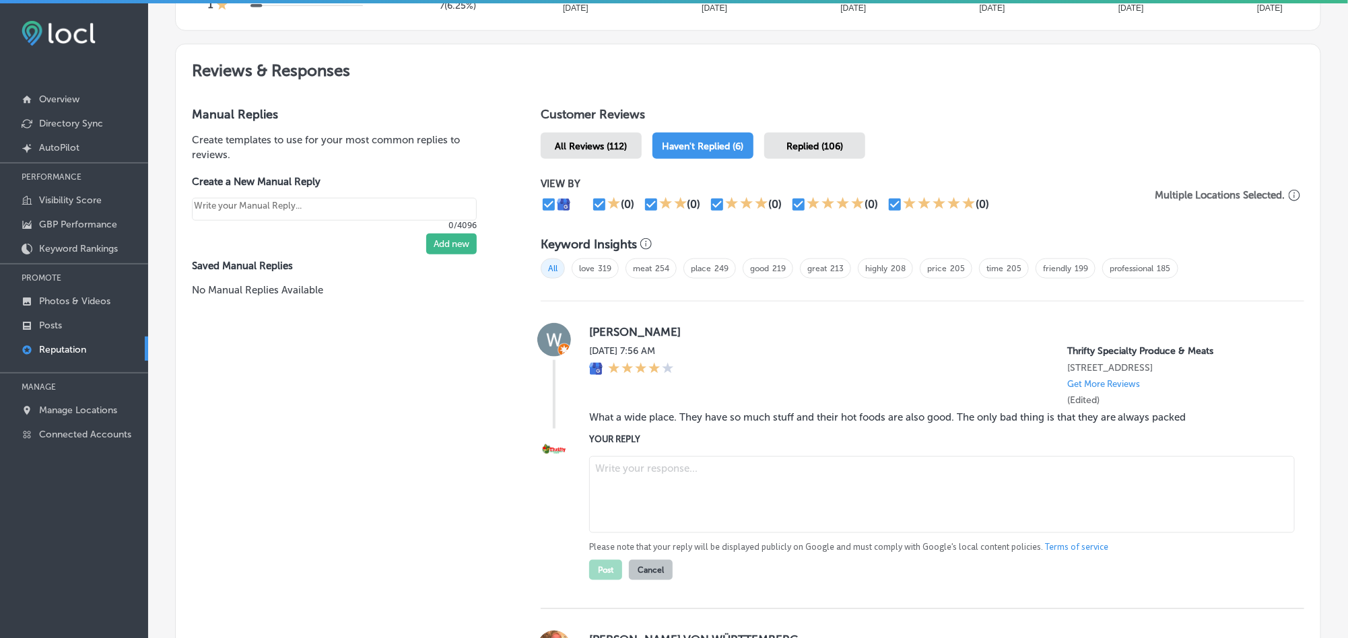
click at [701, 491] on textarea at bounding box center [941, 494] width 705 height 77
paste textarea "Thank you for the great review, [PERSON_NAME]! We’re glad to hear you enjoy the…"
type textarea "Thank you for the great review, [PERSON_NAME]! We’re glad to hear you enjoy the…"
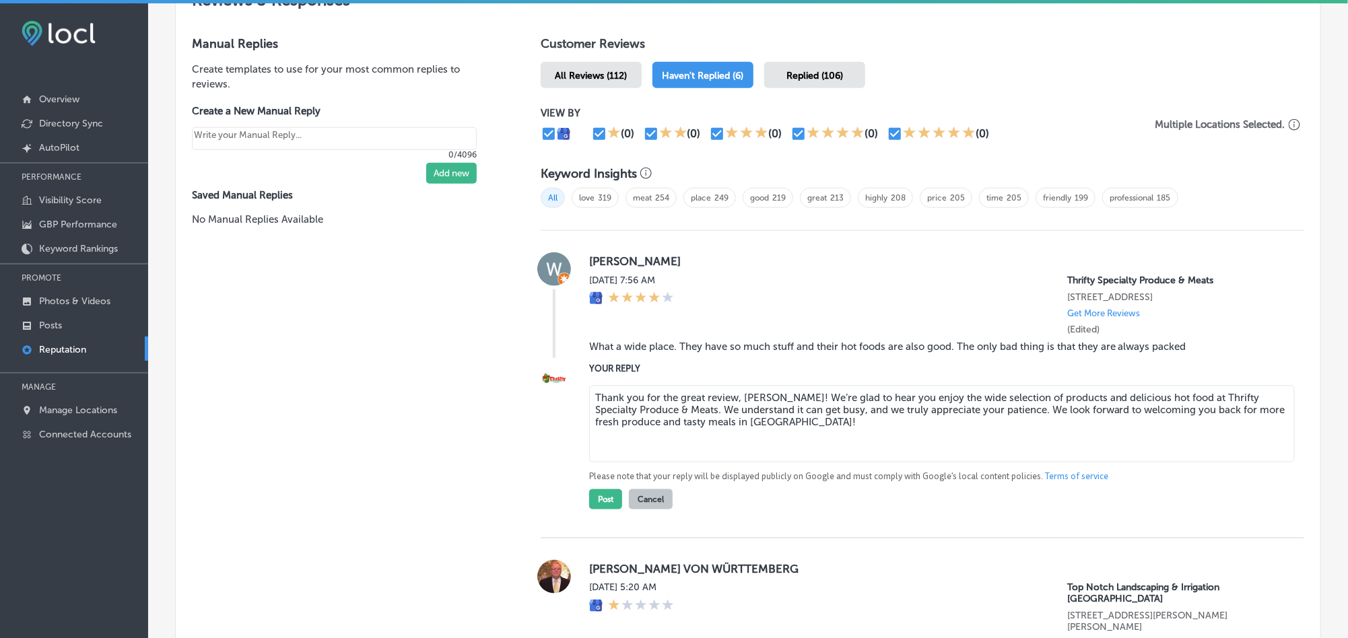
scroll to position [808, 0]
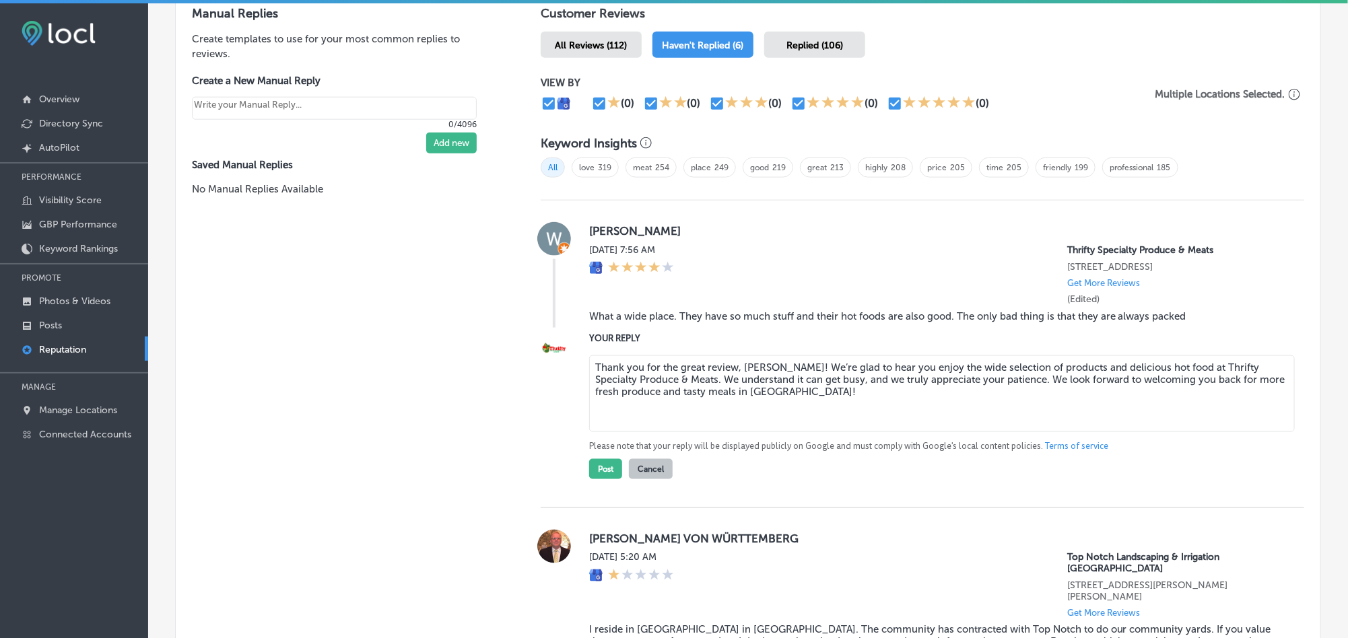
type textarea "x"
type textarea "Thank you for the great review, [PERSON_NAME]! We’re glad to hear you enjoy the…"
click at [598, 467] on button "Post" at bounding box center [605, 469] width 33 height 20
type textarea "x"
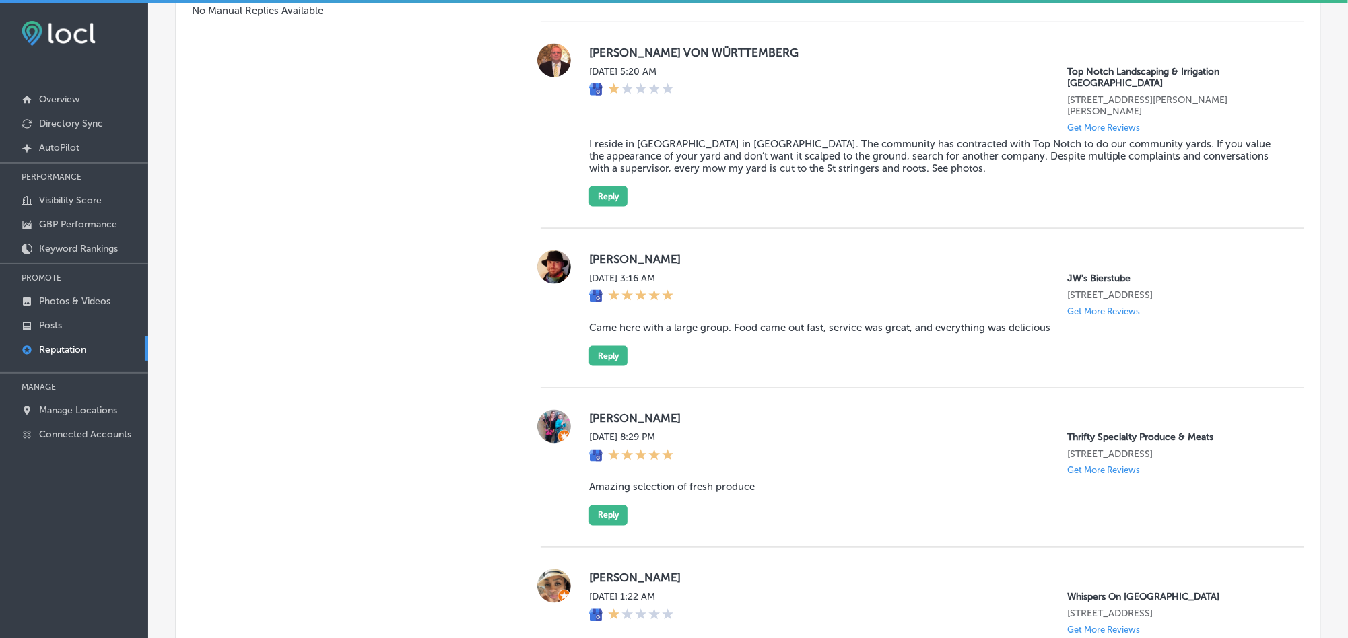
scroll to position [976, 0]
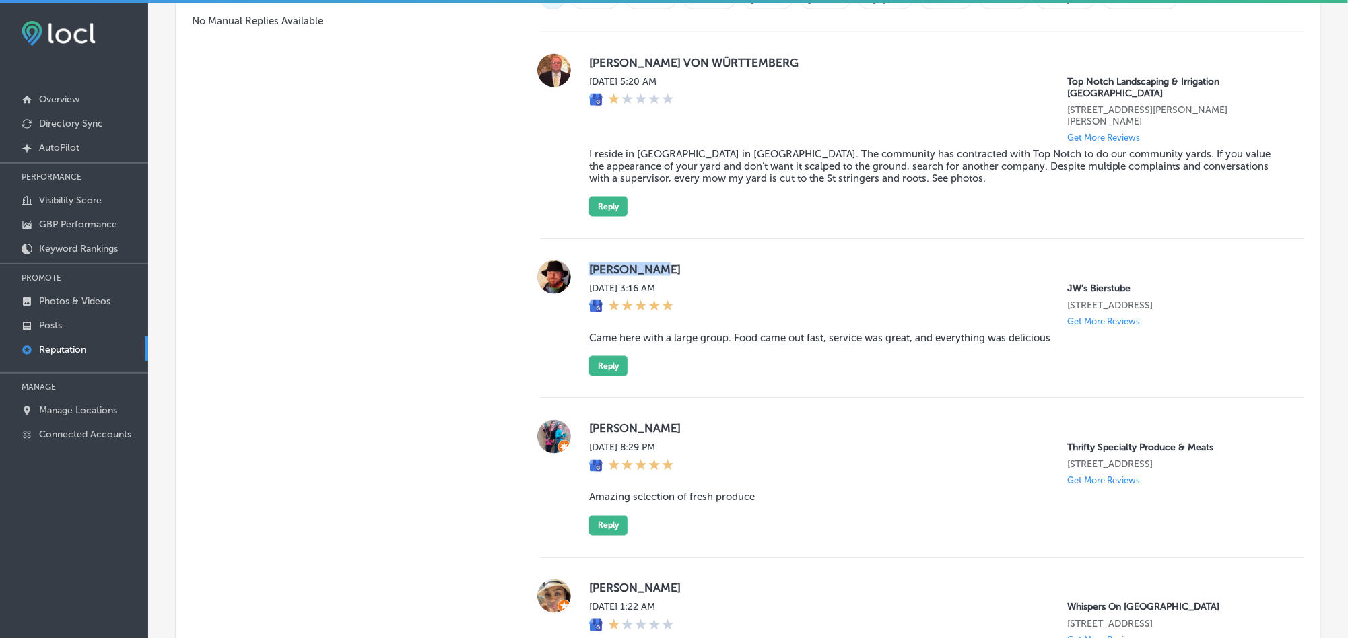
drag, startPoint x: 582, startPoint y: 243, endPoint x: 685, endPoint y: 243, distance: 103.7
click at [685, 261] on div "[PERSON_NAME][DATE] 3:16 AM JW's Bierstube [STREET_ADDRESS] Get More Reviews Ca…" at bounding box center [922, 319] width 763 height 116
copy label "[PERSON_NAME]"
click at [604, 303] on div "[PERSON_NAME][DATE] 3:16 AM JW's Bierstube [STREET_ADDRESS] Get More Reviews Ca…" at bounding box center [935, 319] width 693 height 116
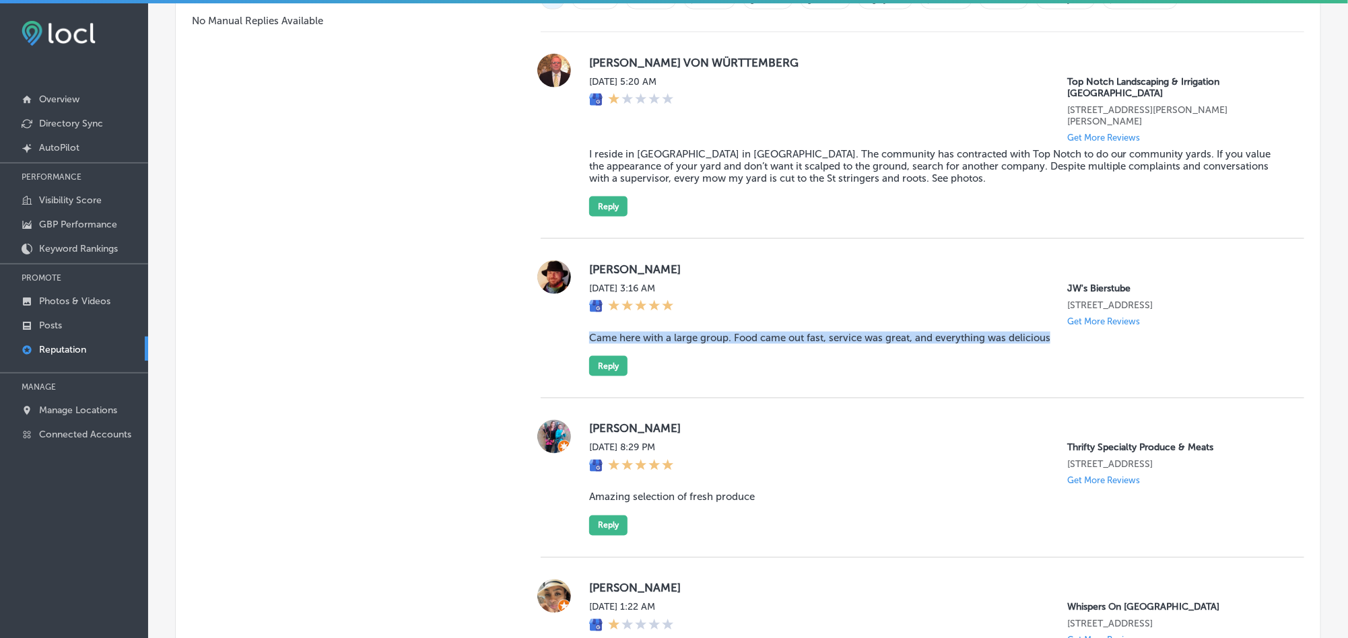
drag, startPoint x: 584, startPoint y: 314, endPoint x: 1073, endPoint y: 317, distance: 488.7
click at [1073, 332] on blockquote "Came here with a large group. Food came out fast, service was great, and everyt…" at bounding box center [935, 338] width 693 height 12
copy blockquote "Came here with a large group. Food came out fast, service was great, and everyt…"
click at [782, 344] on div "[PERSON_NAME][DATE] 3:16 AM JW's Bierstube [STREET_ADDRESS] Get More Reviews Ca…" at bounding box center [935, 319] width 693 height 116
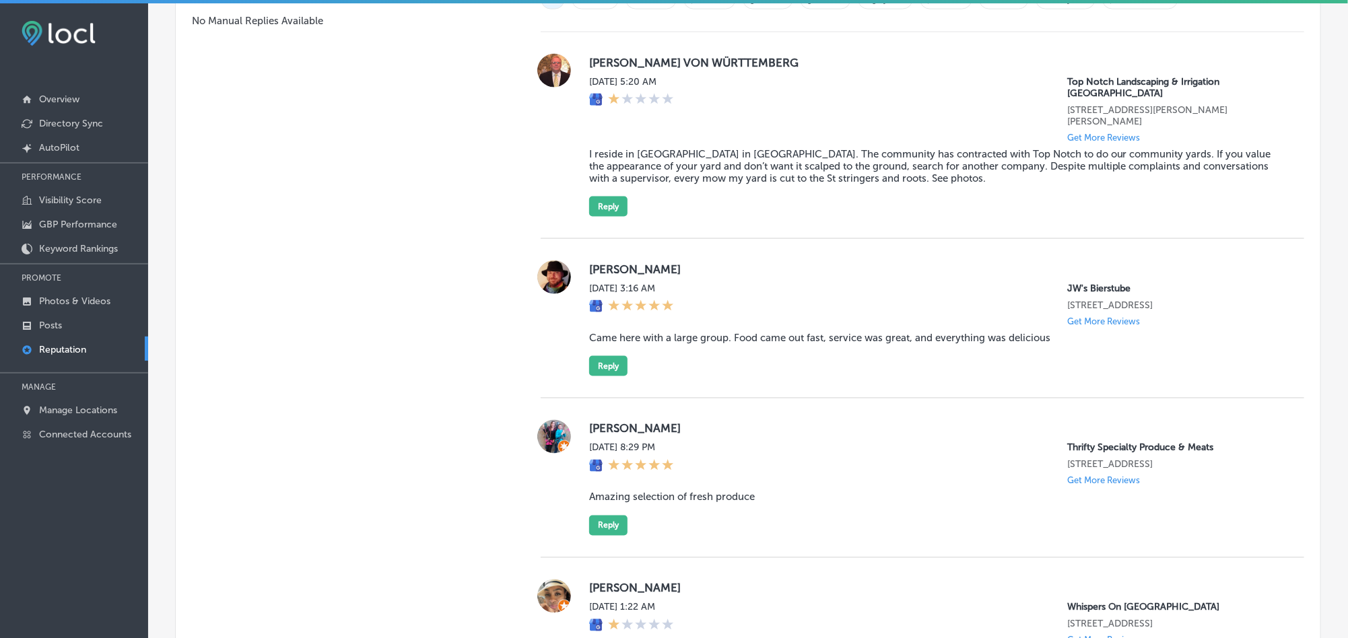
click at [893, 261] on div "[PERSON_NAME][DATE] 3:16 AM JW's Bierstube [STREET_ADDRESS] Get More Reviews Ca…" at bounding box center [935, 319] width 693 height 116
click at [610, 356] on button "Reply" at bounding box center [608, 366] width 38 height 20
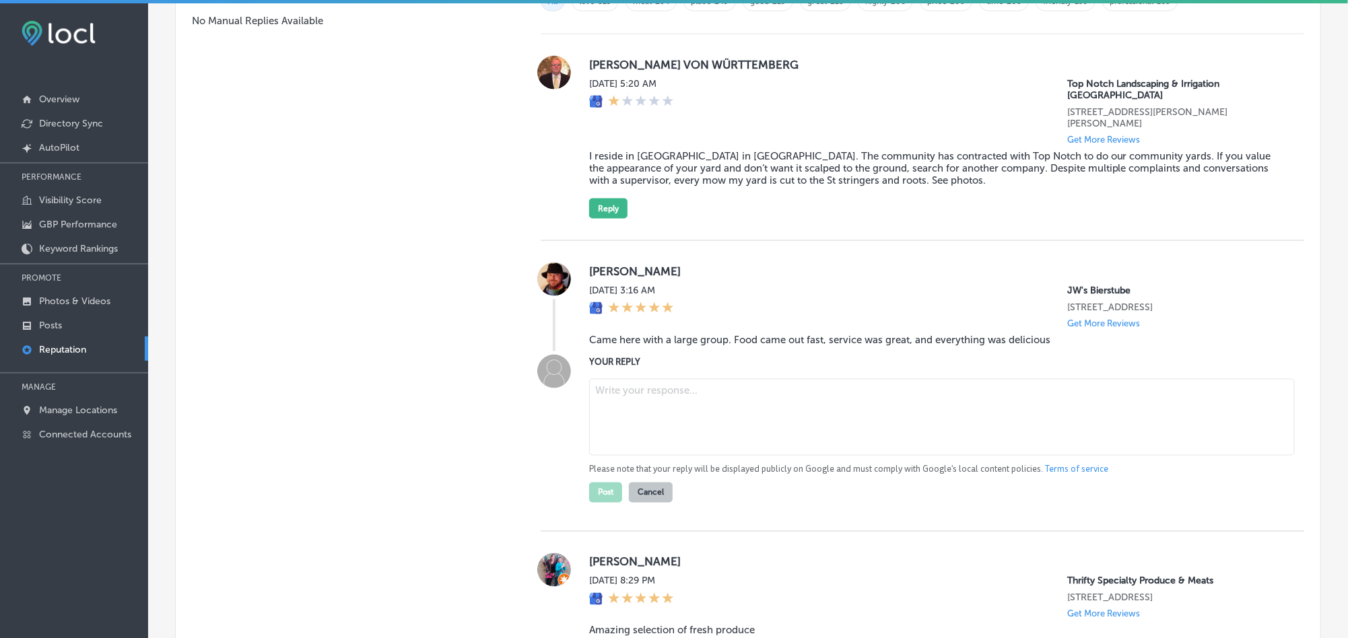
click at [687, 388] on textarea at bounding box center [941, 417] width 705 height 77
paste textarea "Thank you, [PERSON_NAME], for your wonderful review! We’re so happy to hear tha…"
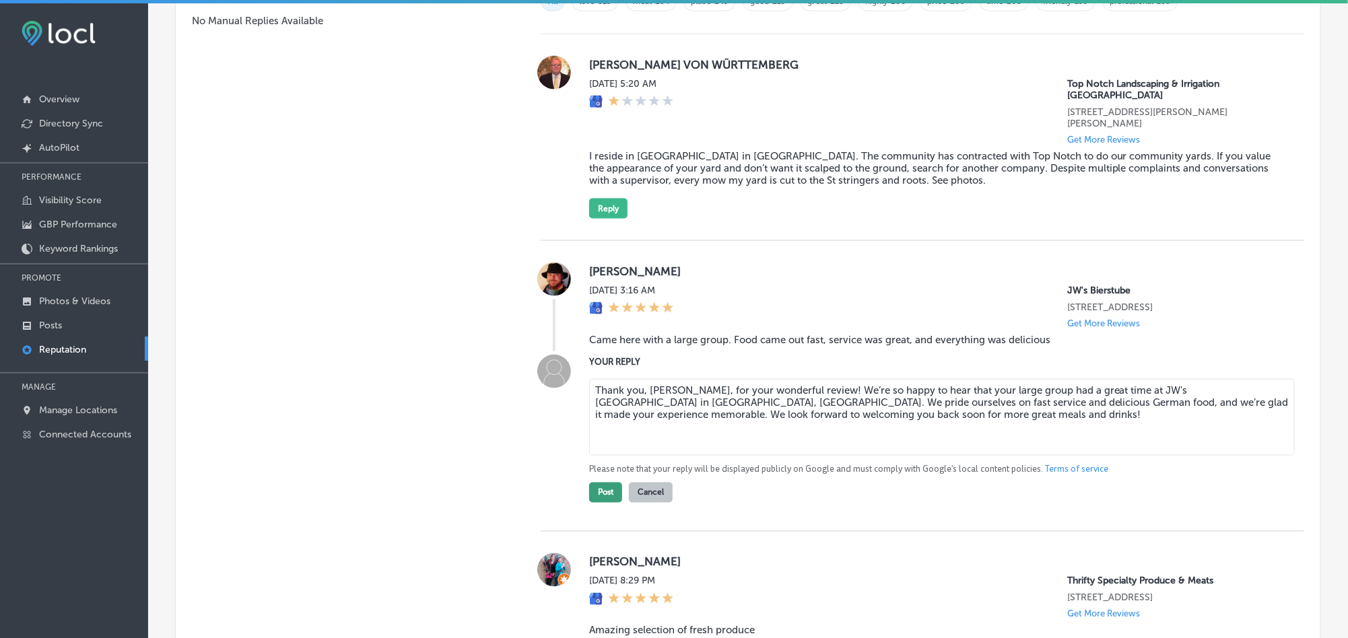
type textarea "Thank you, [PERSON_NAME], for your wonderful review! We’re so happy to hear tha…"
click at [598, 483] on button "Post" at bounding box center [605, 493] width 33 height 20
type textarea "x"
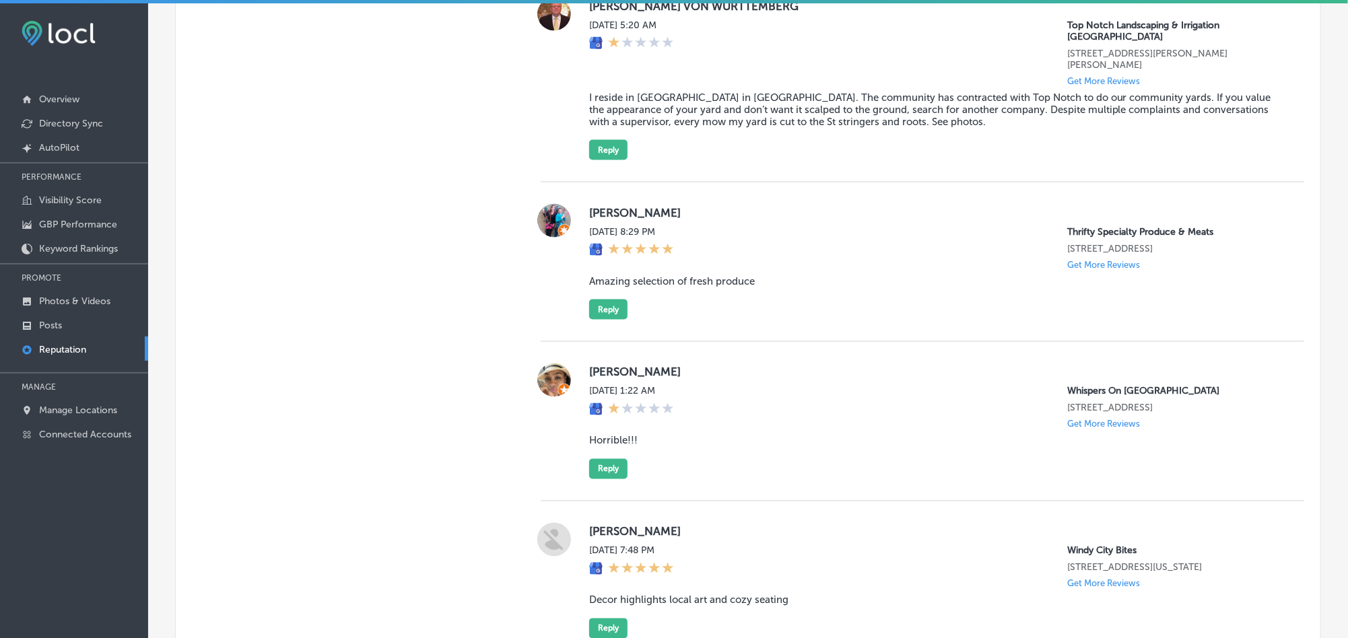
scroll to position [1016, 0]
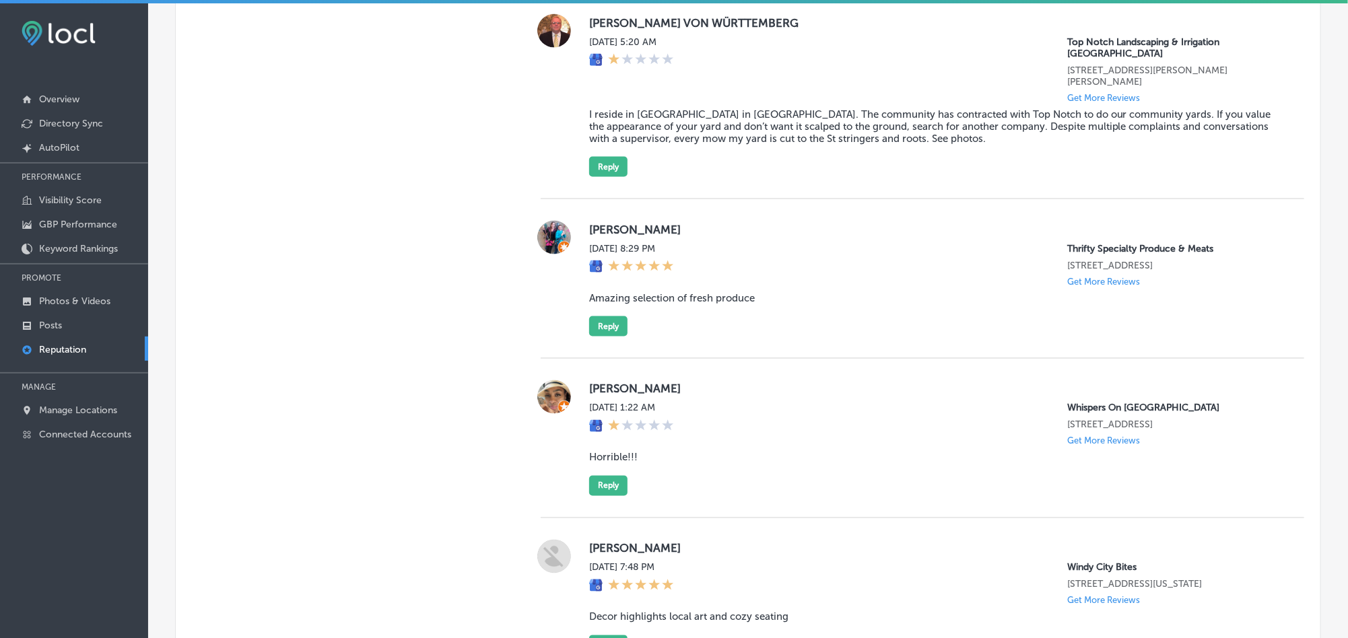
drag, startPoint x: 578, startPoint y: 202, endPoint x: 709, endPoint y: 195, distance: 131.5
click at [709, 221] on div "[PERSON_NAME] [DATE] 8:29 PM Thrifty Specialty Produce & Meats [STREET_ADDRESS]…" at bounding box center [922, 279] width 763 height 116
copy label "[PERSON_NAME]"
click at [802, 261] on div "[DATE] 8:29 PM Thrifty Specialty Produce & Meats [STREET_ADDRESS] Get More Revi…" at bounding box center [935, 265] width 693 height 44
drag, startPoint x: 582, startPoint y: 267, endPoint x: 784, endPoint y: 269, distance: 201.3
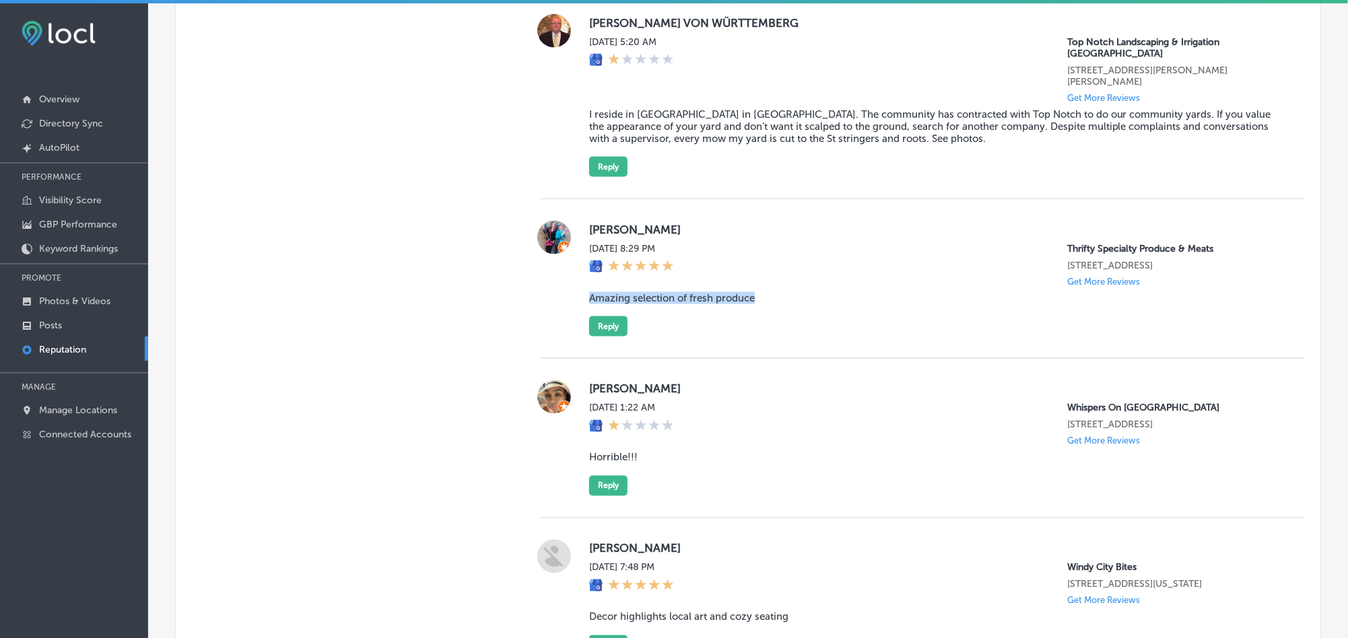
click at [784, 269] on div "[PERSON_NAME] [DATE] 8:29 PM Thrifty Specialty Produce & Meats [STREET_ADDRESS]…" at bounding box center [922, 279] width 763 height 116
copy blockquote "Amazing selection of fresh produce"
click at [821, 285] on div "[PERSON_NAME] [DATE] 8:29 PM Thrifty Specialty Produce & Meats [STREET_ADDRESS]…" at bounding box center [935, 279] width 693 height 116
click at [611, 316] on button "Reply" at bounding box center [608, 326] width 38 height 20
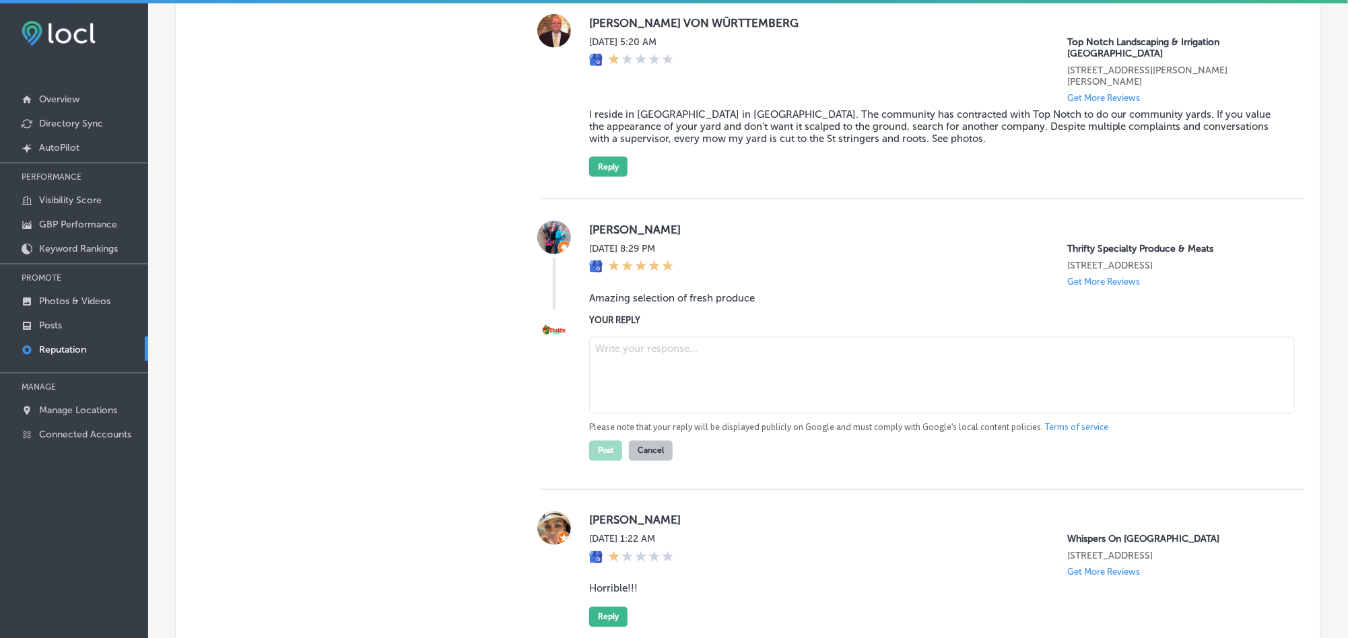
click at [695, 337] on textarea at bounding box center [941, 375] width 705 height 77
paste textarea "Thanks for the great review, [PERSON_NAME]! We're so glad you enjoyed the fresh…"
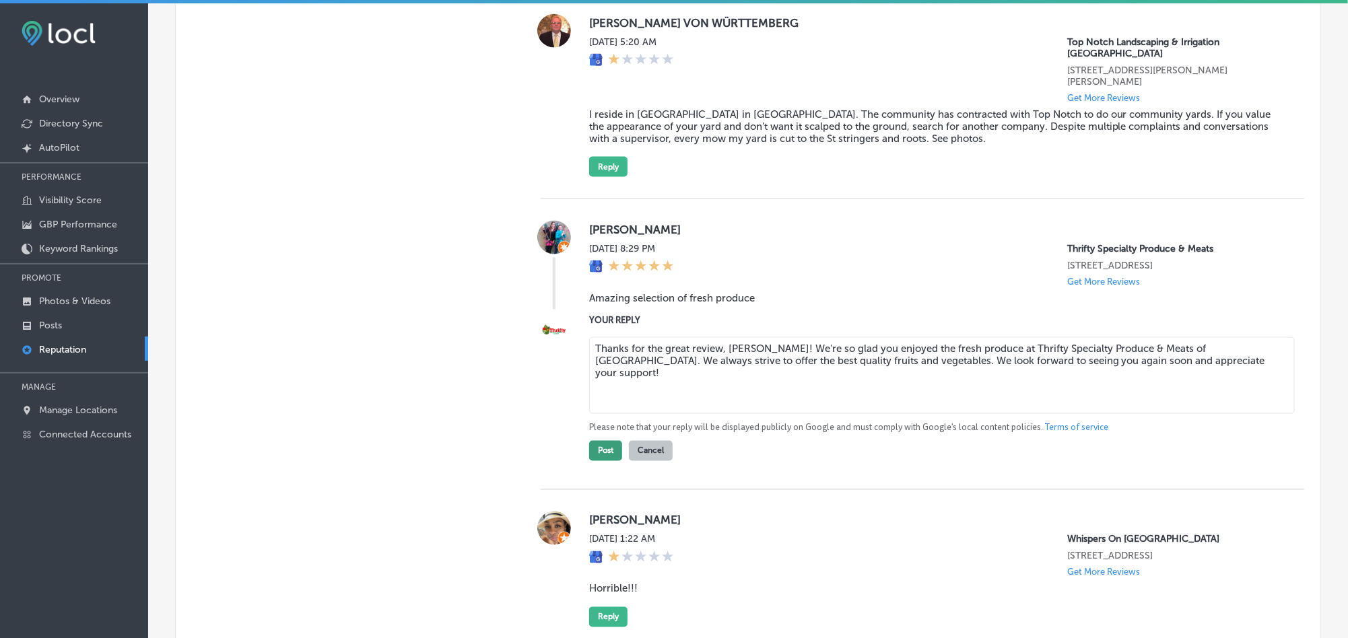
type textarea "Thanks for the great review, [PERSON_NAME]! We're so glad you enjoyed the fresh…"
click at [596, 441] on button "Post" at bounding box center [605, 451] width 33 height 20
type textarea "x"
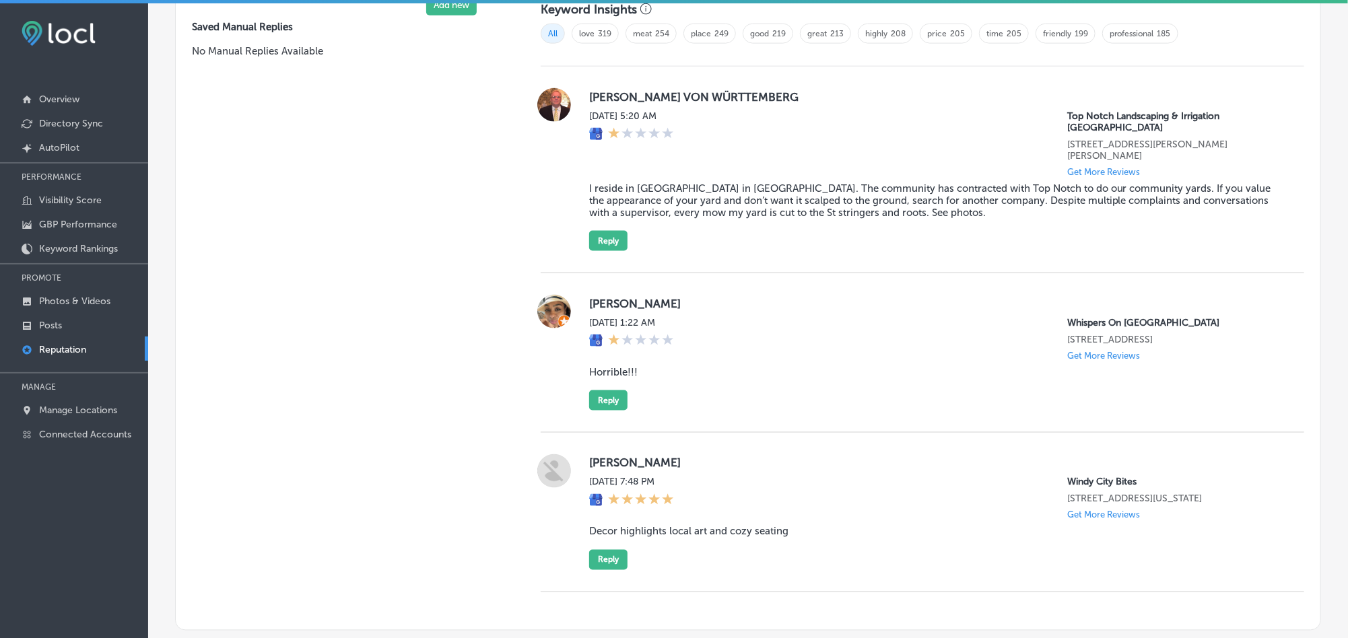
scroll to position [949, 0]
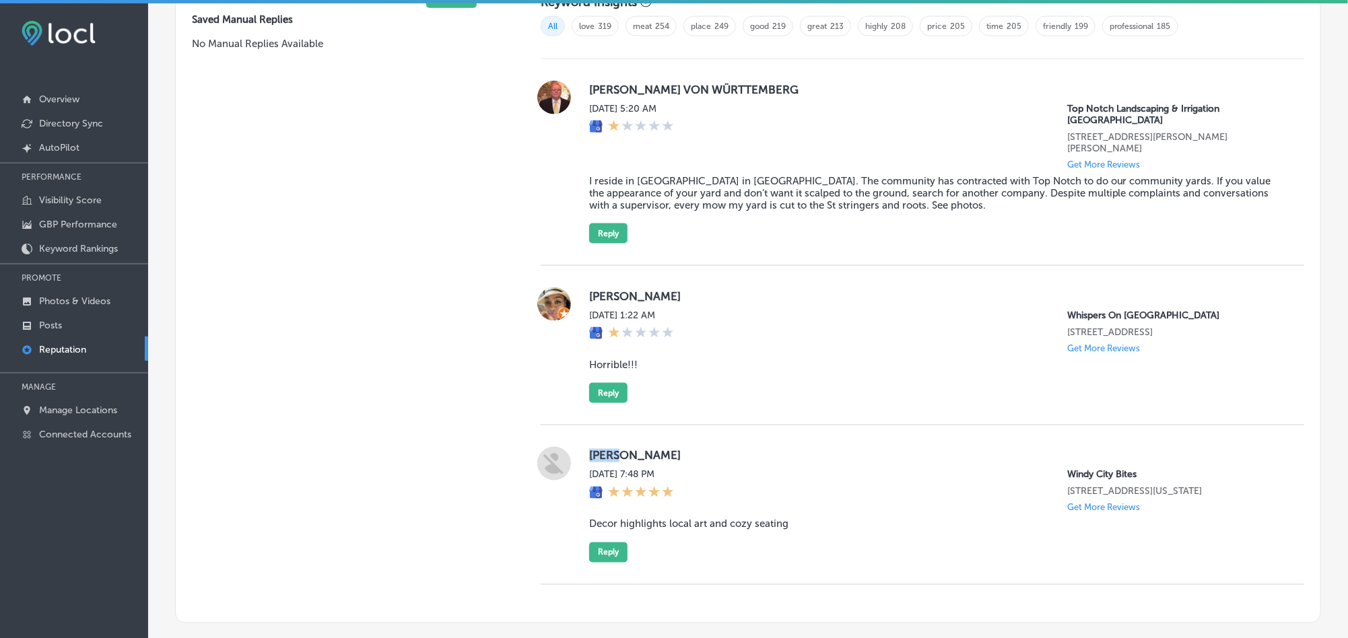
drag, startPoint x: 580, startPoint y: 447, endPoint x: 661, endPoint y: 441, distance: 81.0
click at [661, 447] on div "[PERSON_NAME][DATE] 7:48 PM [GEOGRAPHIC_DATA] Bites [STREET_ADDRESS][US_STATE] …" at bounding box center [922, 505] width 763 height 116
copy label "[PERSON_NAME]"
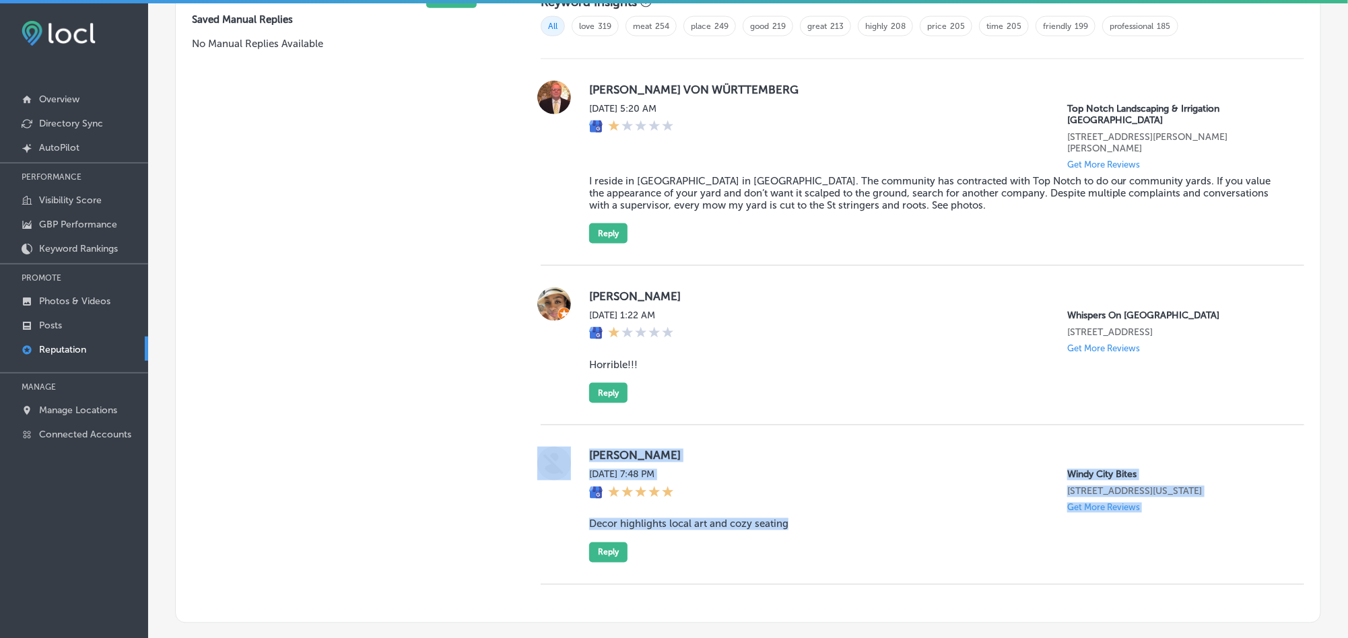
drag, startPoint x: 804, startPoint y: 512, endPoint x: 546, endPoint y: 512, distance: 257.8
click at [546, 512] on div "[PERSON_NAME][DATE] 7:48 PM [GEOGRAPHIC_DATA] Bites [STREET_ADDRESS][US_STATE] …" at bounding box center [922, 505] width 763 height 116
click at [657, 518] on blockquote "Decor highlights local art and cozy seating" at bounding box center [935, 524] width 693 height 12
drag, startPoint x: 824, startPoint y: 519, endPoint x: 582, endPoint y: 511, distance: 241.8
click at [582, 511] on div "[PERSON_NAME][DATE] 7:48 PM [GEOGRAPHIC_DATA] Bites [STREET_ADDRESS][US_STATE] …" at bounding box center [922, 505] width 763 height 116
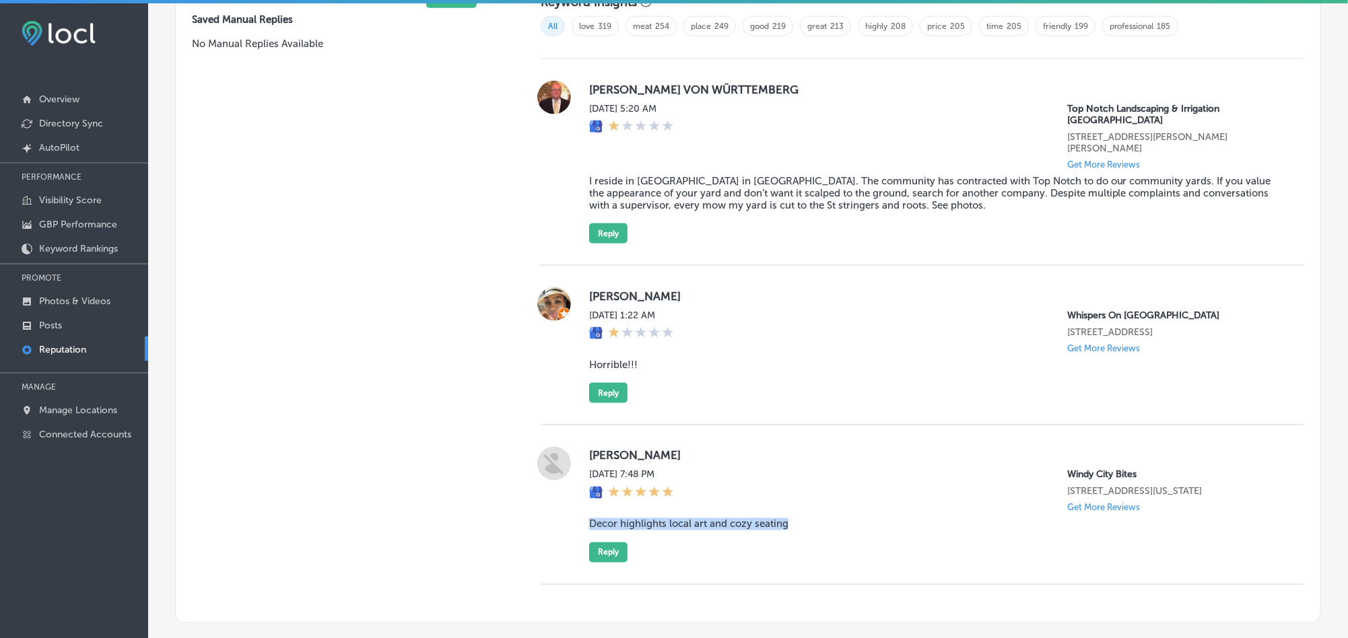
copy blockquote "Decor highlights local art and cozy seating"
click at [806, 449] on label "[PERSON_NAME]" at bounding box center [935, 455] width 693 height 13
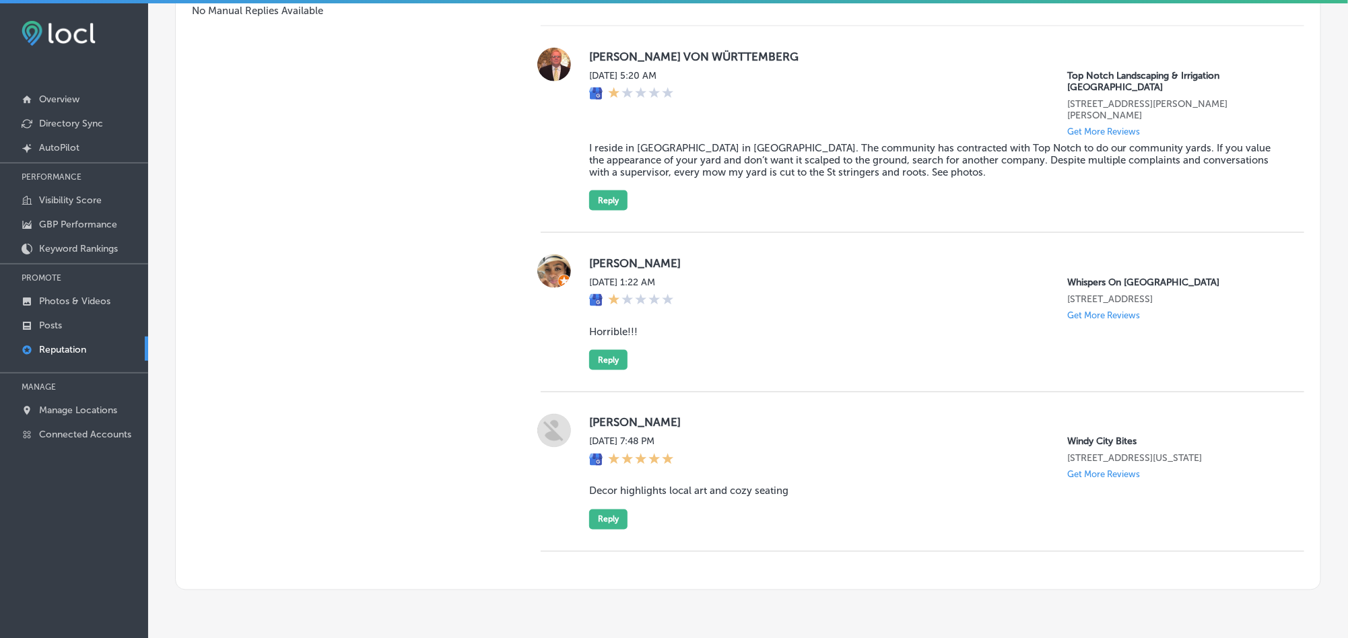
scroll to position [1016, 0]
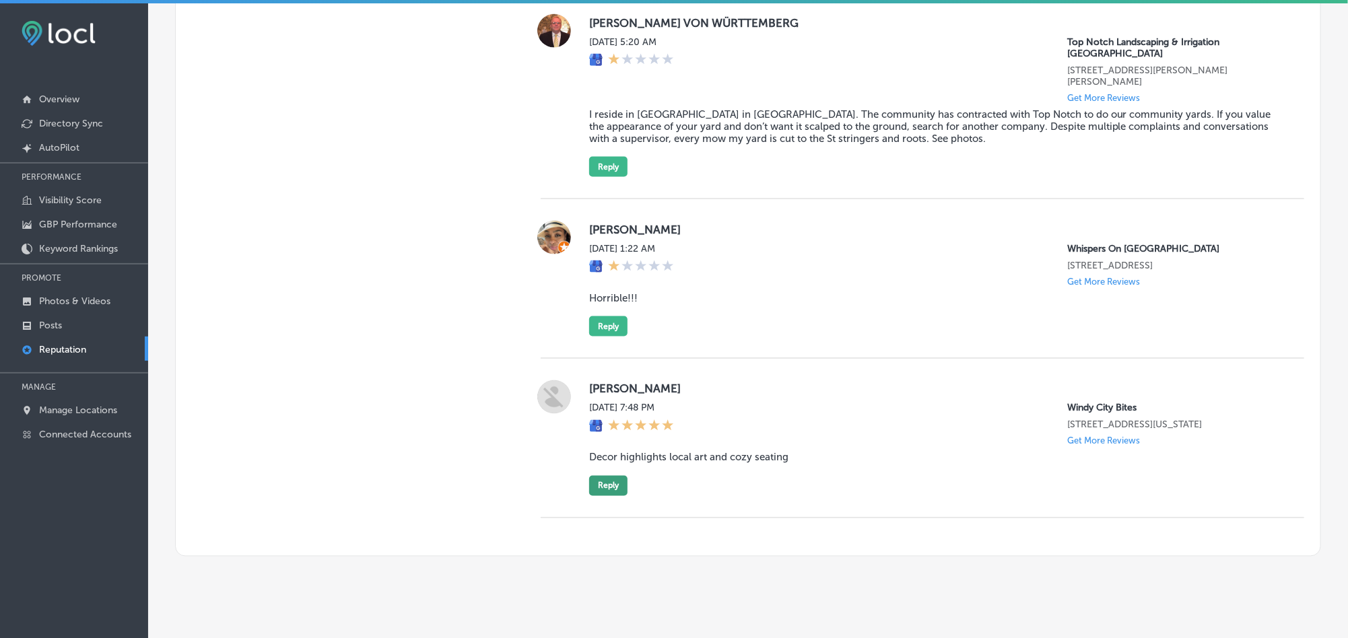
click at [606, 476] on button "Reply" at bounding box center [608, 486] width 38 height 20
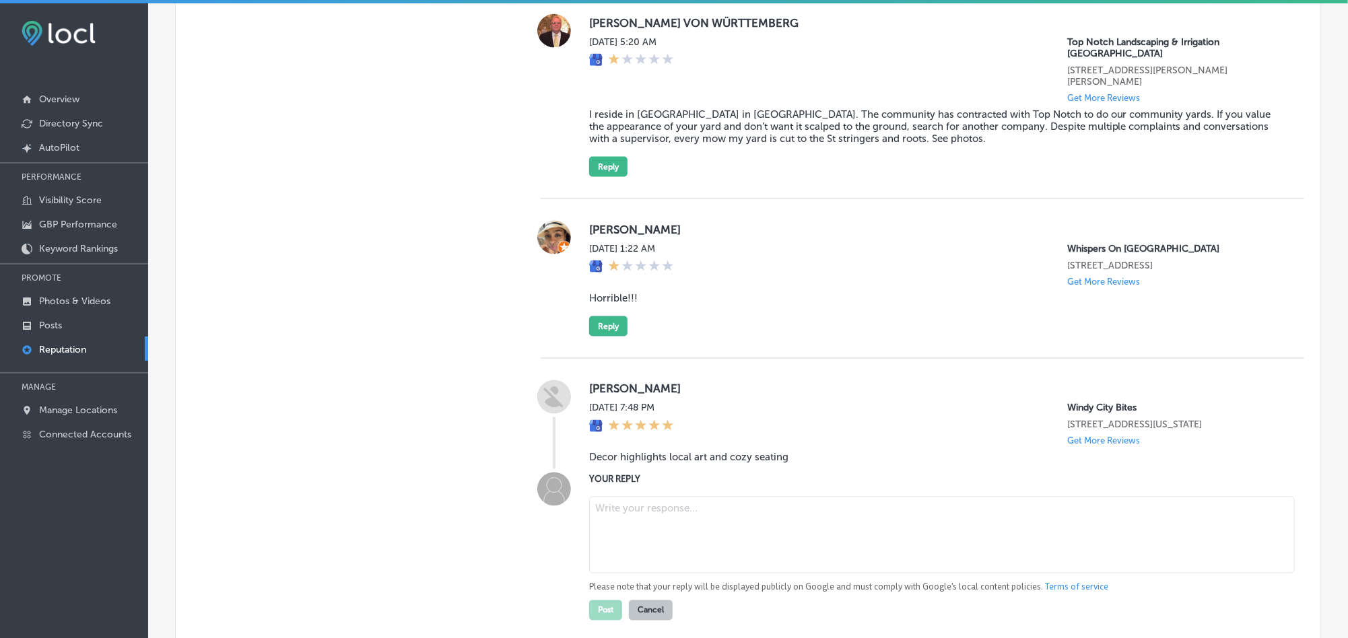
click at [707, 520] on textarea at bounding box center [941, 535] width 705 height 77
paste textarea "Thank you for your feedback, [PERSON_NAME]! We’re so glad you enjoyed the local…"
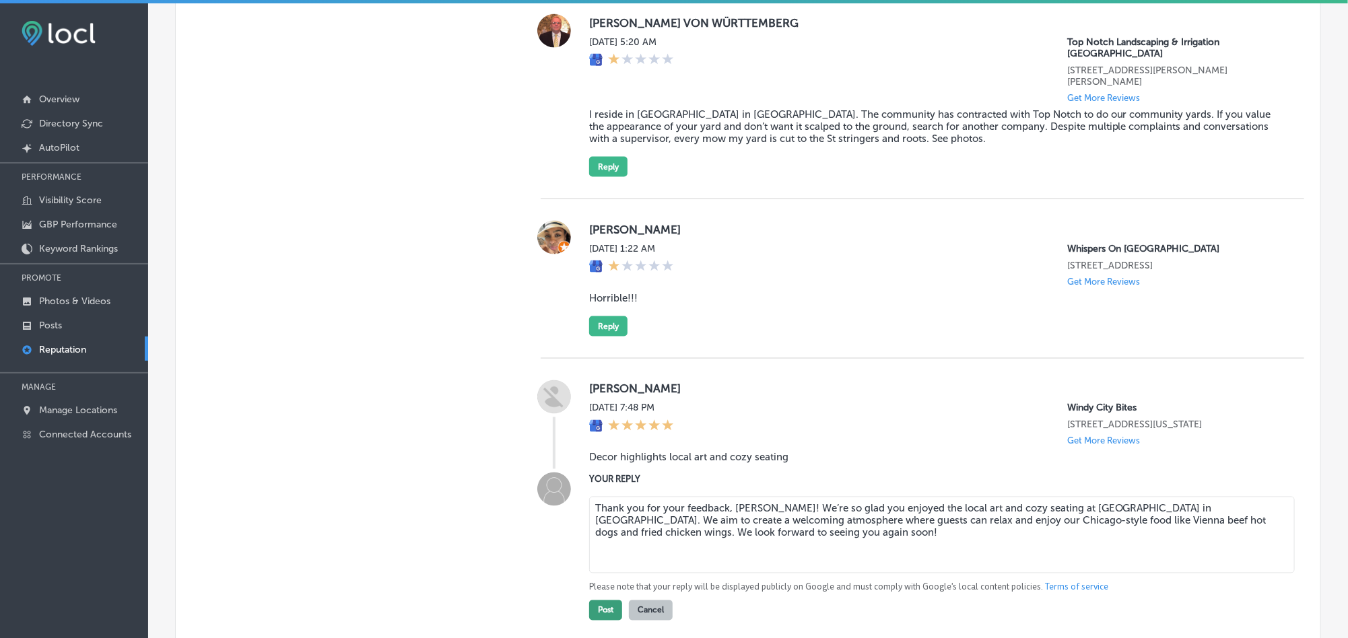
type textarea "Thank you for your feedback, [PERSON_NAME]! We’re so glad you enjoyed the local…"
click at [596, 604] on button "Post" at bounding box center [605, 610] width 33 height 20
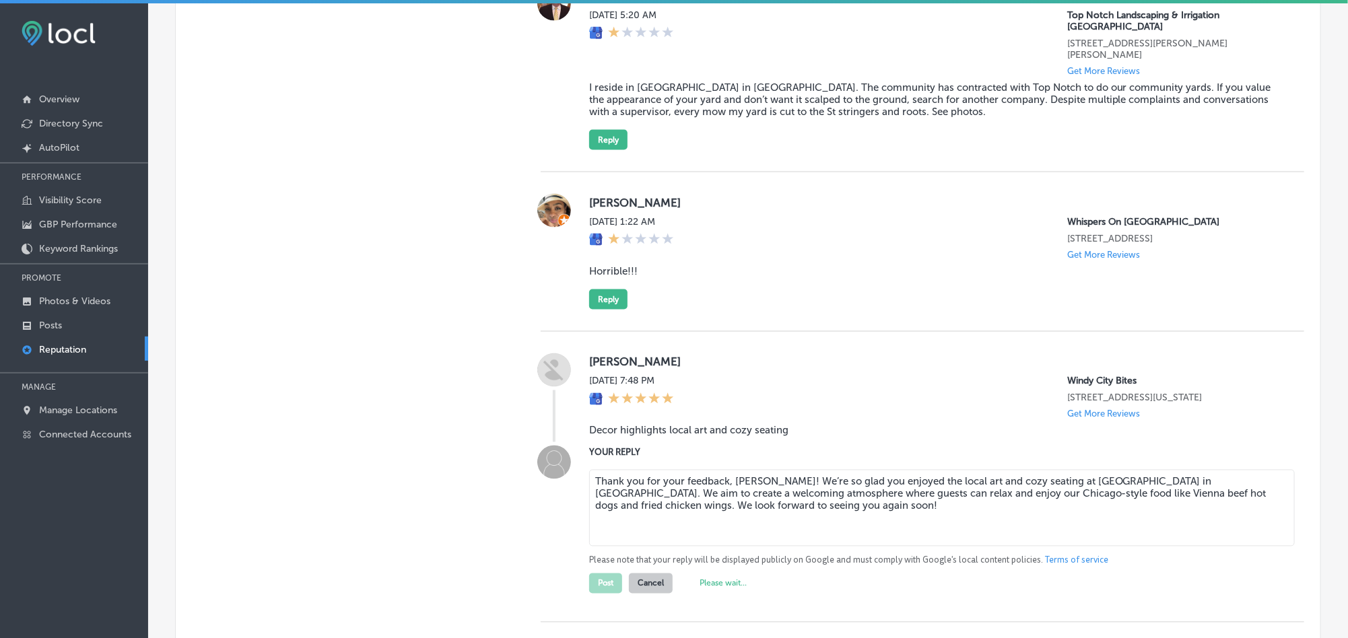
scroll to position [1083, 0]
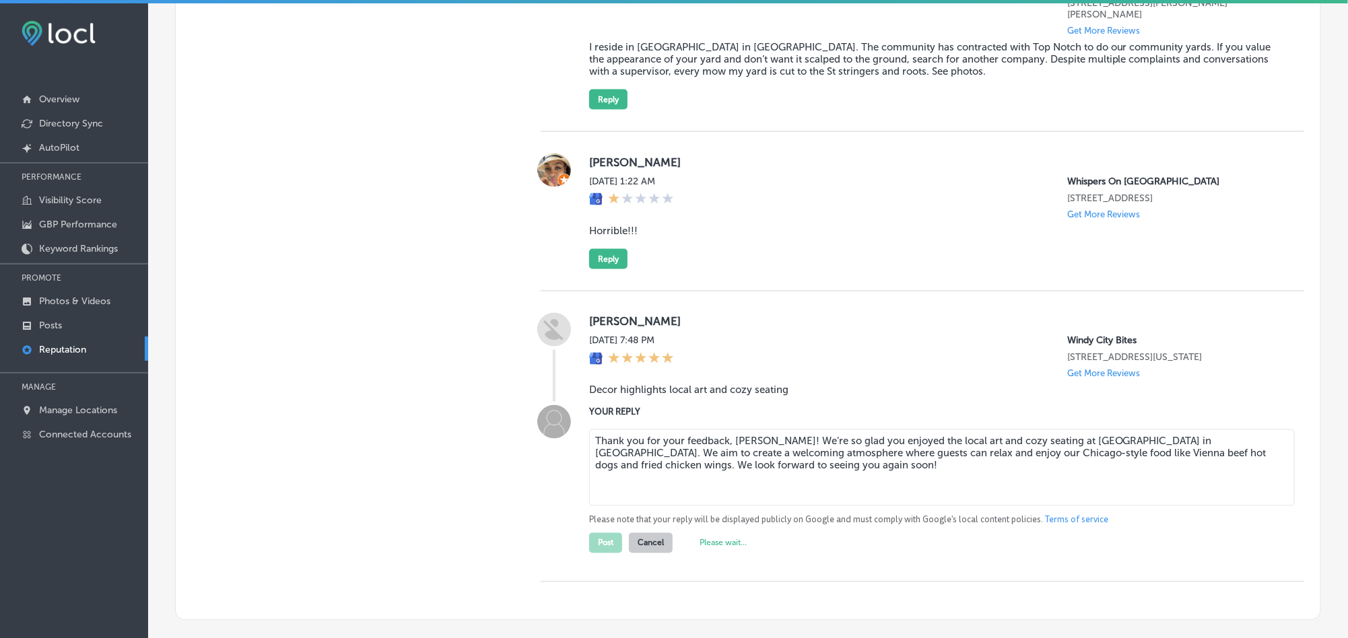
drag, startPoint x: 772, startPoint y: 461, endPoint x: 571, endPoint y: 424, distance: 204.0
click at [571, 424] on div "YOUR REPLY Thank you for your feedback, [PERSON_NAME]! We’re so glad you enjoye…" at bounding box center [922, 479] width 763 height 148
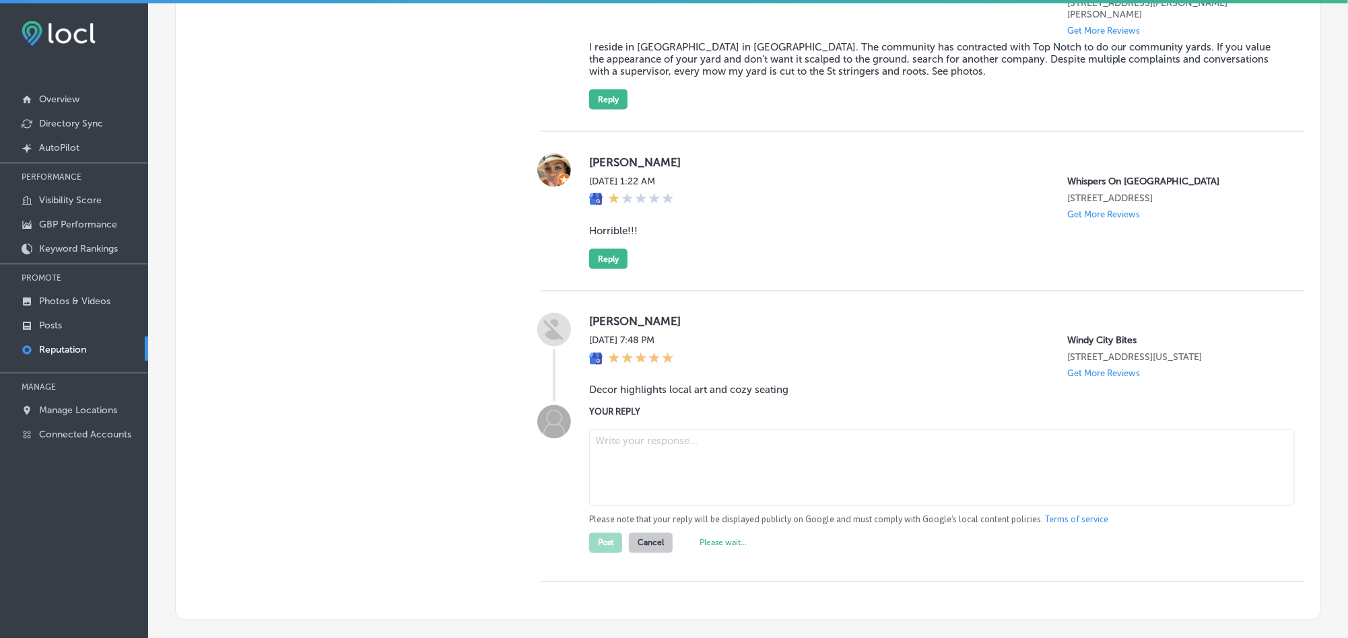
click at [449, 460] on div "Manual Replies Create templates to use for your most common replies to reviews.…" at bounding box center [345, 167] width 338 height 905
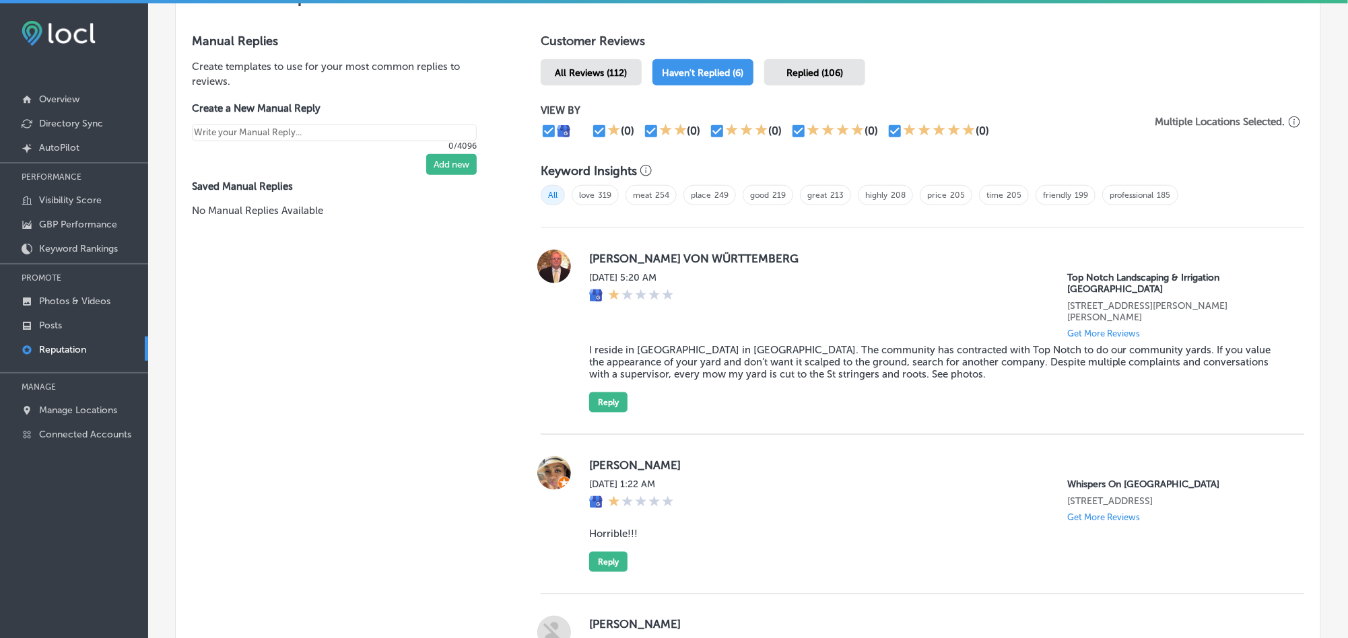
click at [582, 67] on span "All Reviews (112)" at bounding box center [591, 72] width 72 height 11
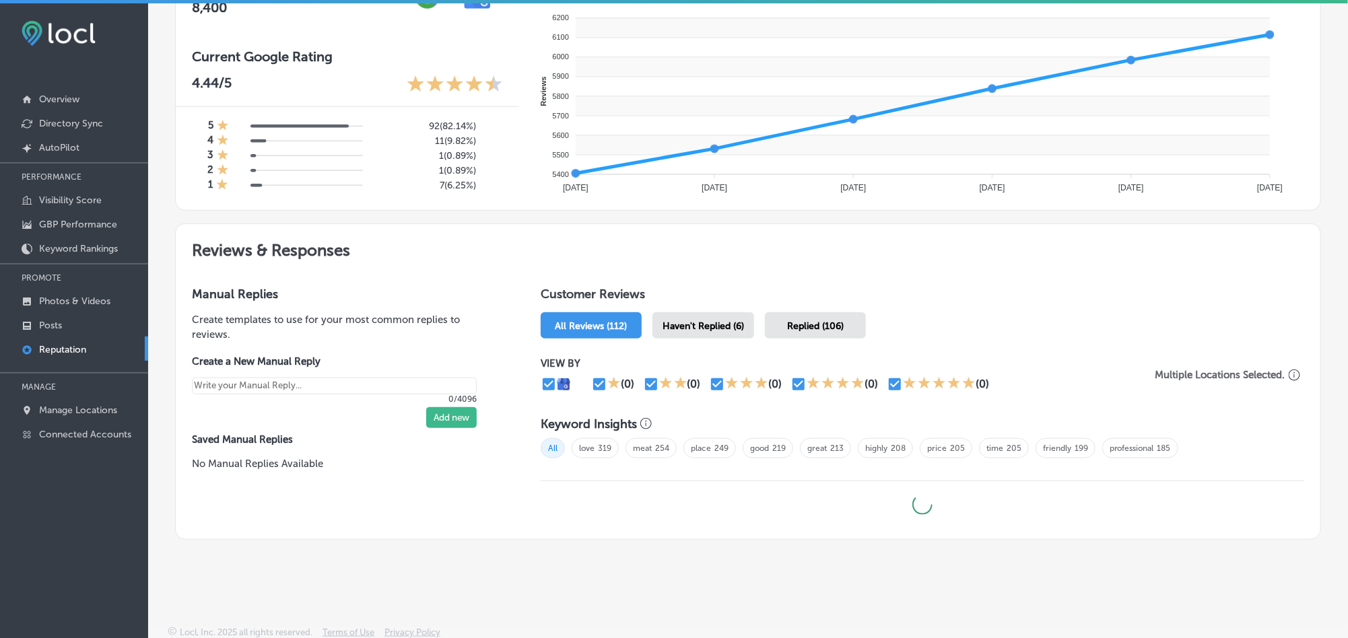
scroll to position [780, 0]
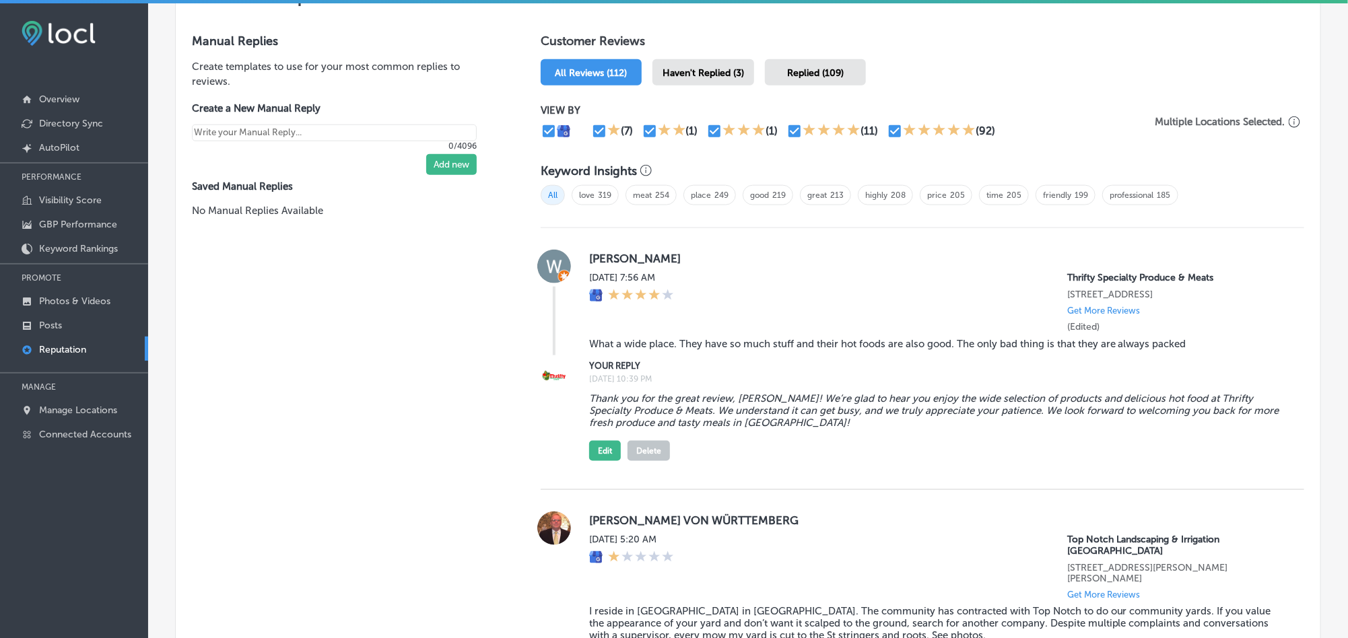
click at [675, 67] on span "Haven't Replied (3)" at bounding box center [702, 72] width 81 height 11
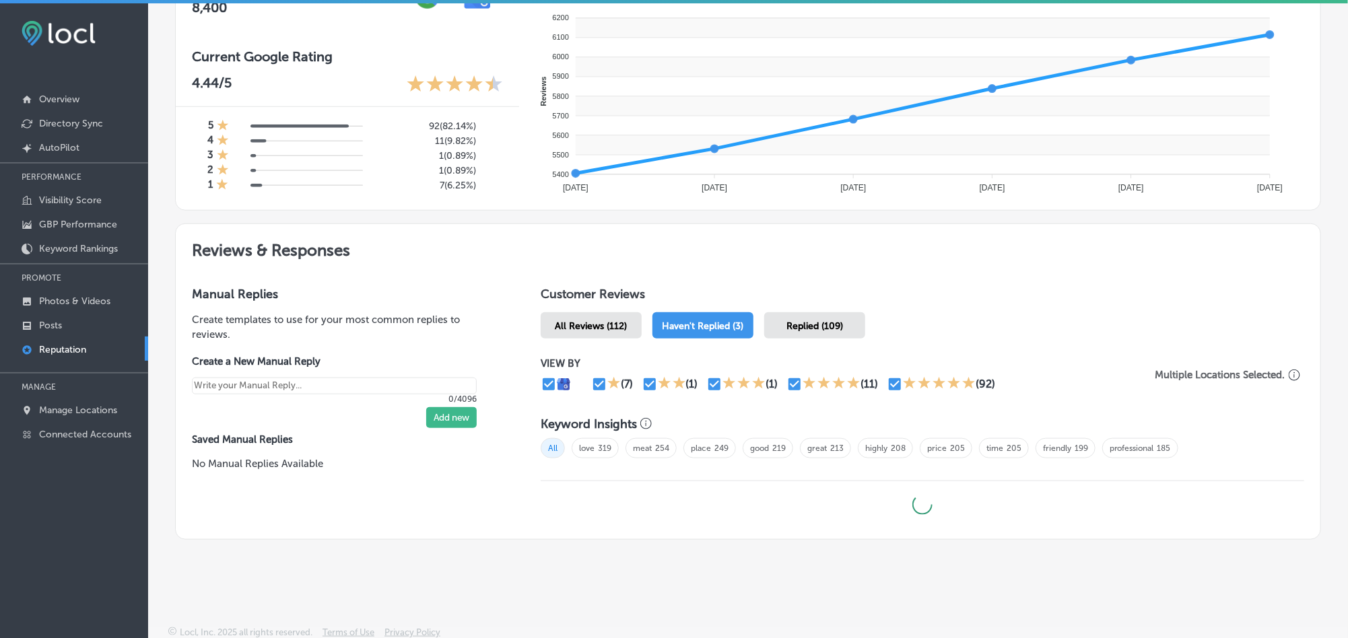
type textarea "x"
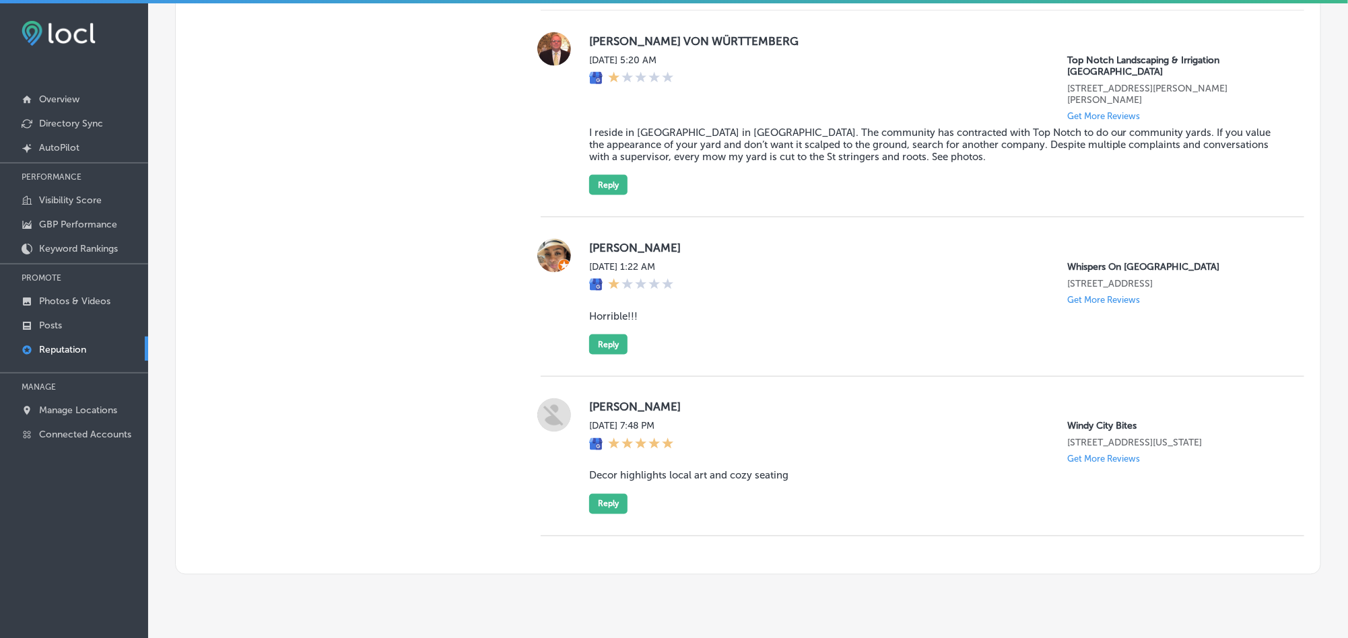
scroll to position [990, 0]
